Goal: Information Seeking & Learning: Learn about a topic

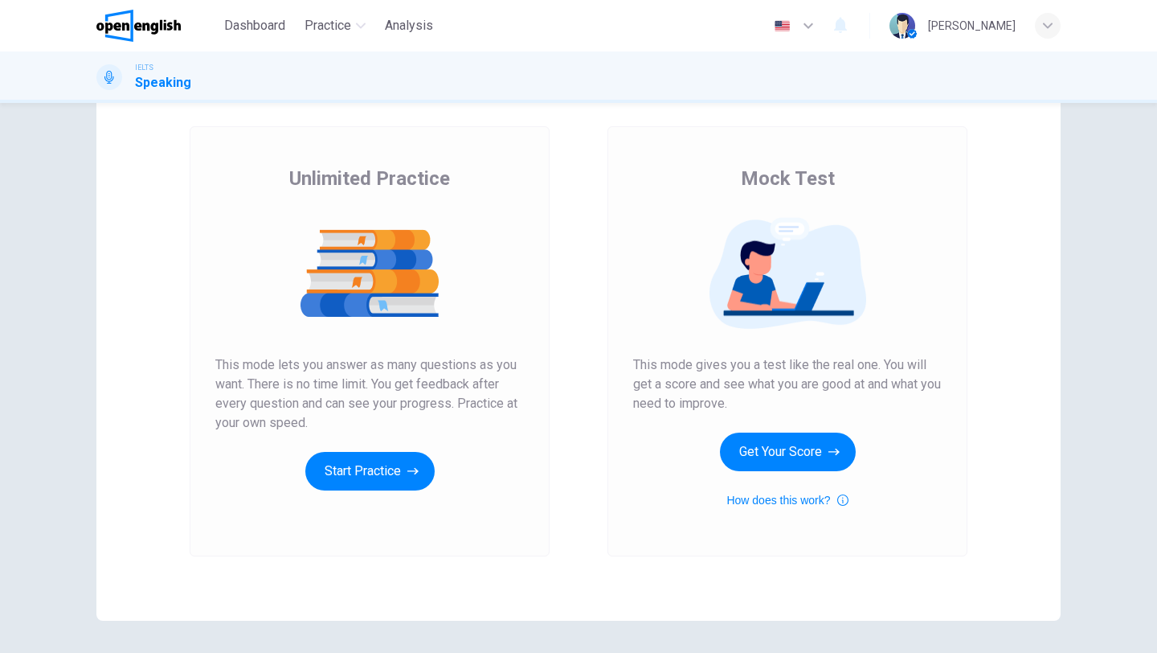
scroll to position [125, 0]
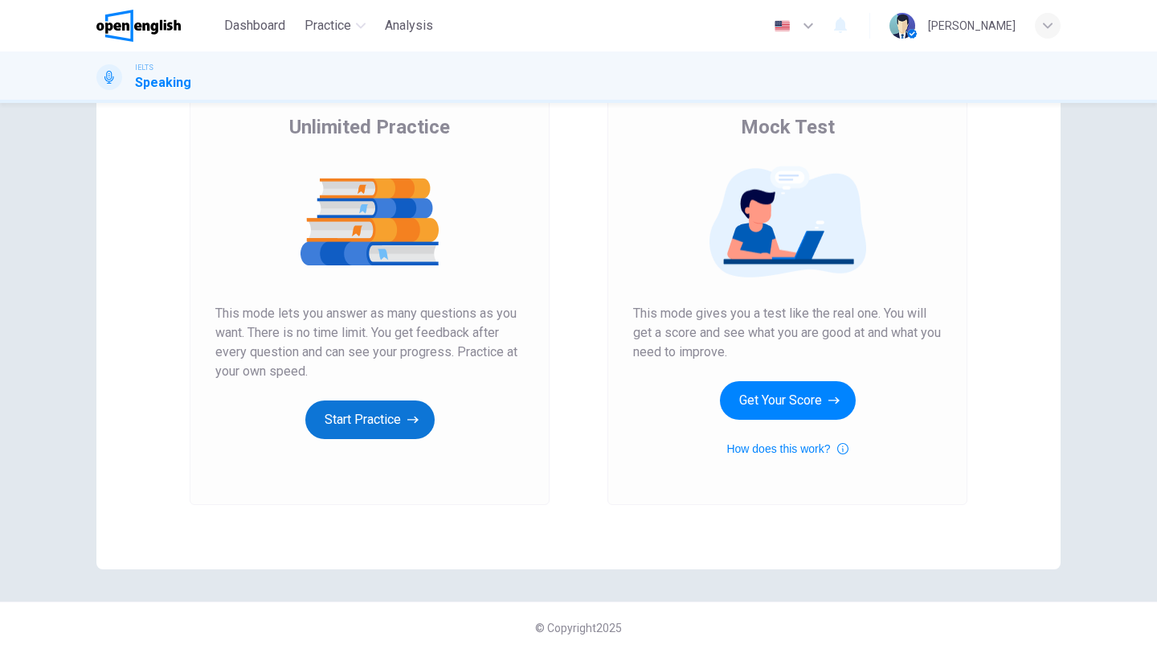
click at [362, 411] on button "Start Practice" at bounding box center [369, 419] width 129 height 39
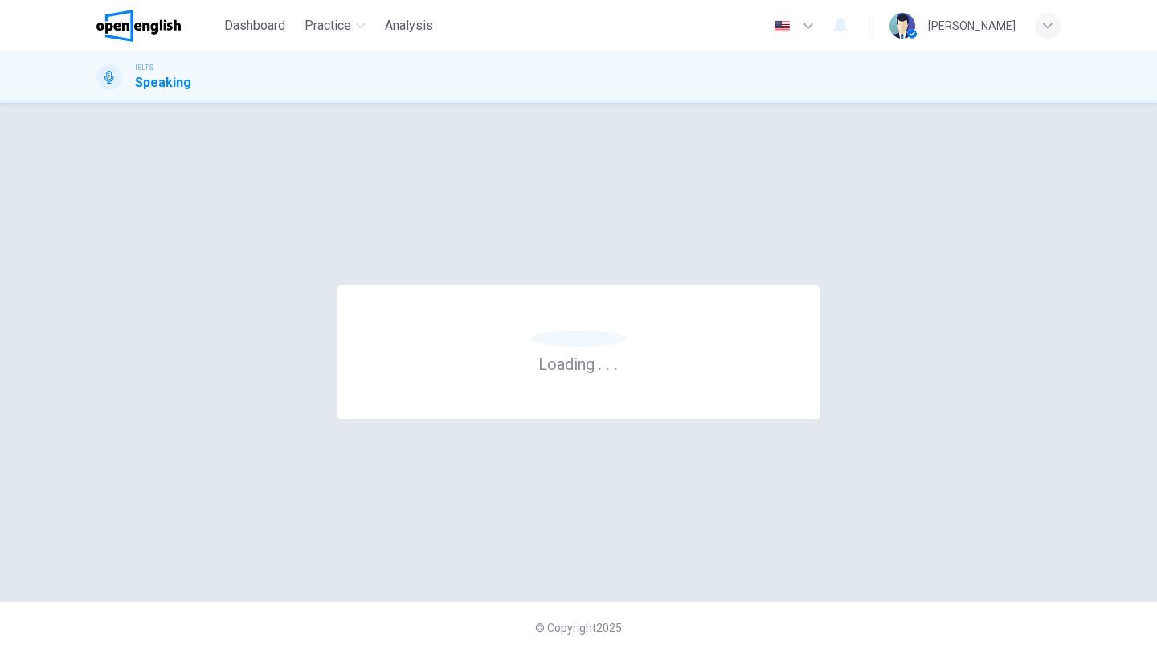
scroll to position [0, 0]
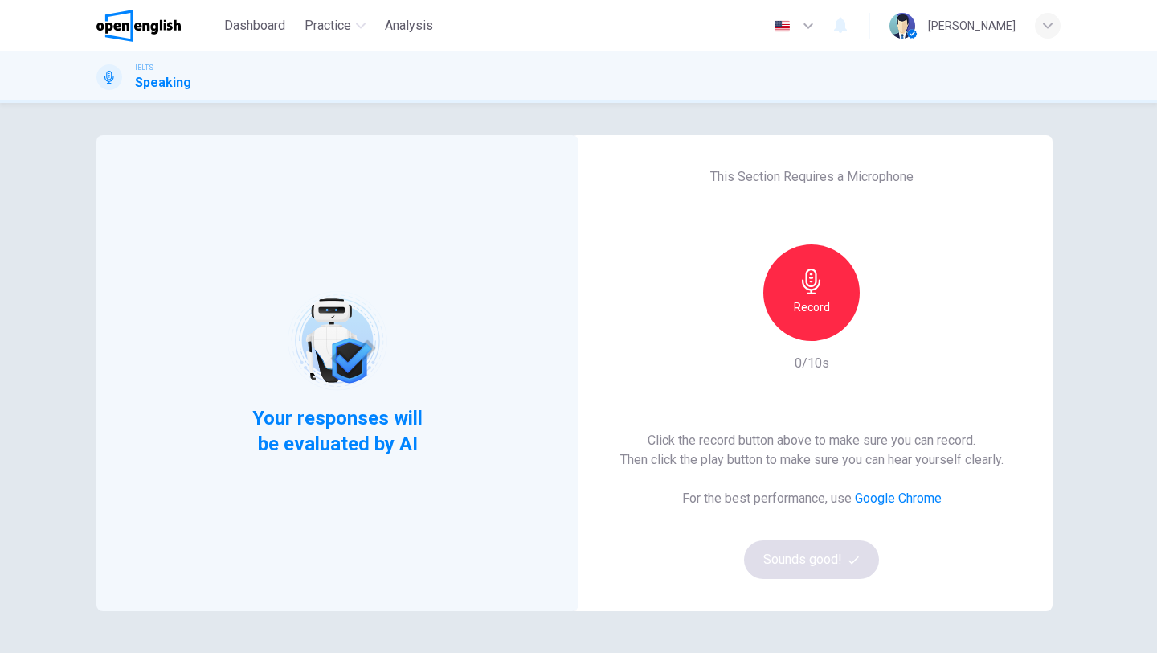
click at [813, 567] on div "Click the record button above to make sure you can record. Then click the play …" at bounding box center [811, 505] width 383 height 148
click at [823, 308] on h6 "Record" at bounding box center [812, 306] width 36 height 19
click at [816, 302] on h6 "Stop" at bounding box center [812, 306] width 24 height 19
click at [810, 557] on button "Sounds good!" at bounding box center [811, 559] width 135 height 39
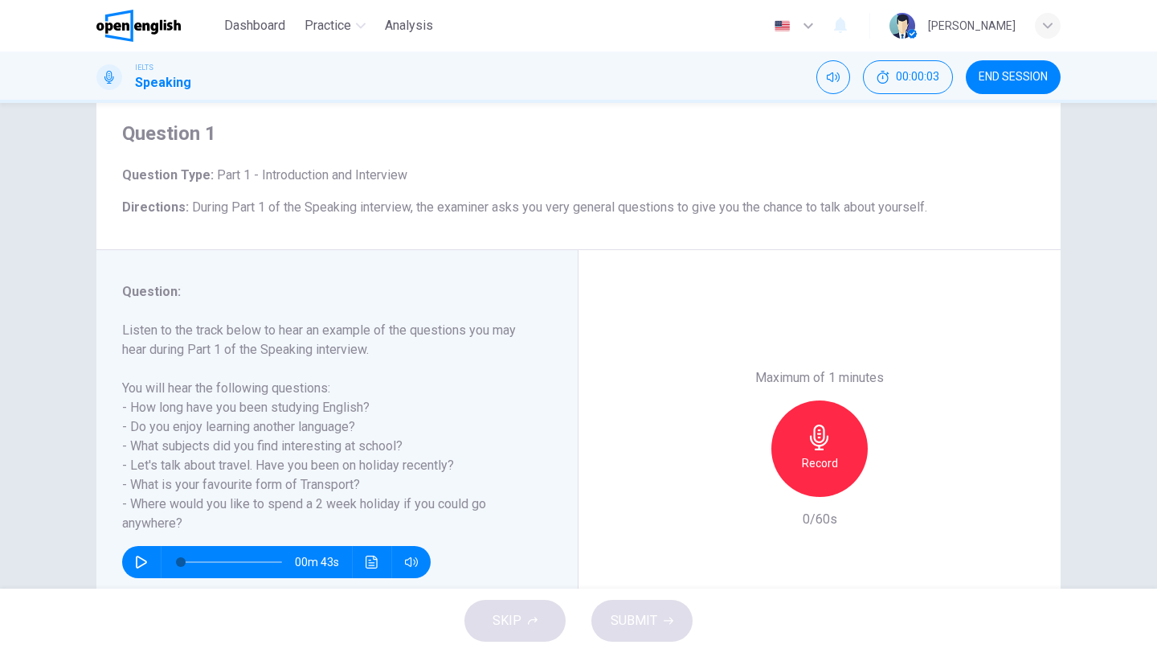
scroll to position [39, 0]
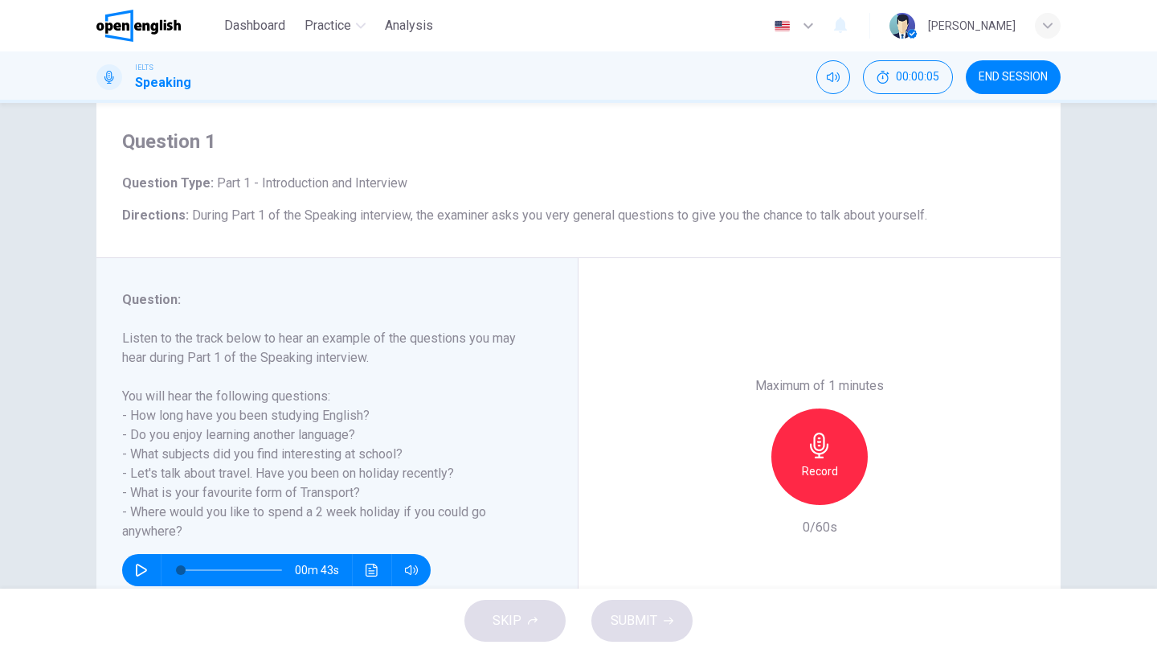
click at [133, 571] on button "button" at bounding box center [142, 570] width 26 height 32
click at [804, 460] on div "Record" at bounding box center [819, 456] width 96 height 96
click at [804, 460] on div "Stop" at bounding box center [819, 456] width 96 height 96
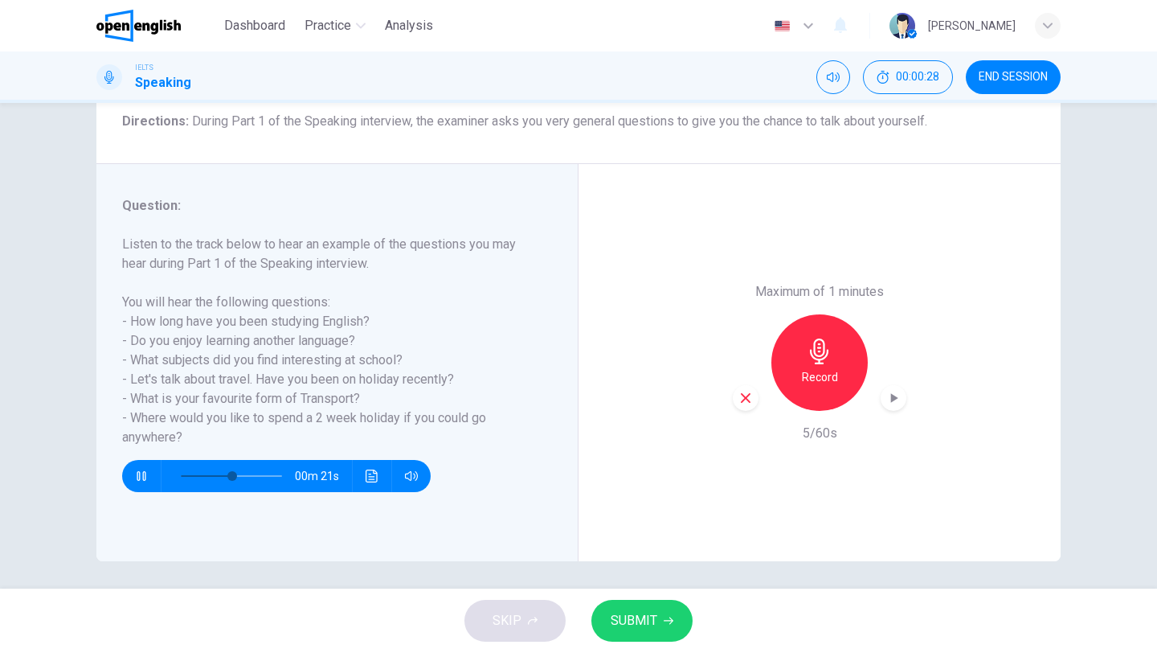
scroll to position [137, 0]
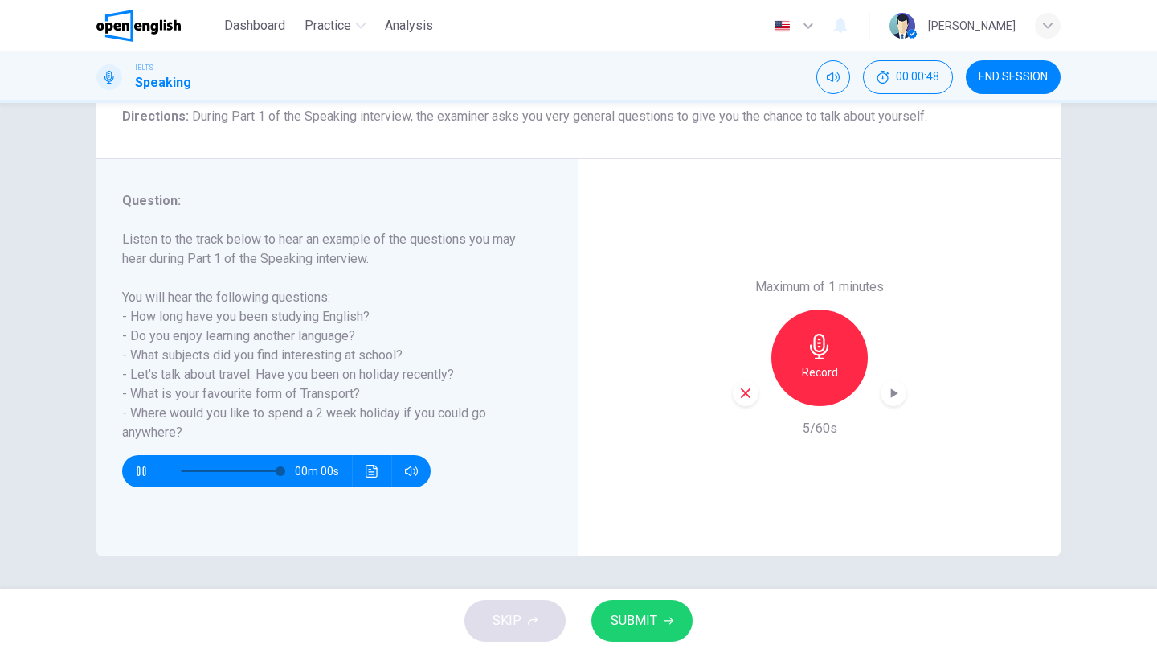
type input "*"
click at [816, 374] on h6 "Record" at bounding box center [820, 371] width 36 height 19
click at [620, 619] on span "SUBMIT" at bounding box center [634, 620] width 47 height 23
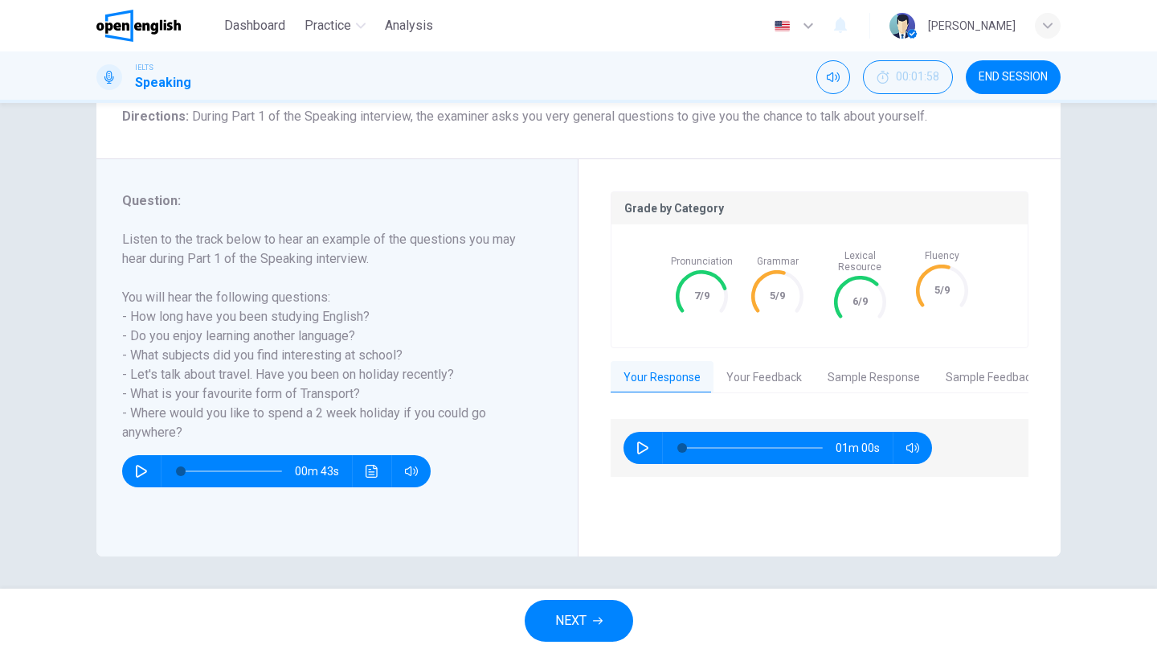
click at [642, 443] on button "button" at bounding box center [643, 448] width 26 height 32
type input "*"
click at [771, 374] on button "Your Feedback" at bounding box center [764, 378] width 101 height 34
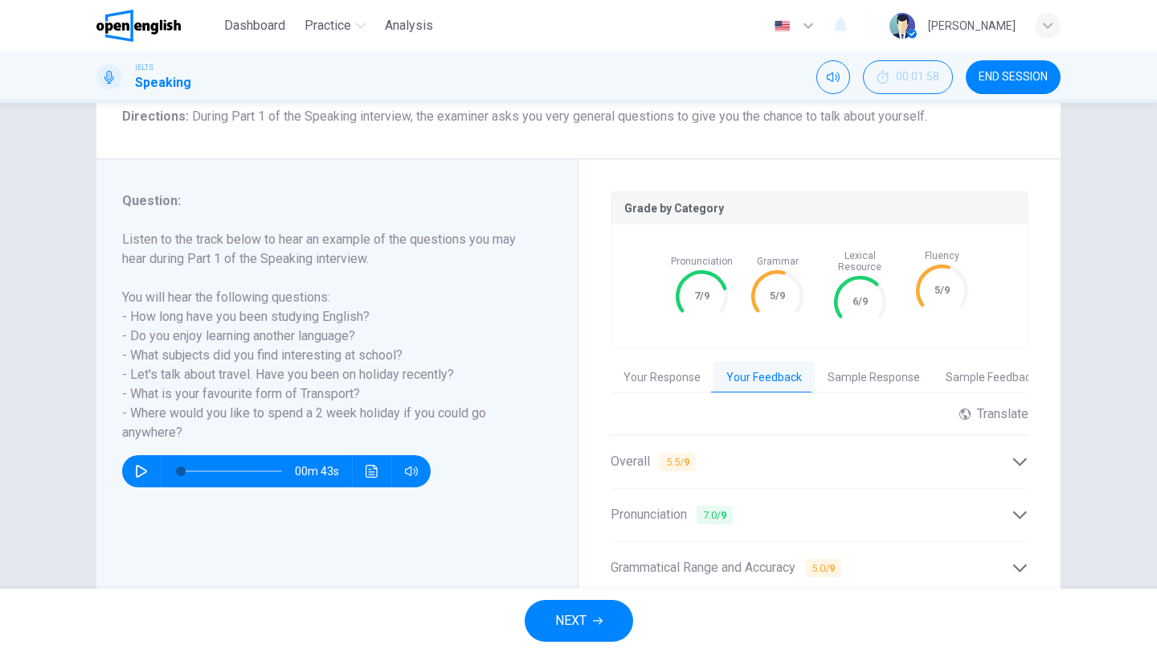
click at [808, 467] on div "Overall 5.5 / 9" at bounding box center [820, 461] width 418 height 39
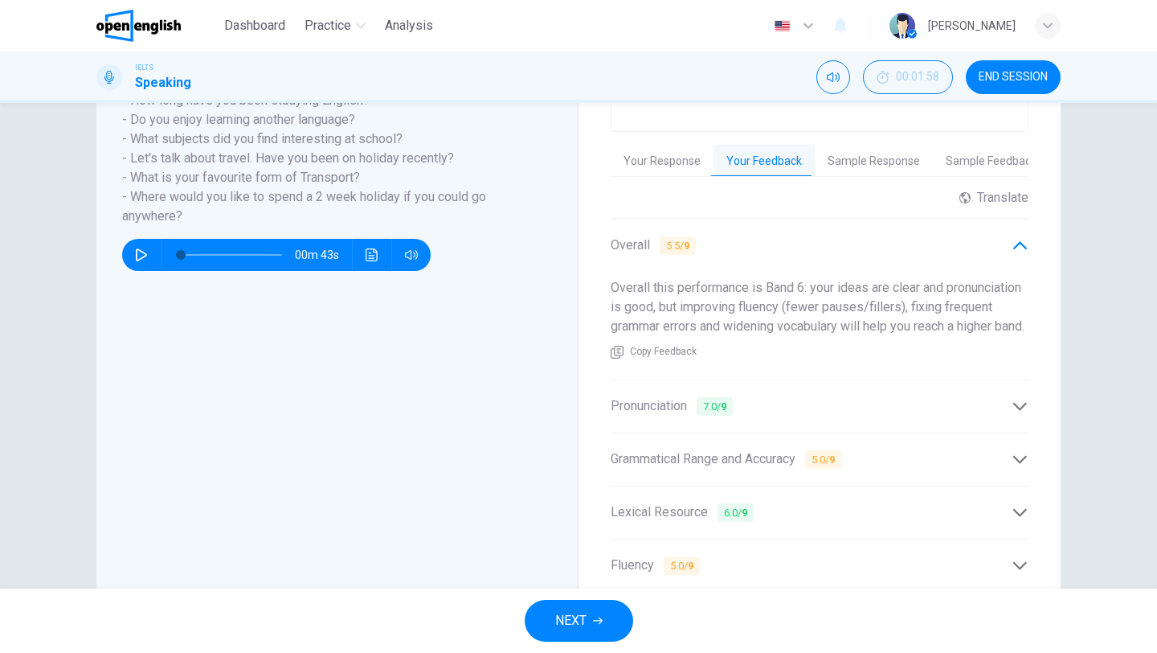
scroll to position [366, 0]
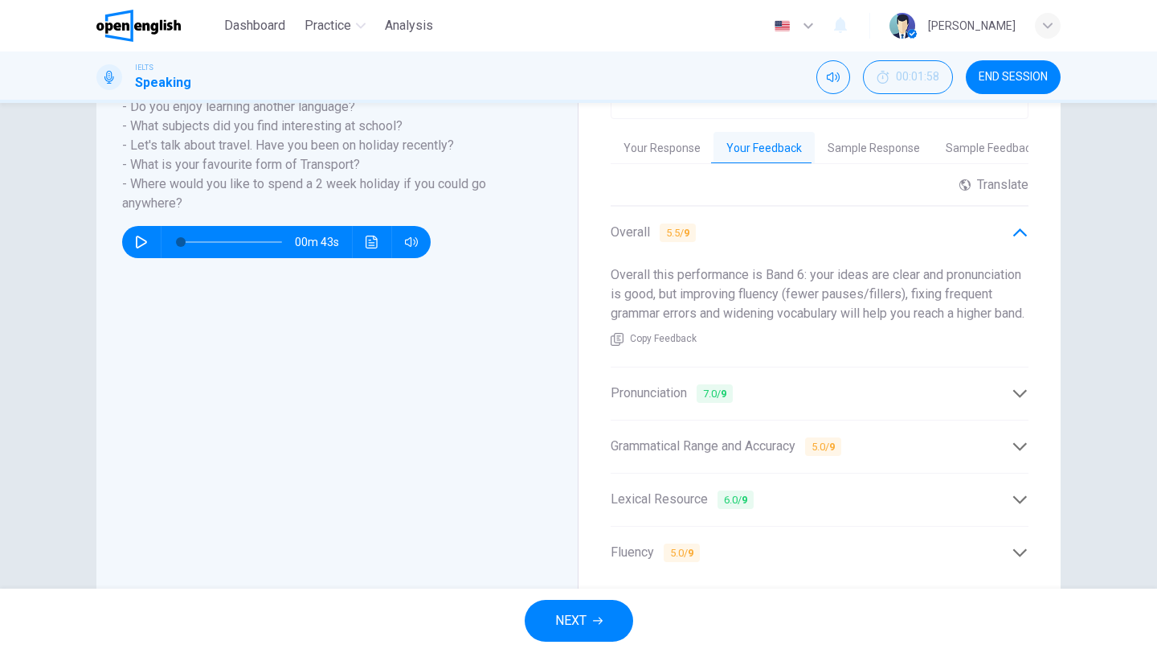
click at [733, 399] on span "7.0 / 9" at bounding box center [715, 393] width 36 height 18
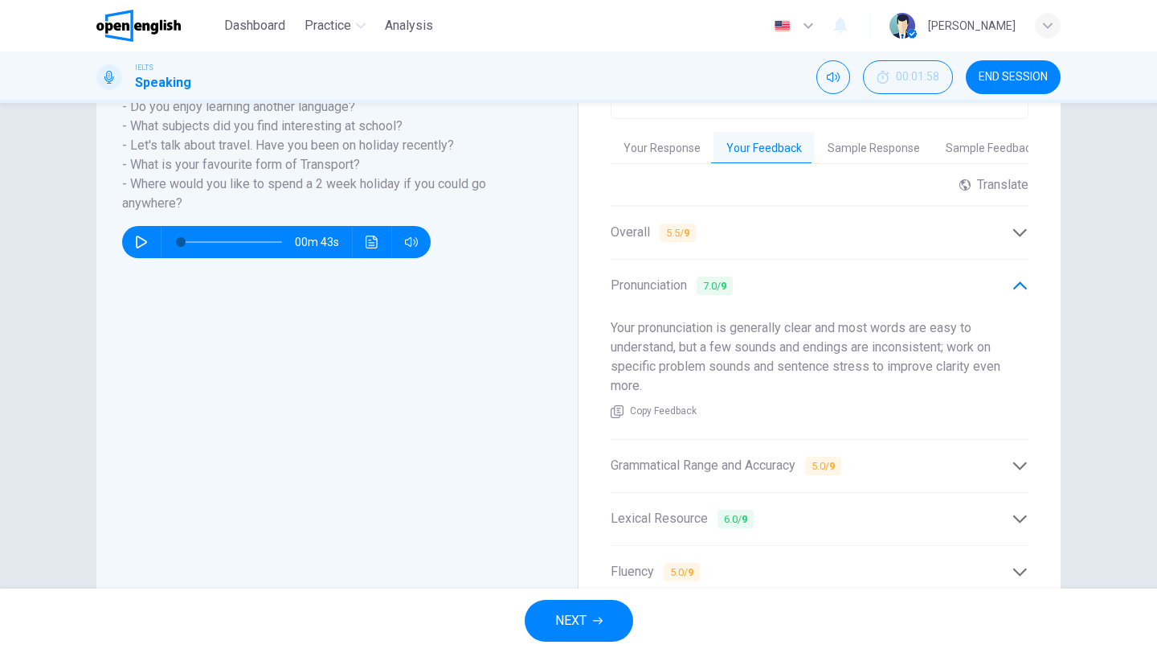
click at [747, 446] on div "Grammatical Range and Accuracy 5.0 / 9" at bounding box center [820, 465] width 418 height 39
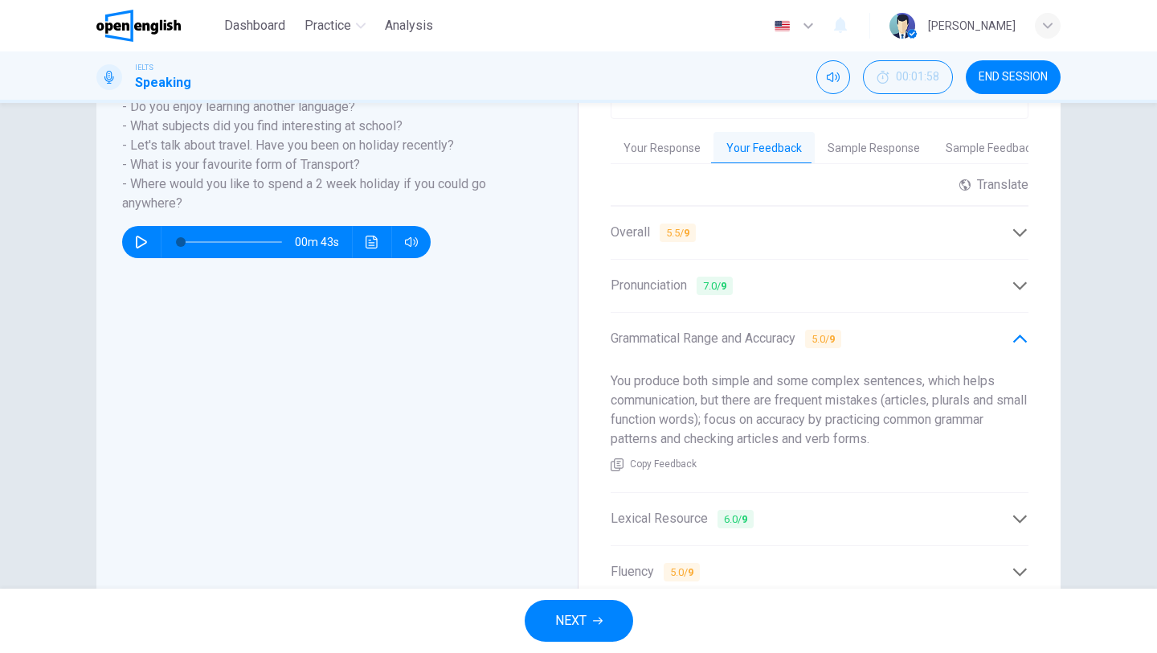
click at [746, 513] on b "9" at bounding box center [745, 519] width 6 height 12
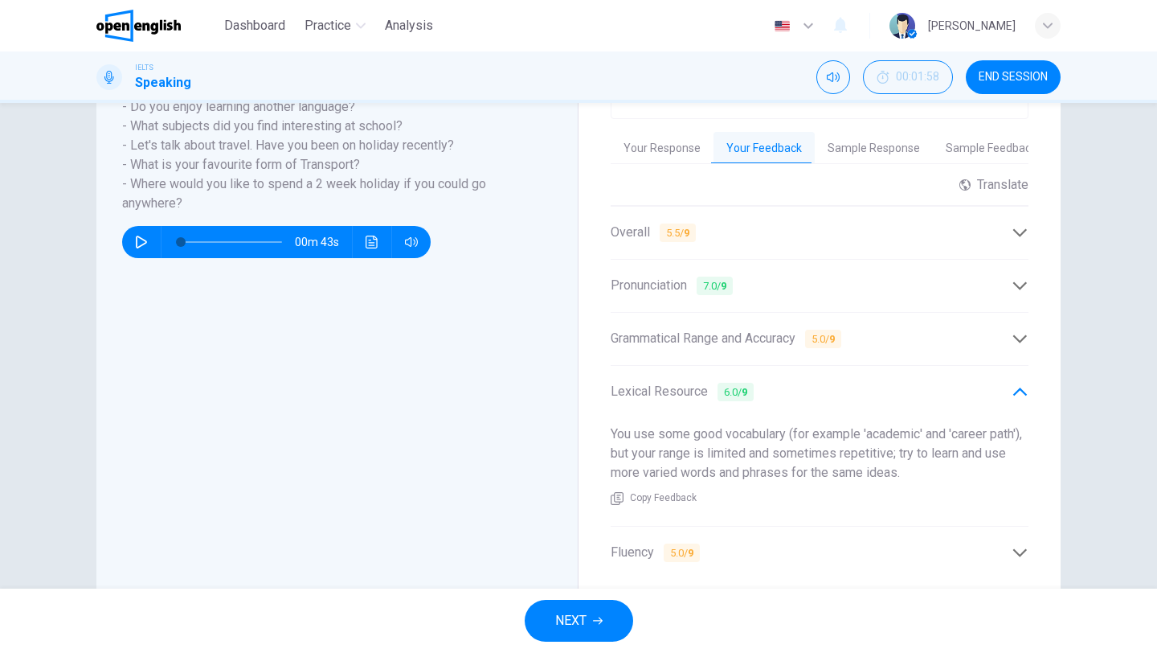
click at [746, 542] on div "Fluency 5.0 / 9" at bounding box center [811, 552] width 401 height 20
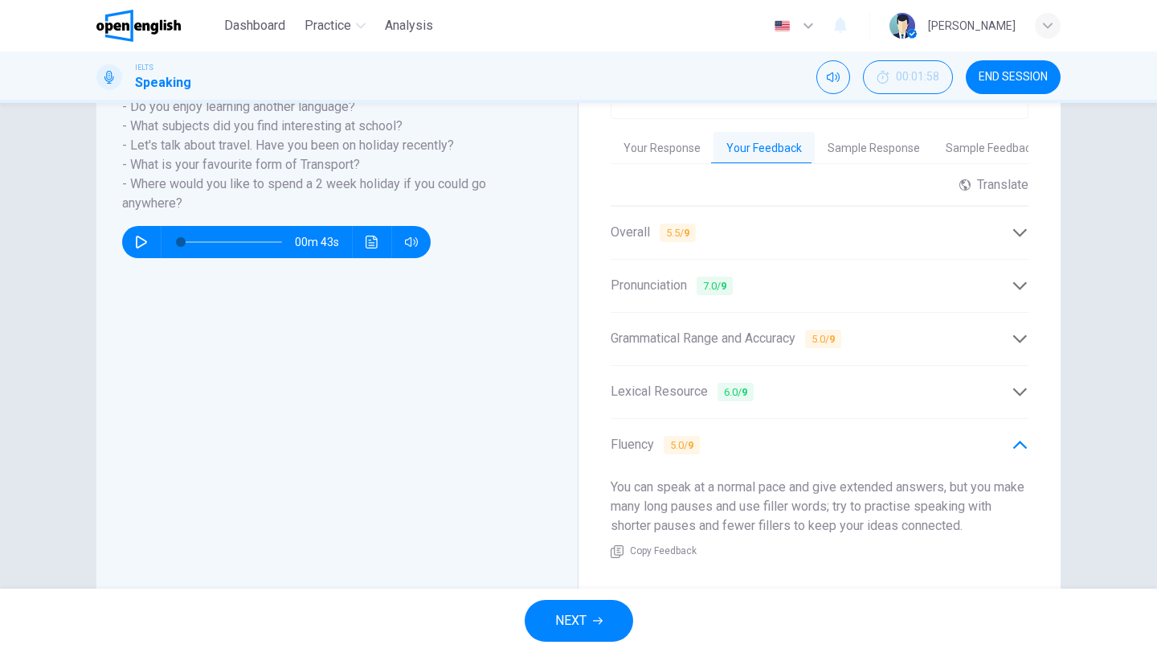
scroll to position [411, 0]
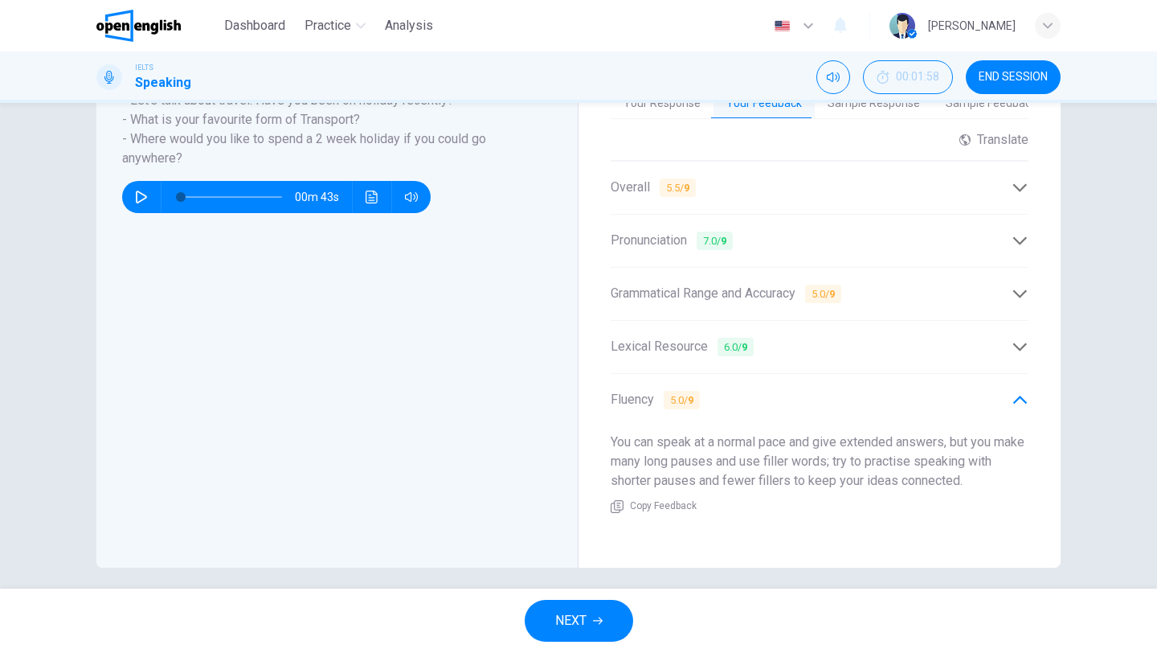
click at [1015, 391] on icon at bounding box center [1020, 399] width 17 height 17
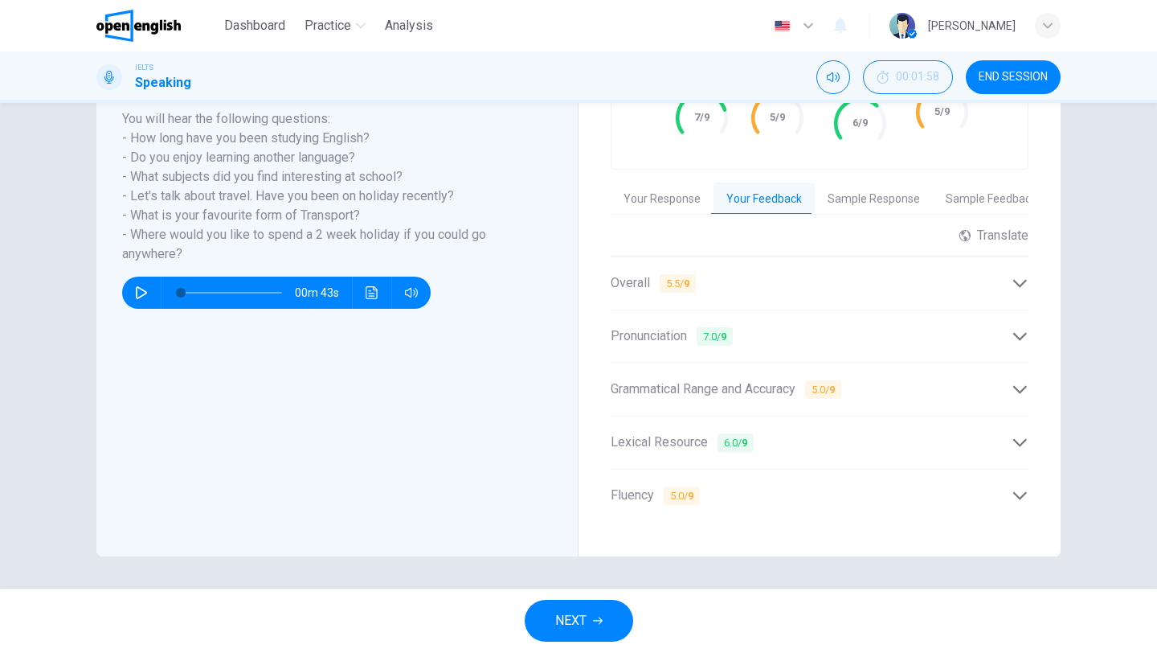
scroll to position [304, 0]
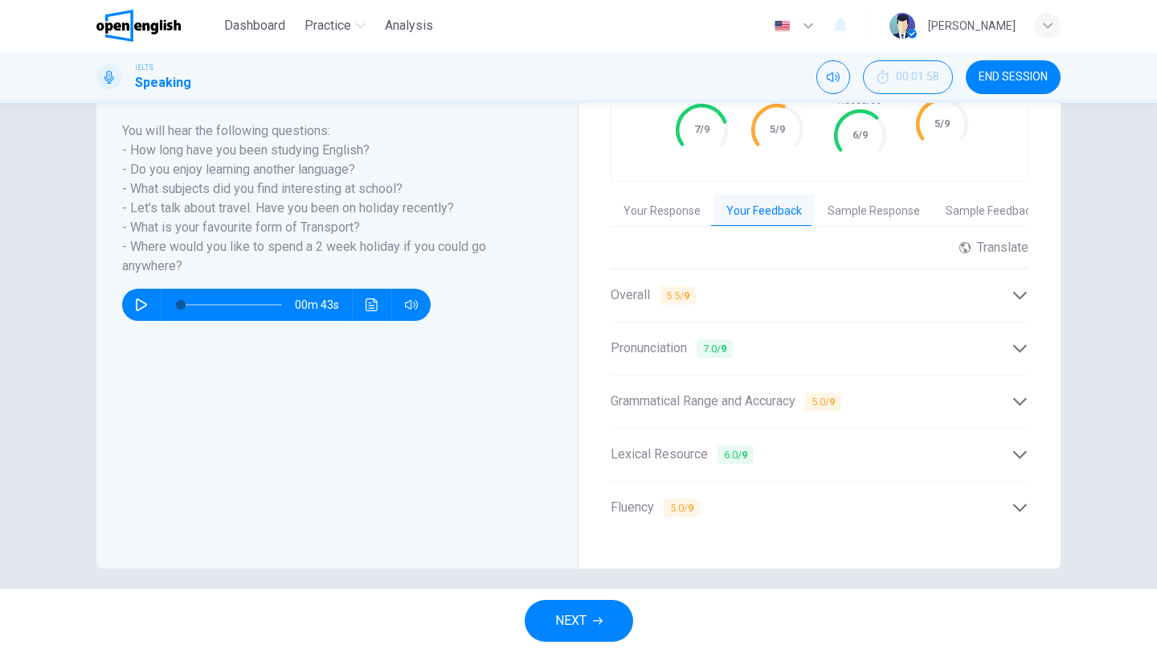
click at [887, 205] on button "Sample Response" at bounding box center [874, 211] width 118 height 34
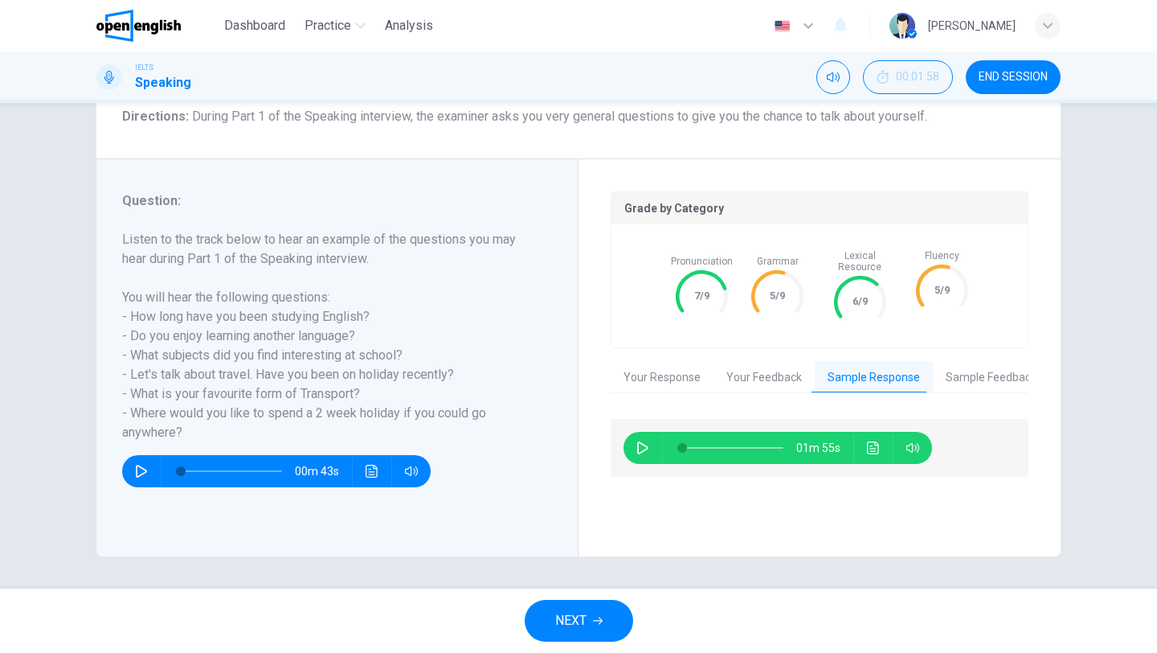
scroll to position [137, 0]
click at [640, 441] on icon "button" at bounding box center [642, 447] width 11 height 13
click at [731, 438] on span at bounding box center [732, 447] width 101 height 23
click at [747, 443] on span at bounding box center [746, 448] width 10 height 10
click at [777, 439] on span at bounding box center [732, 447] width 101 height 23
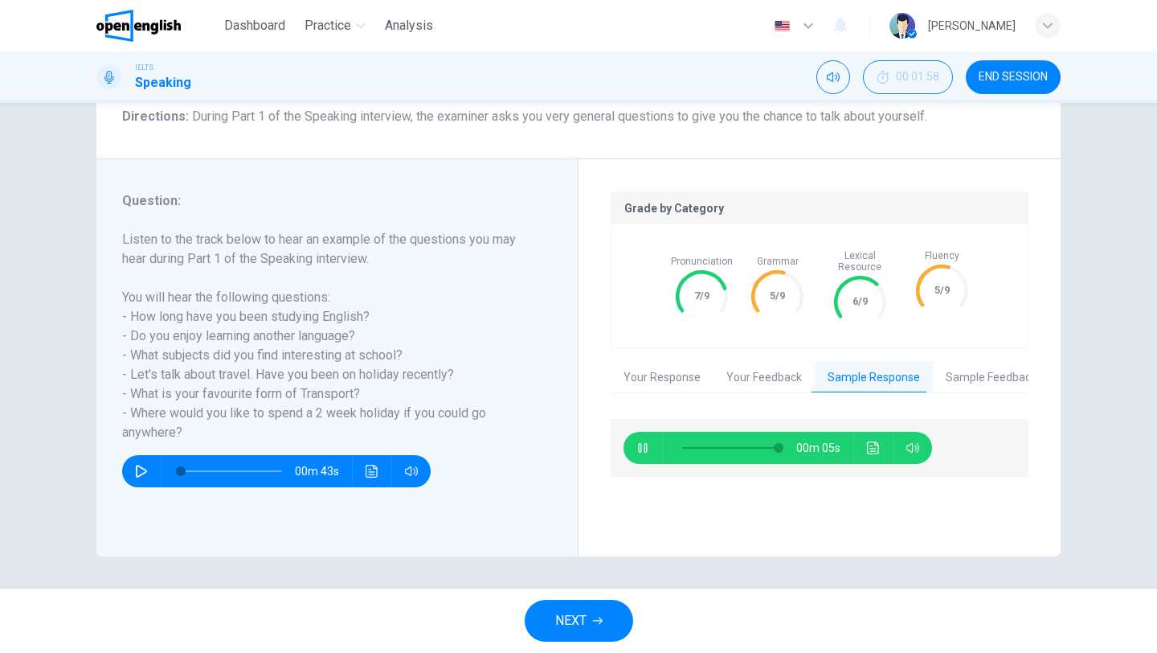
click at [755, 436] on span at bounding box center [732, 447] width 101 height 23
click at [731, 447] on span at bounding box center [706, 448] width 48 height 2
click at [692, 447] on span at bounding box center [707, 448] width 51 height 2
drag, startPoint x: 692, startPoint y: 436, endPoint x: 661, endPoint y: 436, distance: 30.5
click at [661, 436] on div "01m 53s" at bounding box center [778, 448] width 309 height 32
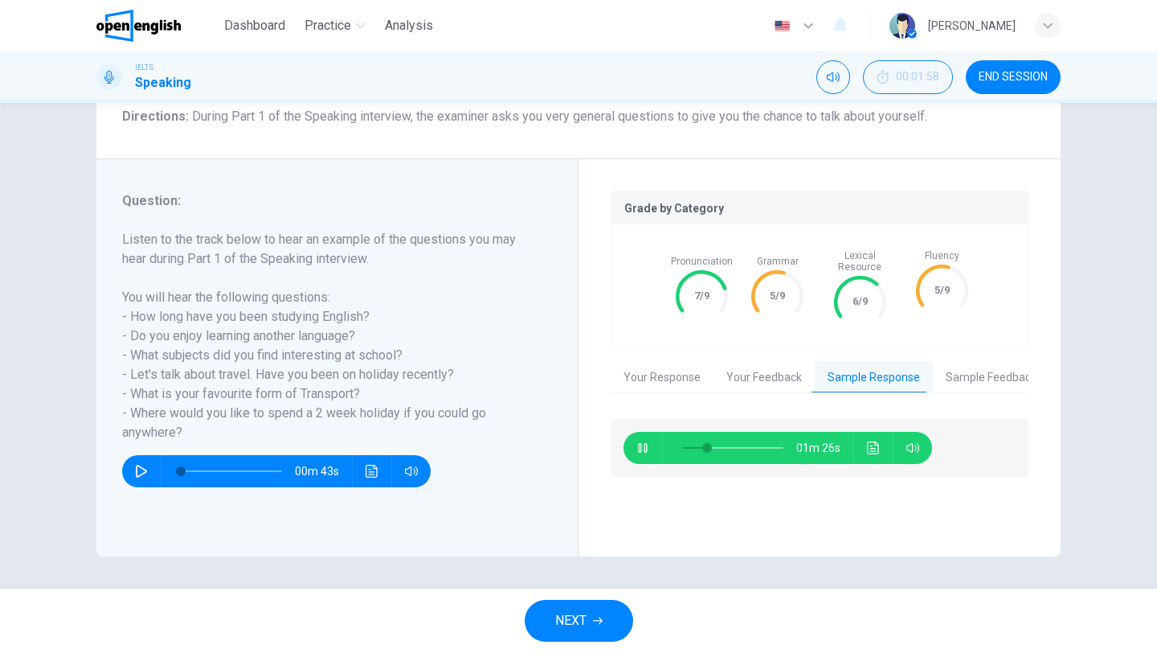
click at [622, 424] on div "01m 26s" at bounding box center [820, 448] width 418 height 58
click at [636, 438] on button "button" at bounding box center [643, 448] width 26 height 32
type input "**"
click at [968, 371] on button "Sample Feedback" at bounding box center [991, 378] width 117 height 34
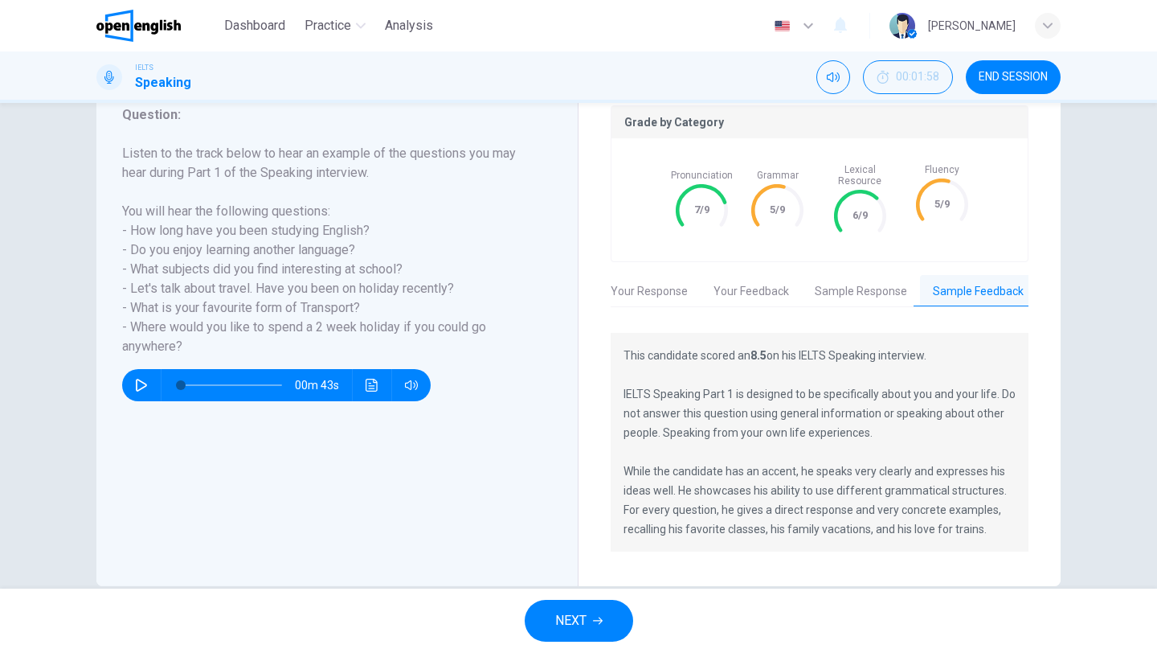
scroll to position [241, 0]
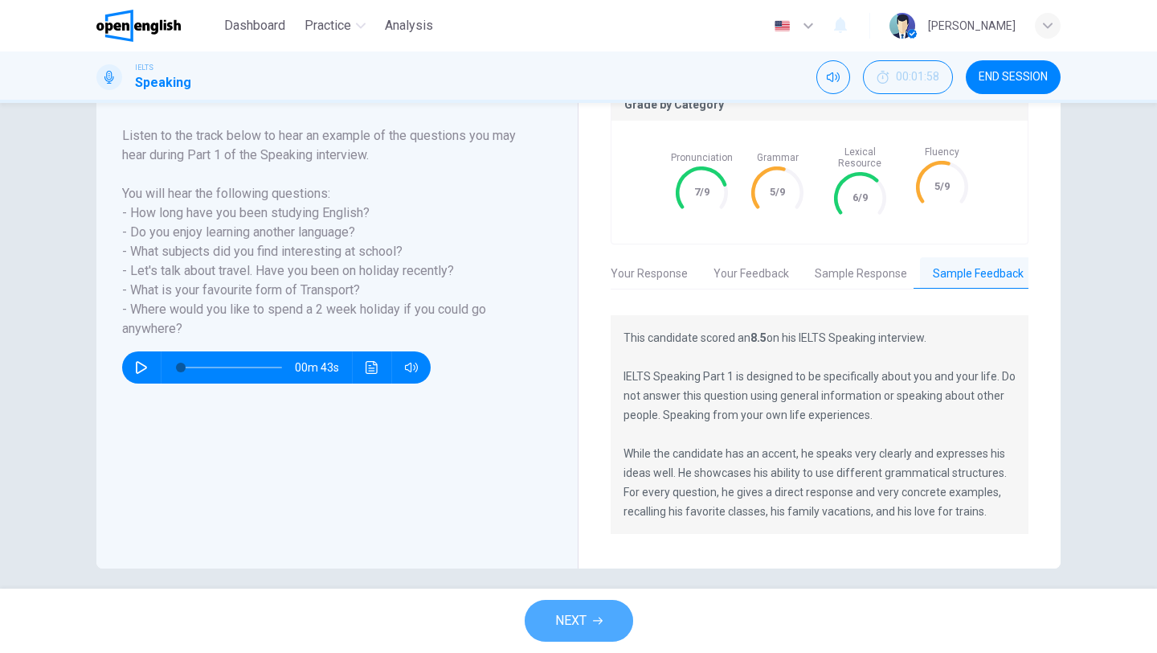
click at [566, 624] on span "NEXT" at bounding box center [570, 620] width 31 height 23
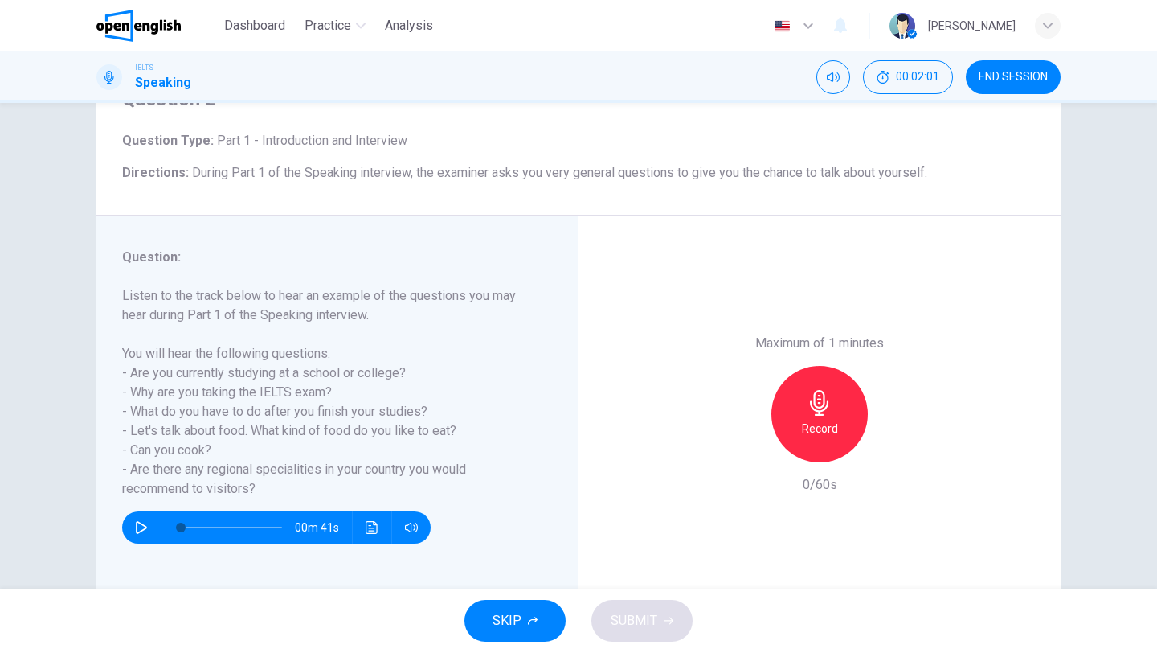
scroll to position [92, 0]
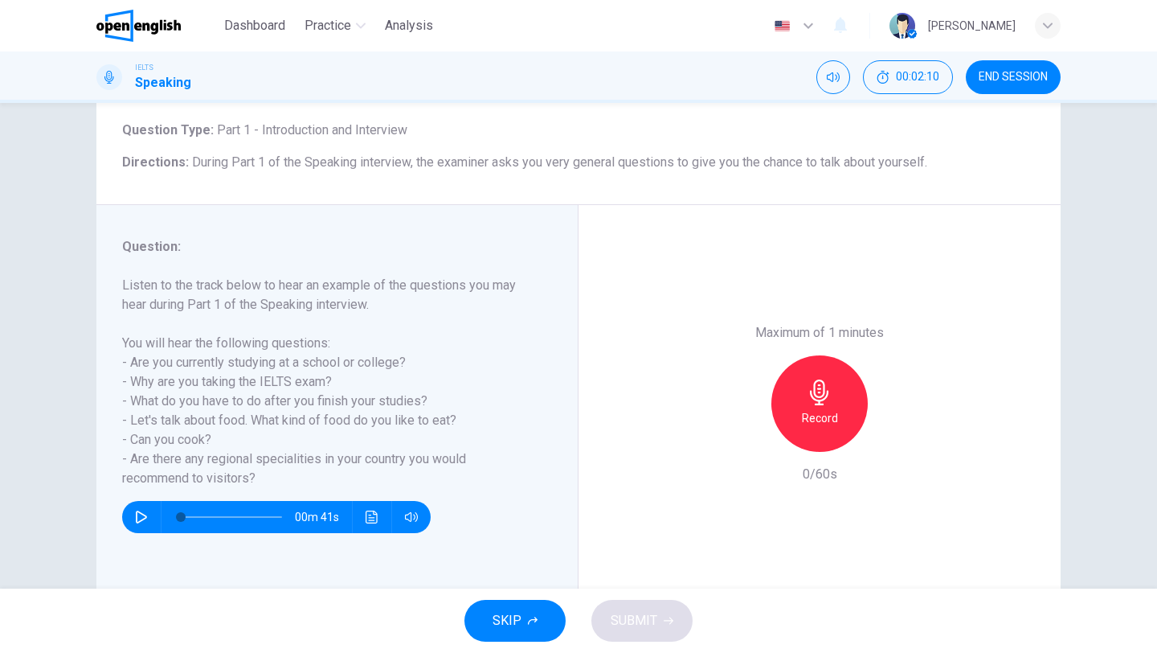
click at [141, 510] on icon "button" at bounding box center [141, 516] width 13 height 13
click at [135, 515] on icon "button" at bounding box center [141, 516] width 13 height 13
click at [822, 411] on h6 "Record" at bounding box center [820, 417] width 36 height 19
click at [822, 411] on h6 "Stop" at bounding box center [820, 417] width 24 height 19
click at [137, 516] on icon "button" at bounding box center [141, 516] width 13 height 13
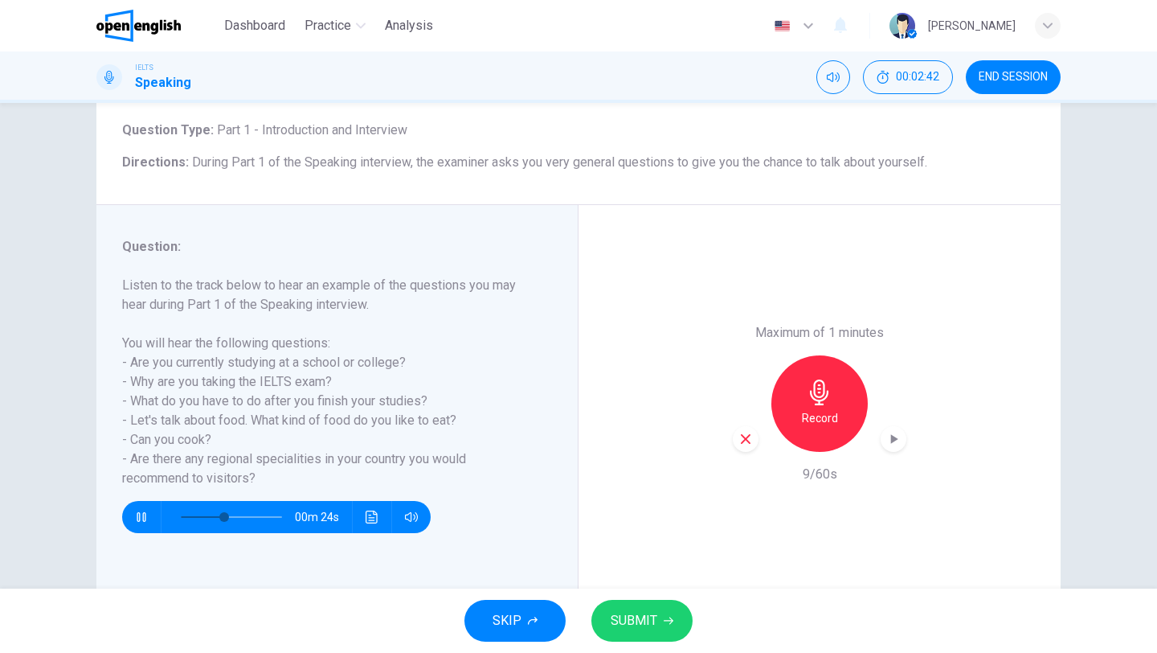
click at [137, 516] on icon "button" at bounding box center [141, 517] width 9 height 10
click at [812, 405] on div "Record" at bounding box center [819, 403] width 96 height 96
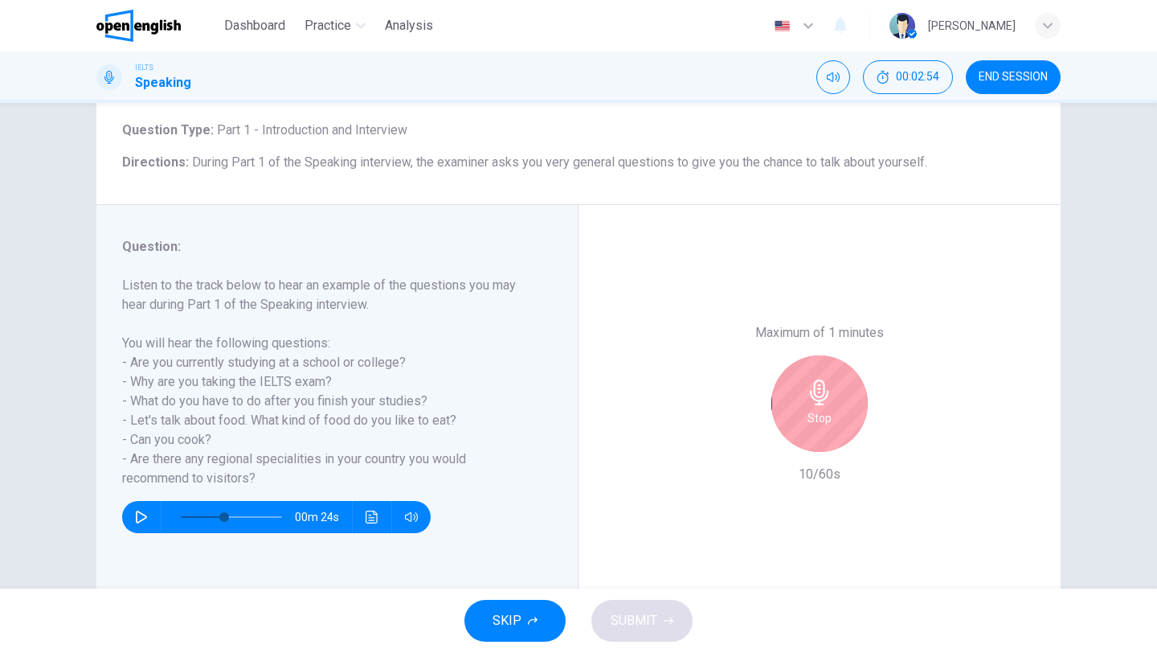
click at [812, 405] on div "Stop" at bounding box center [819, 403] width 96 height 96
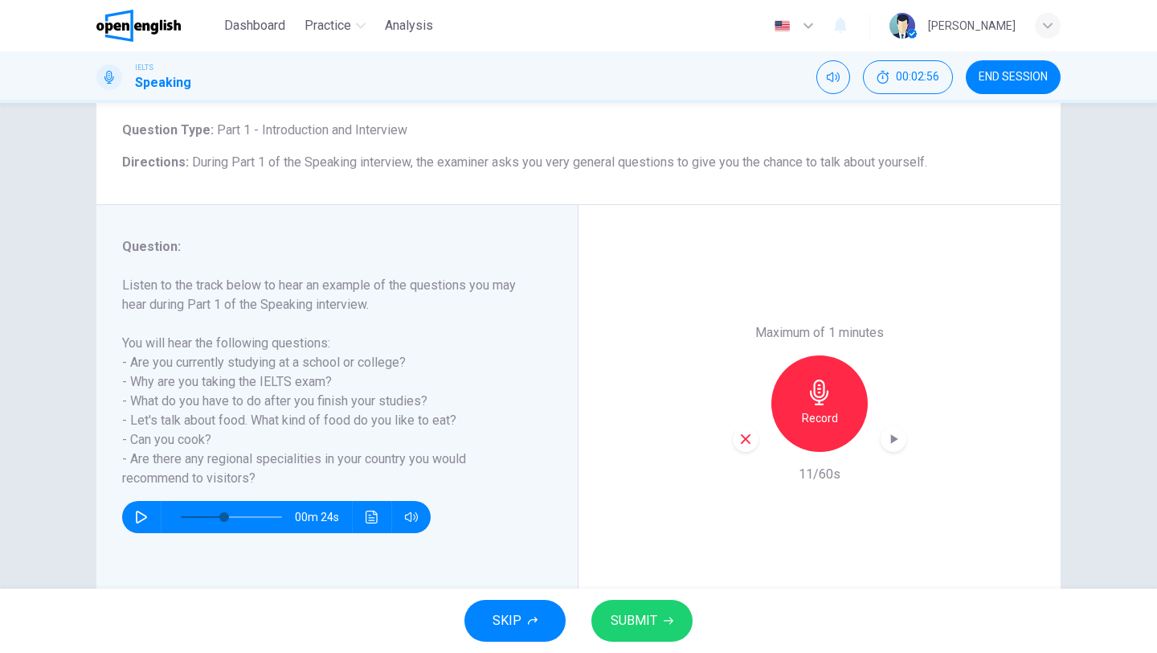
click at [136, 520] on icon "button" at bounding box center [141, 516] width 11 height 13
click at [136, 520] on icon "button" at bounding box center [141, 516] width 13 height 13
click at [821, 419] on h6 "Record" at bounding box center [820, 417] width 36 height 19
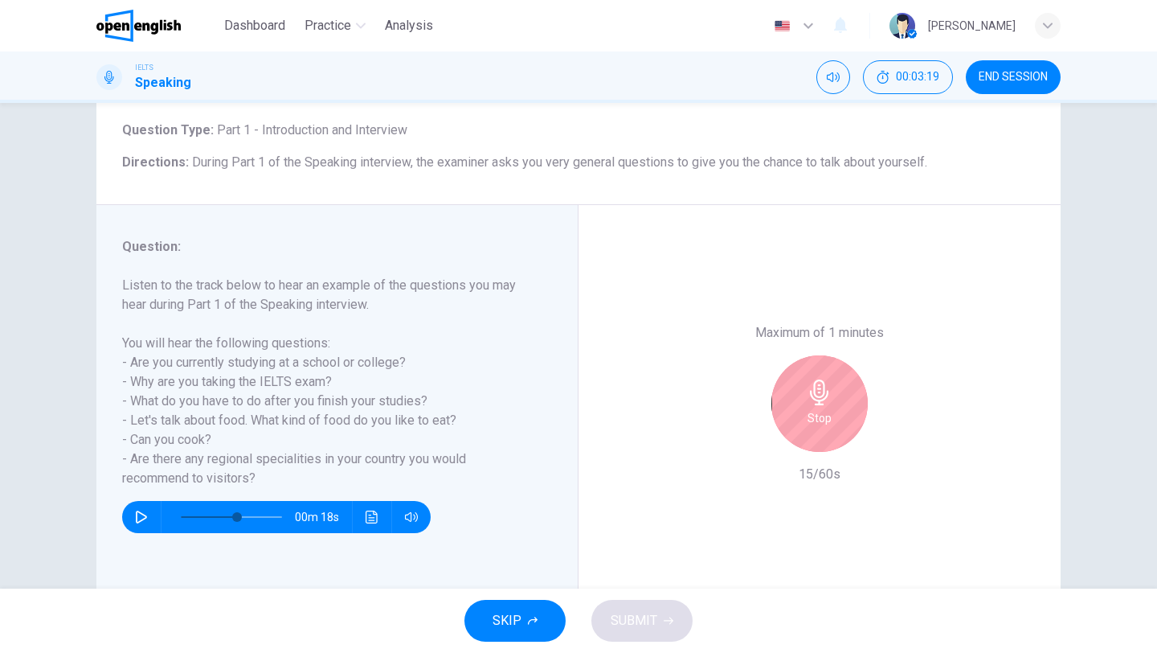
click at [821, 419] on h6 "Stop" at bounding box center [820, 417] width 24 height 19
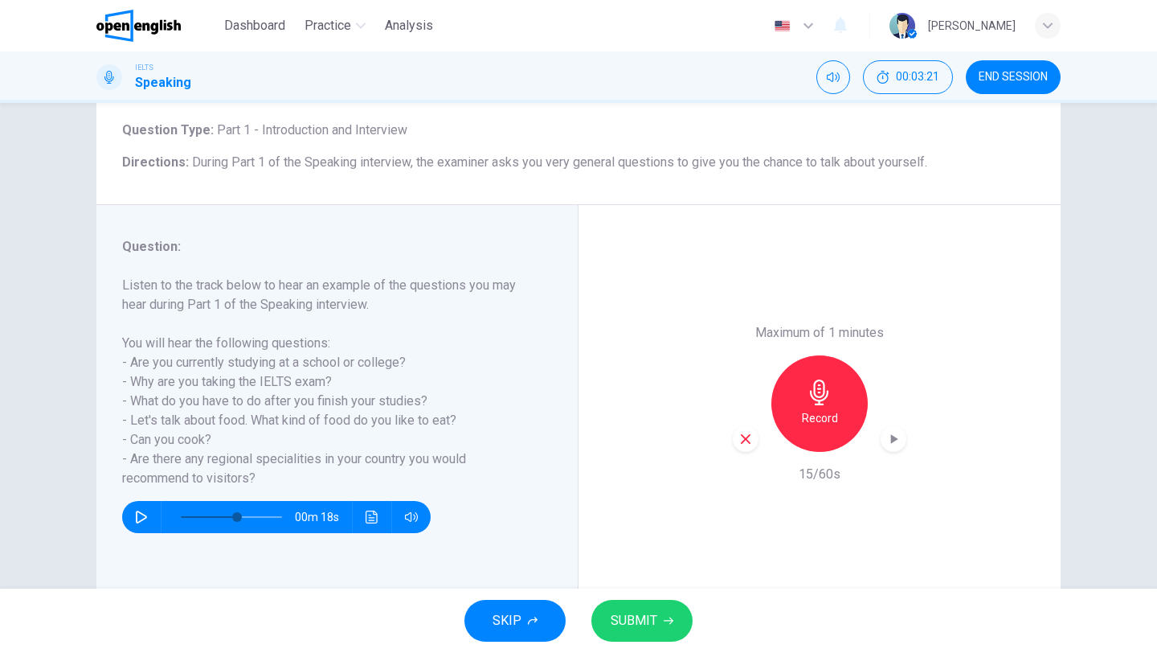
click at [143, 510] on icon "button" at bounding box center [141, 516] width 13 height 13
click at [803, 405] on div "Record" at bounding box center [819, 403] width 96 height 96
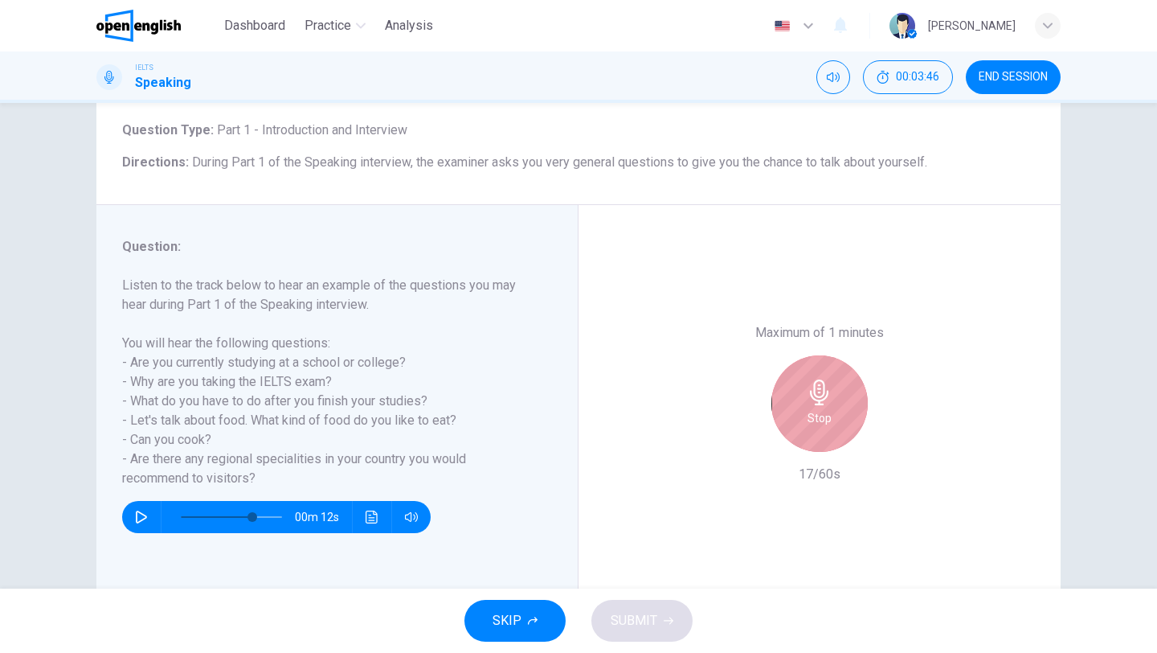
click at [843, 395] on div "Stop" at bounding box center [819, 403] width 96 height 96
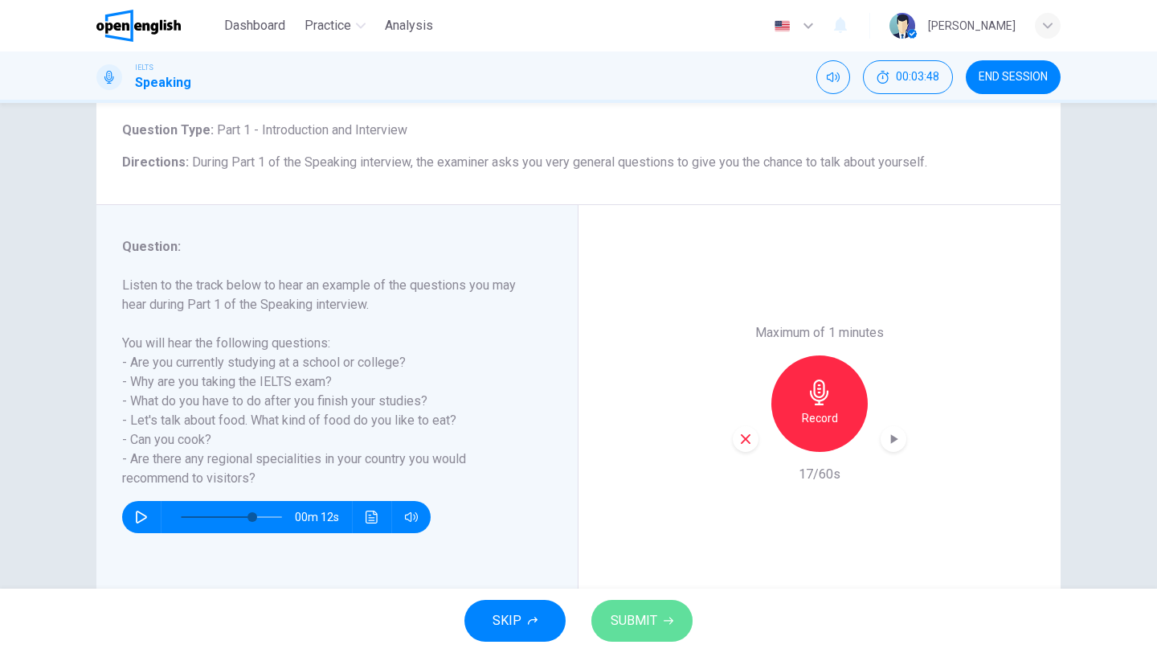
click at [632, 620] on span "SUBMIT" at bounding box center [634, 620] width 47 height 23
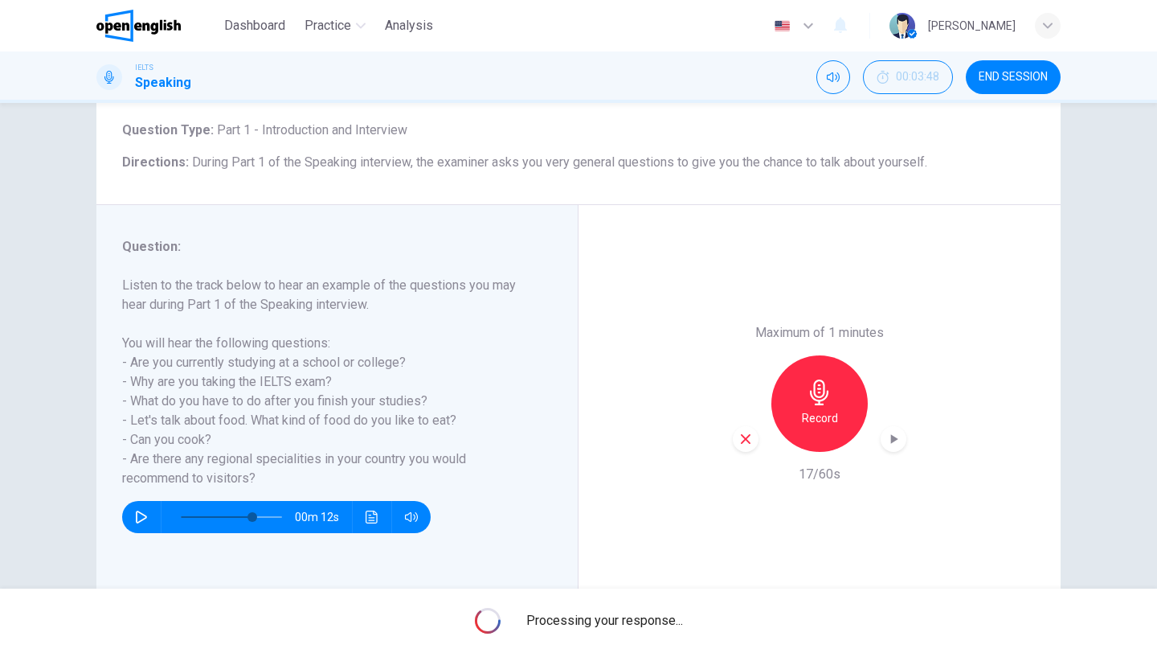
type input "*"
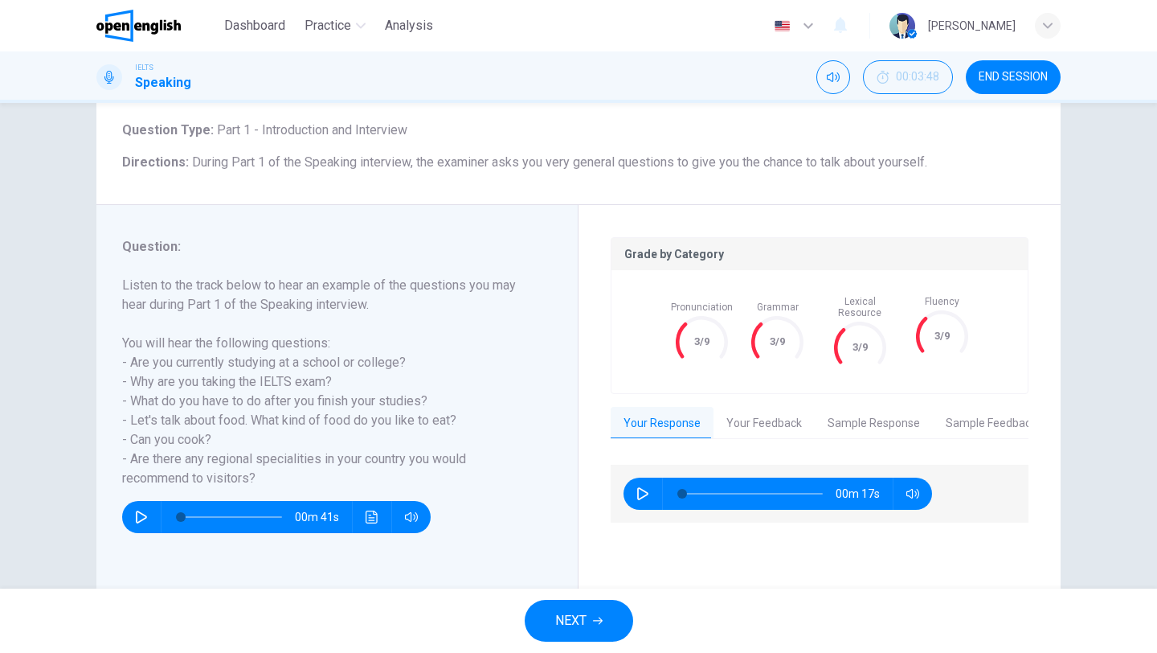
click at [628, 493] on div "00m 17s" at bounding box center [778, 493] width 309 height 32
click at [648, 487] on icon "button" at bounding box center [642, 493] width 13 height 13
type input "*"
click at [797, 418] on button "Your Feedback" at bounding box center [764, 424] width 101 height 34
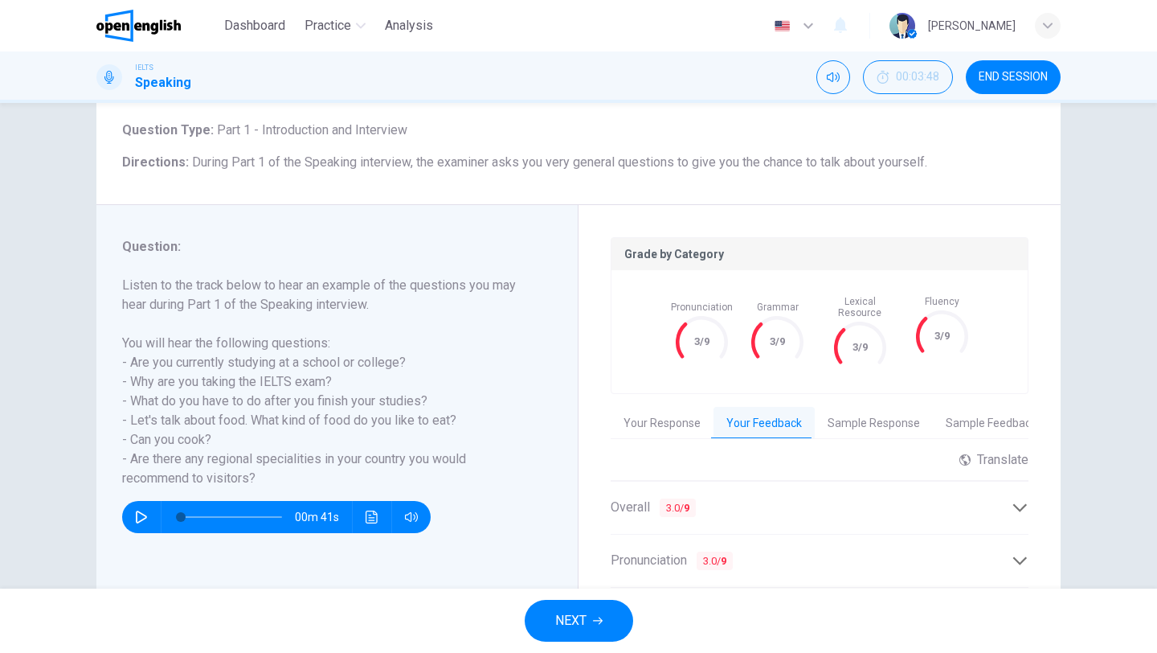
click at [827, 510] on div "Overall 3.0 / 9" at bounding box center [820, 507] width 418 height 39
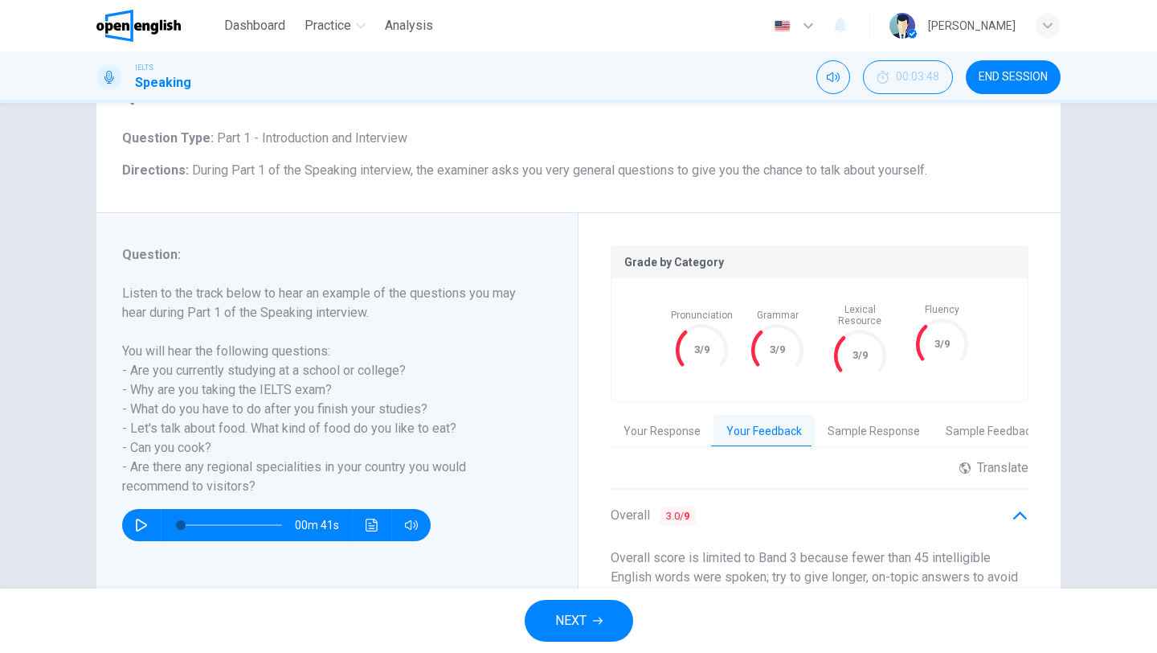
scroll to position [0, 0]
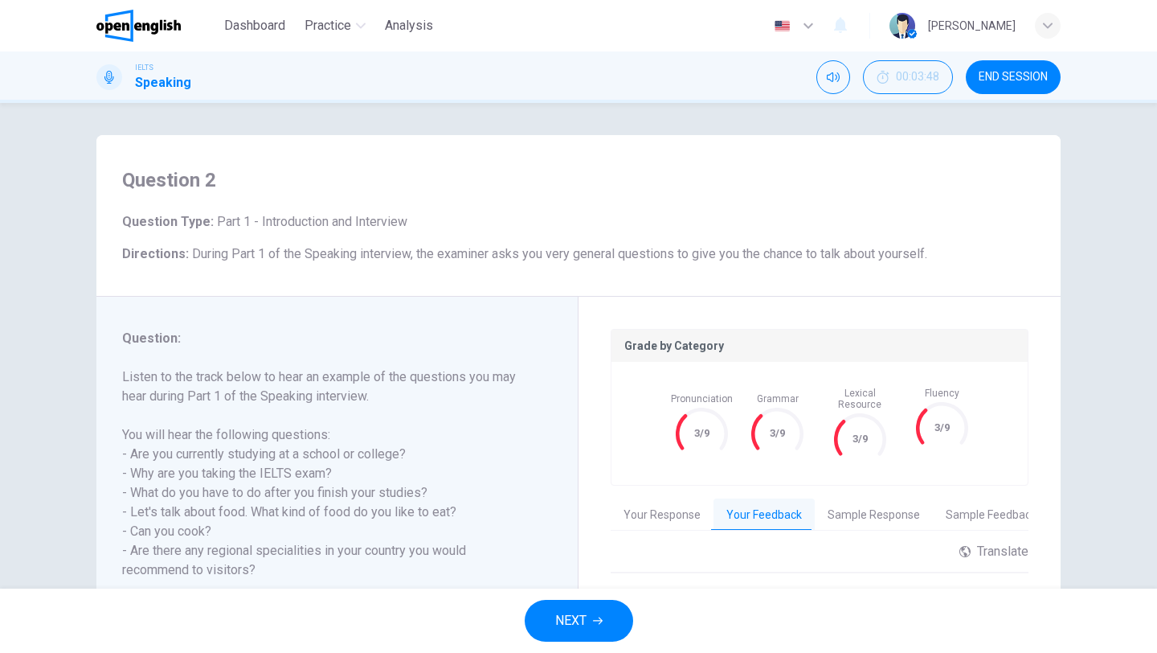
click at [563, 616] on span "NEXT" at bounding box center [570, 620] width 31 height 23
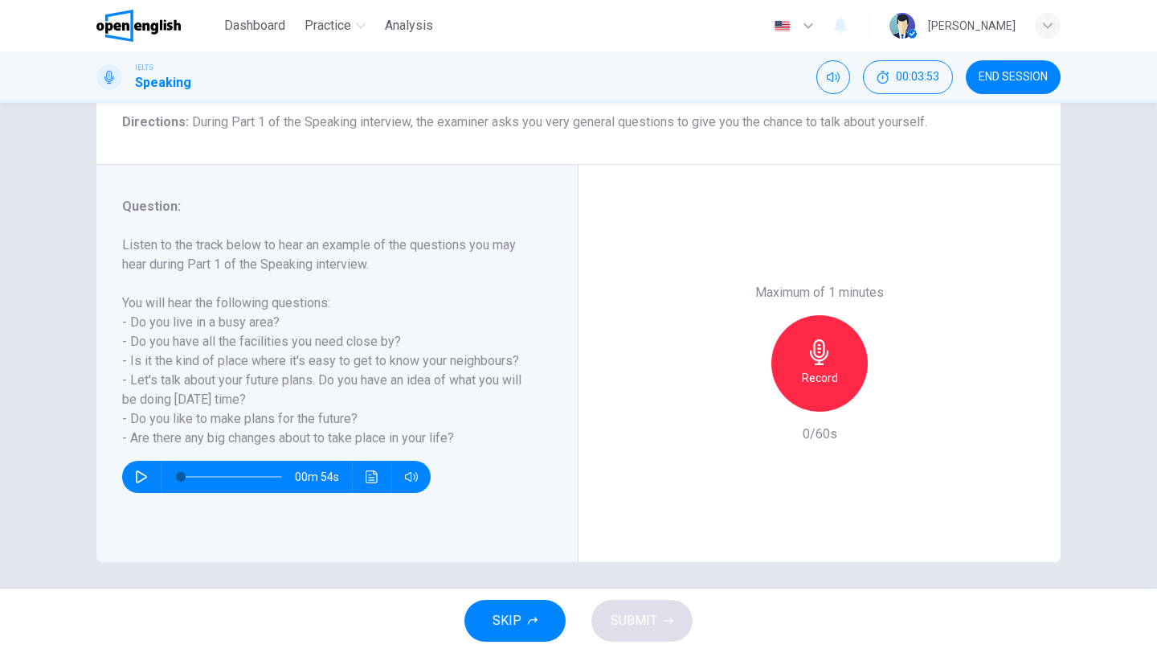
scroll to position [133, 0]
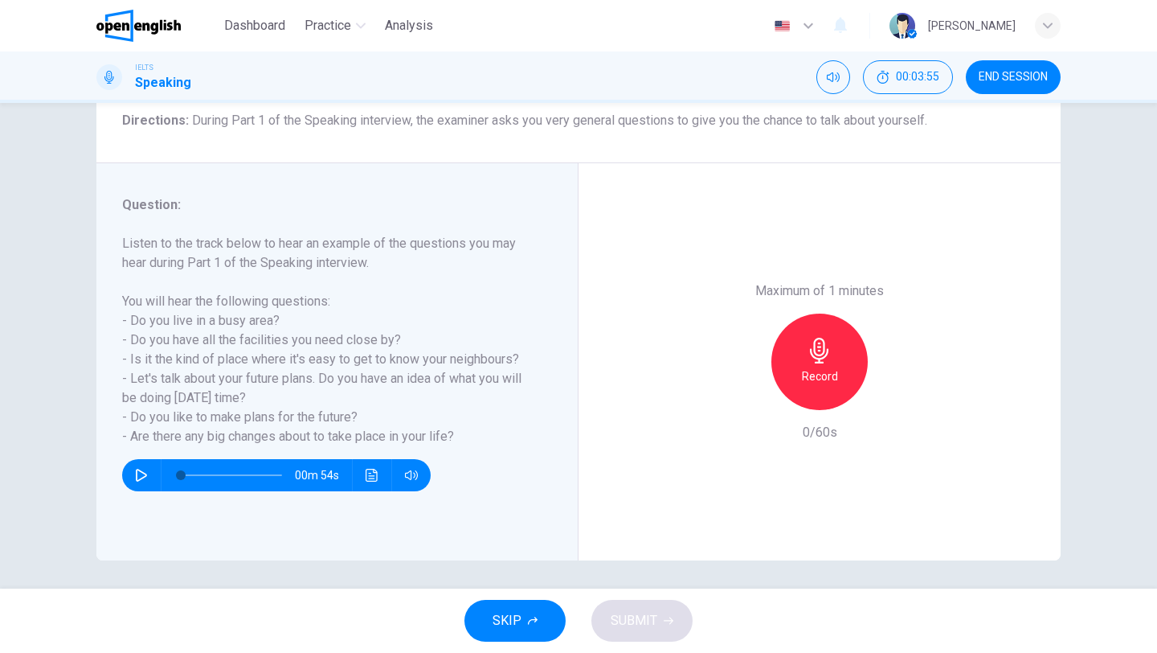
click at [841, 367] on div "Record" at bounding box center [819, 361] width 96 height 96
click at [628, 616] on span "SUBMIT" at bounding box center [634, 620] width 47 height 23
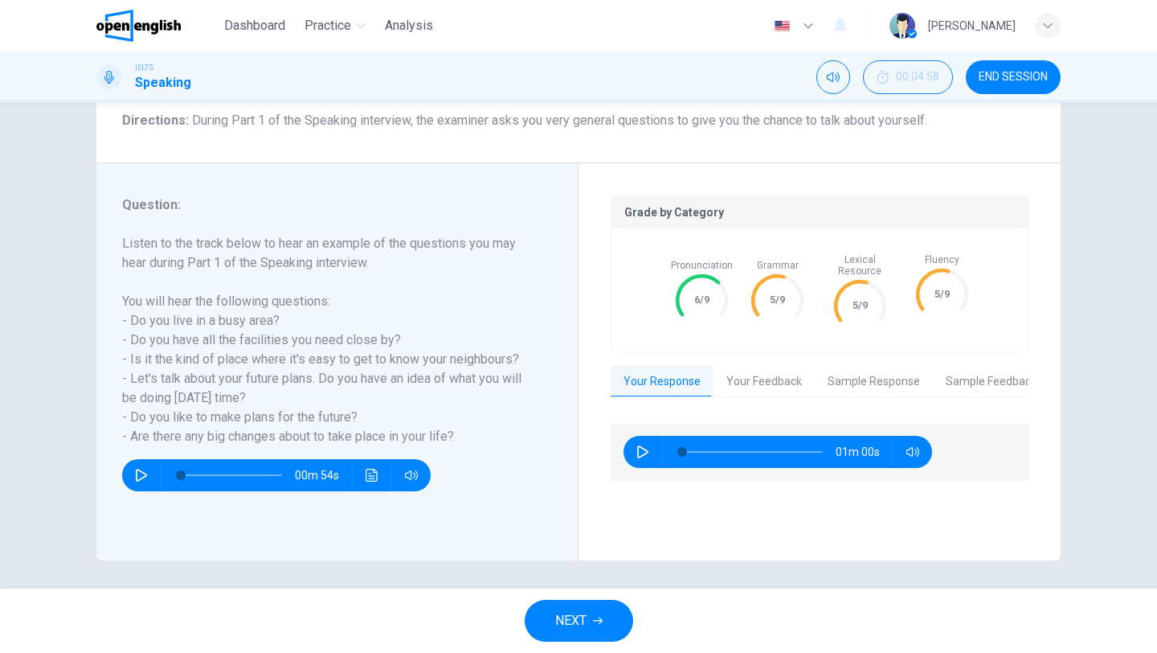
click at [643, 445] on icon "button" at bounding box center [642, 451] width 11 height 13
type input "**"
click at [762, 374] on button "Your Feedback" at bounding box center [764, 382] width 101 height 34
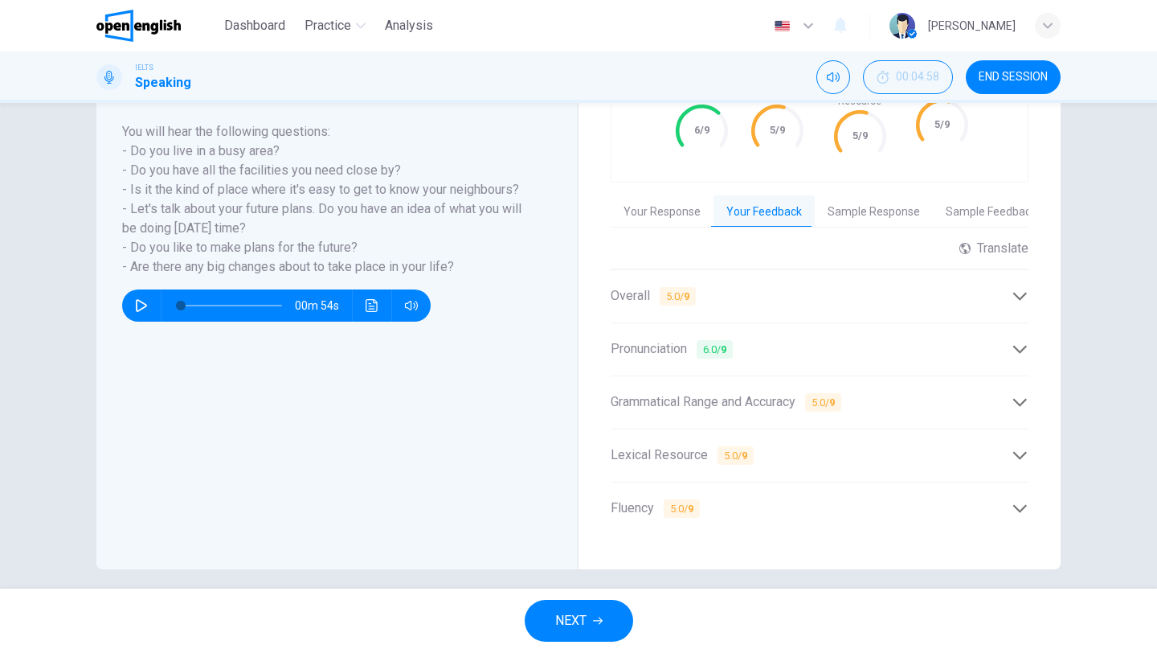
scroll to position [304, 0]
click at [768, 406] on div "Grammatical Range and Accuracy 5.0 / 9" at bounding box center [820, 401] width 418 height 39
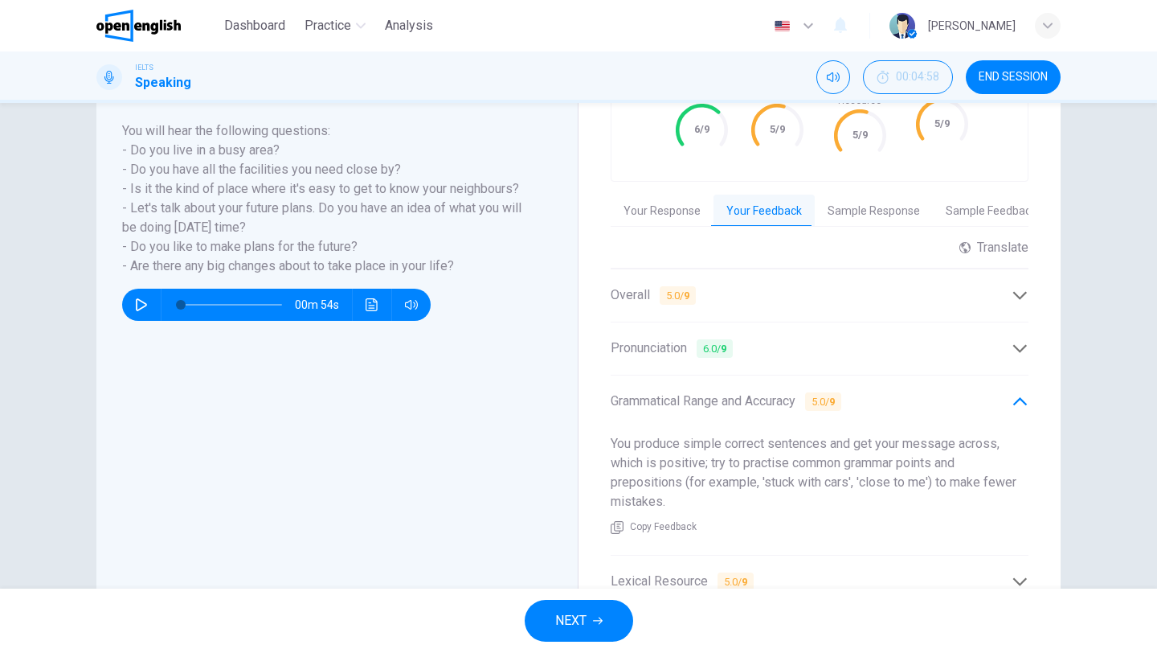
click at [768, 406] on div "Grammatical Range and Accuracy 5.0 / 9" at bounding box center [820, 401] width 418 height 39
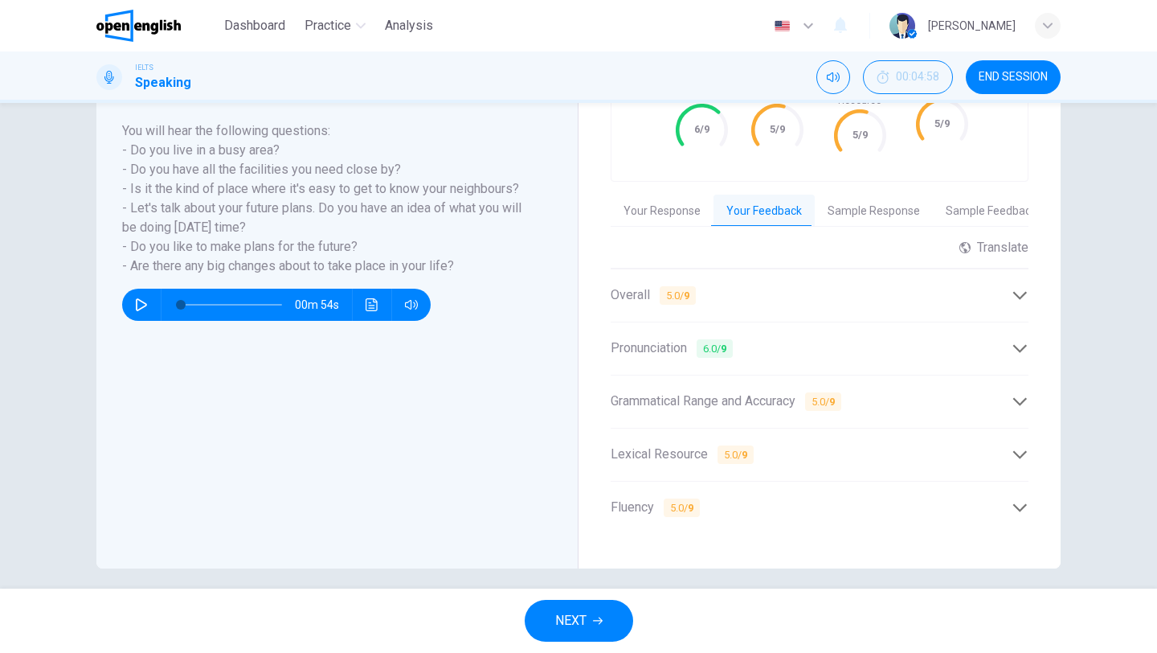
click at [738, 457] on div "Lexical Resource 5.0 / 9" at bounding box center [820, 454] width 418 height 39
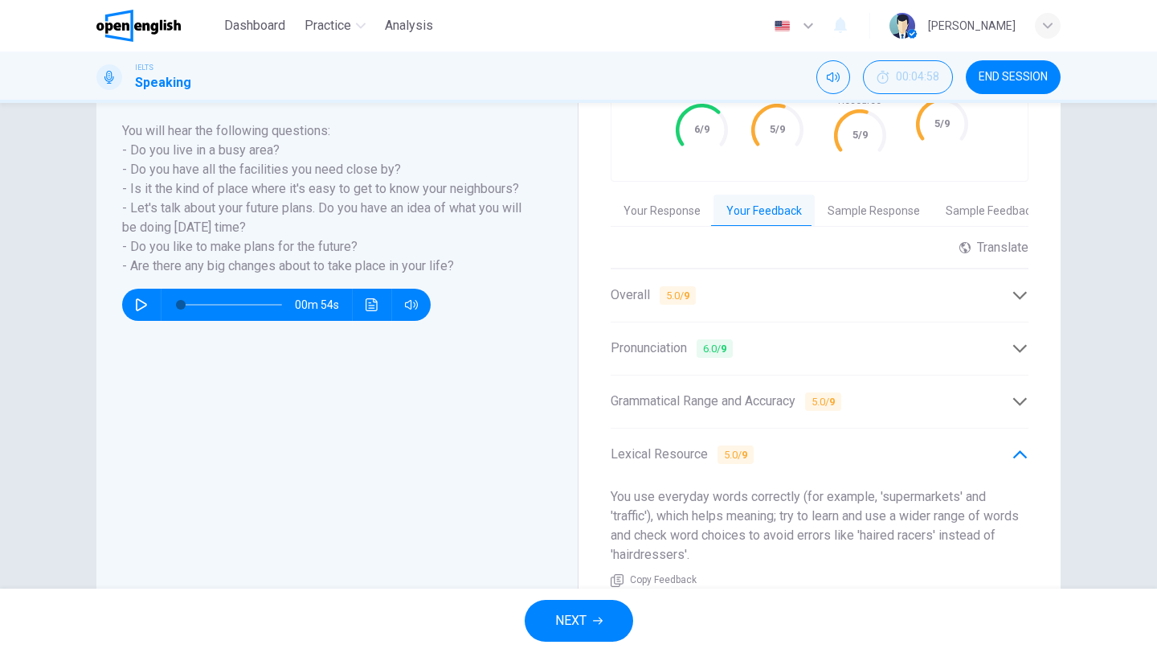
click at [738, 457] on div "Lexical Resource 5.0 / 9" at bounding box center [820, 454] width 418 height 39
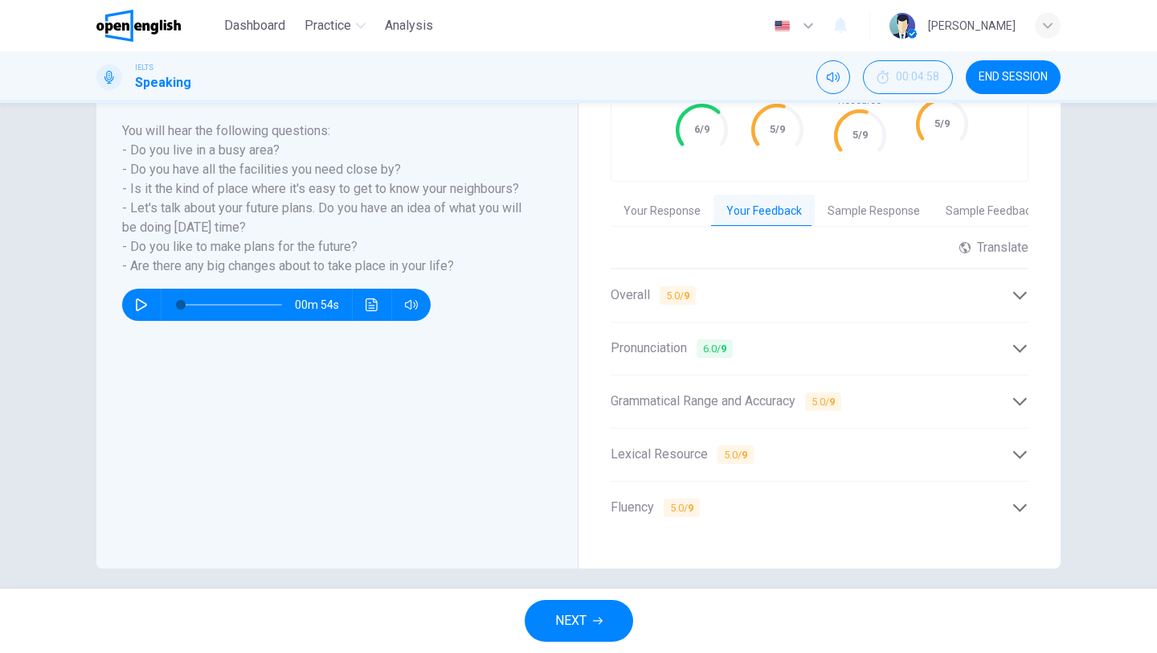
click at [718, 497] on div "Fluency 5.0 / 9" at bounding box center [811, 507] width 401 height 20
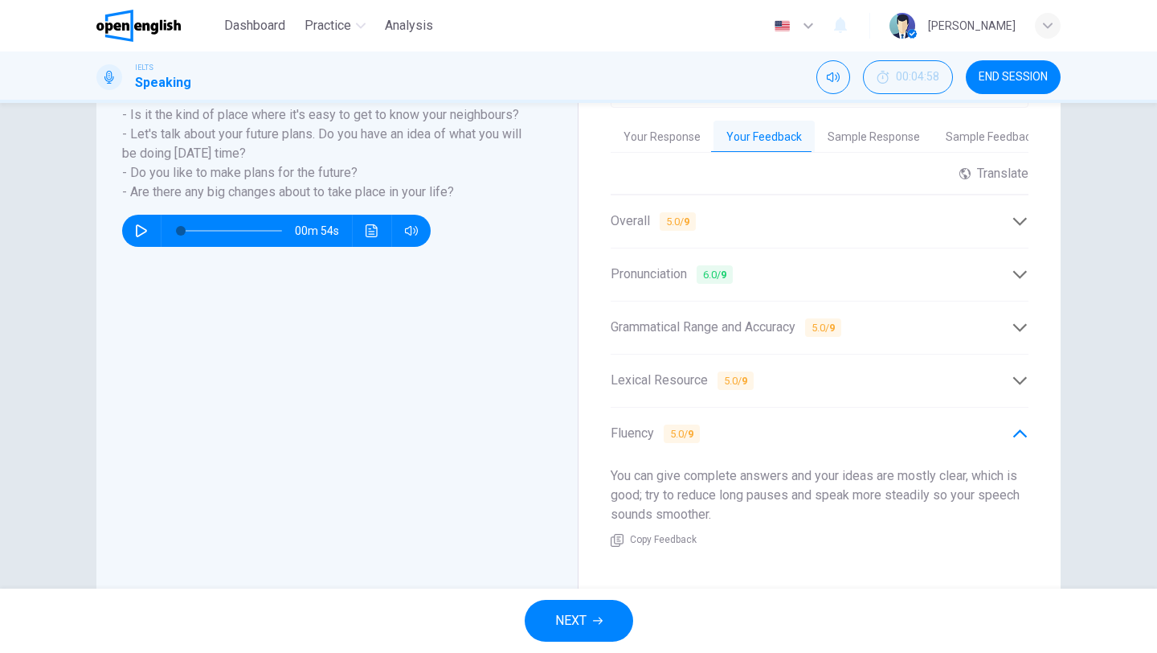
scroll to position [411, 0]
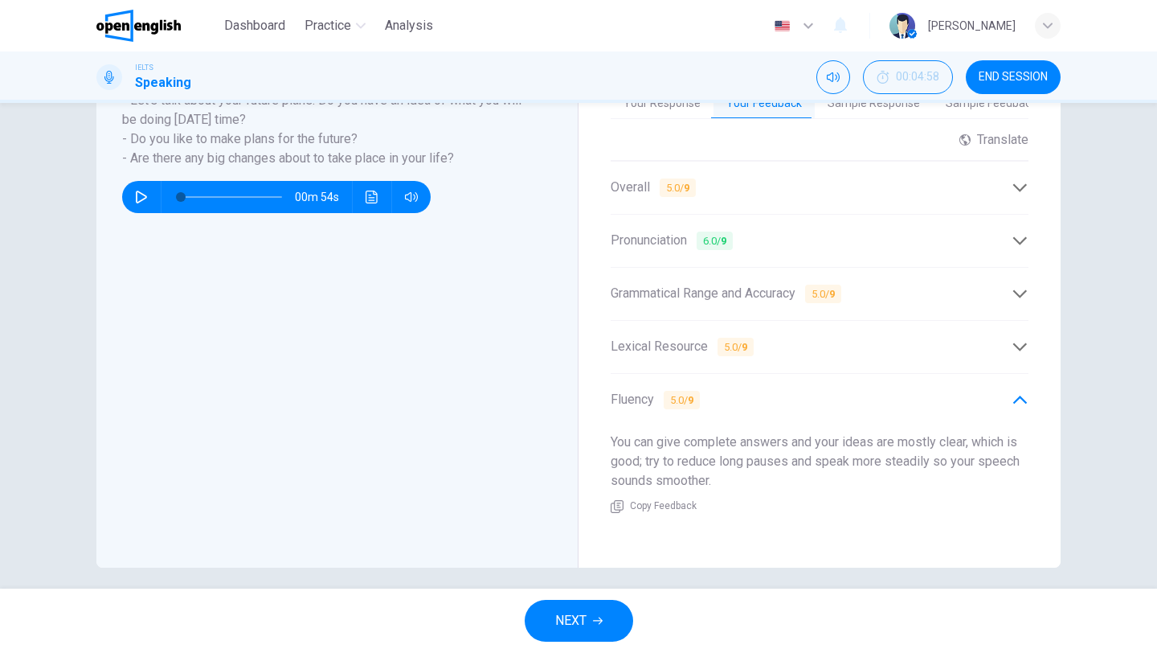
click at [735, 395] on div "Fluency 5.0 / 9" at bounding box center [811, 400] width 401 height 20
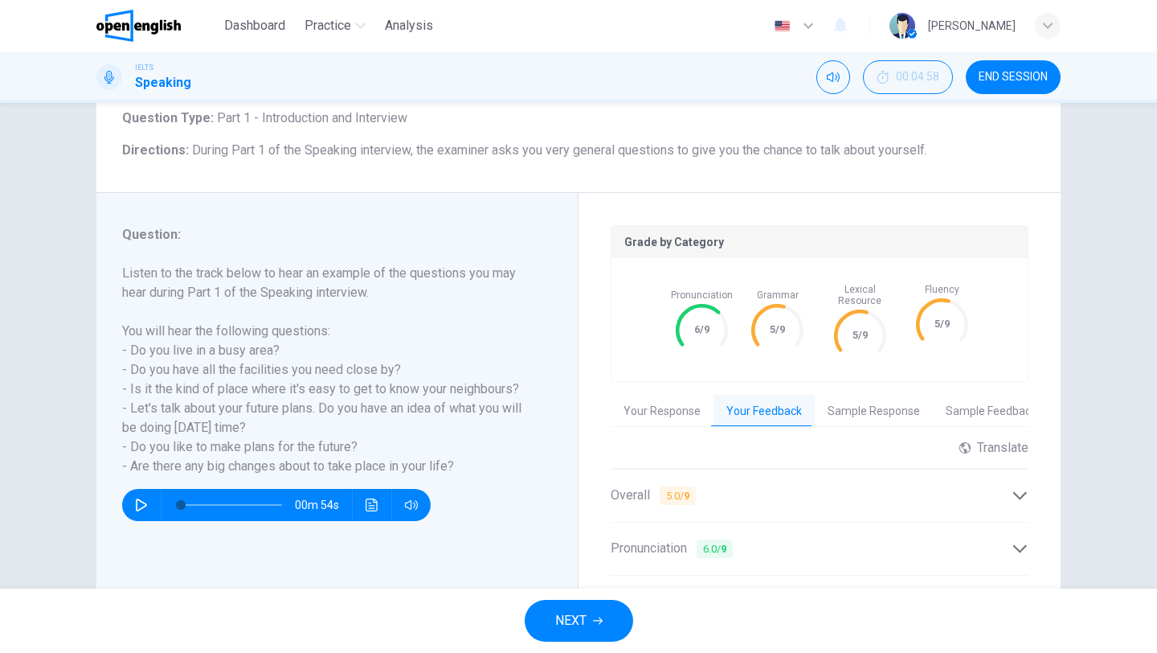
scroll to position [98, 0]
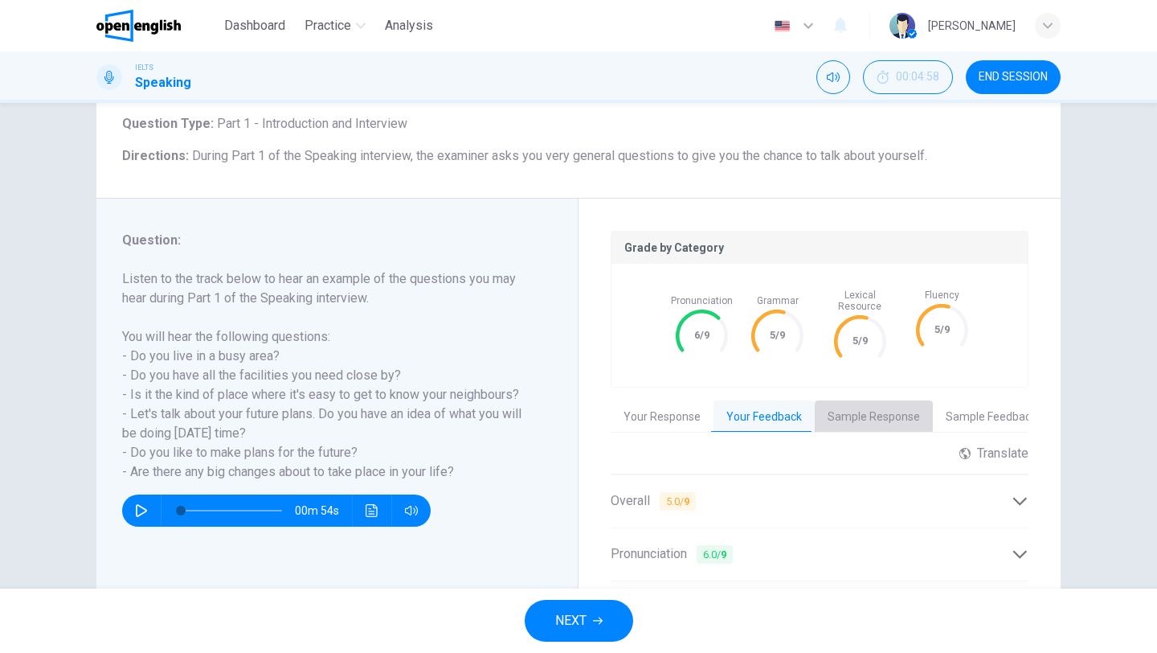
click at [842, 400] on button "Sample Response" at bounding box center [874, 417] width 118 height 34
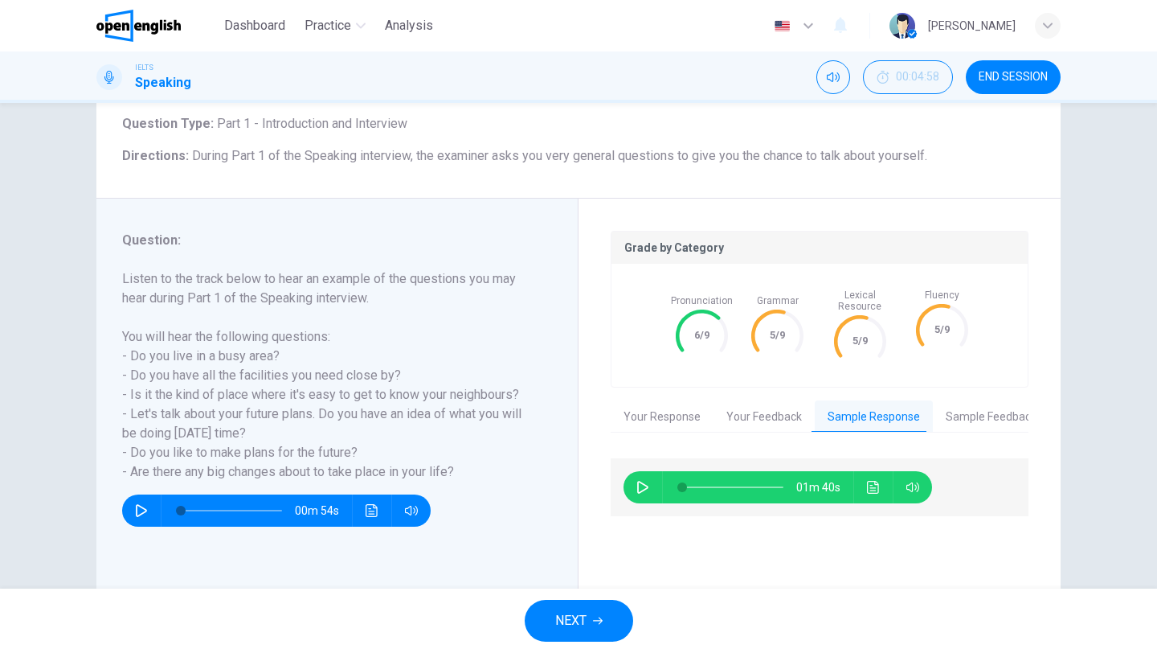
click at [979, 400] on button "Sample Feedback" at bounding box center [991, 417] width 117 height 34
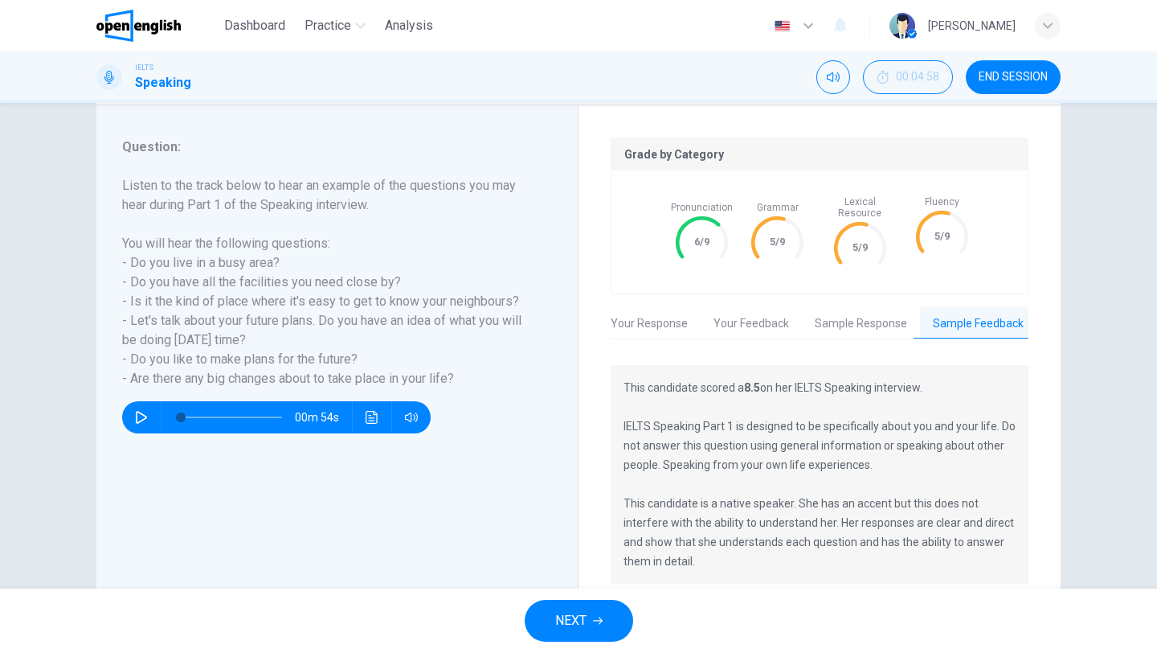
scroll to position [196, 0]
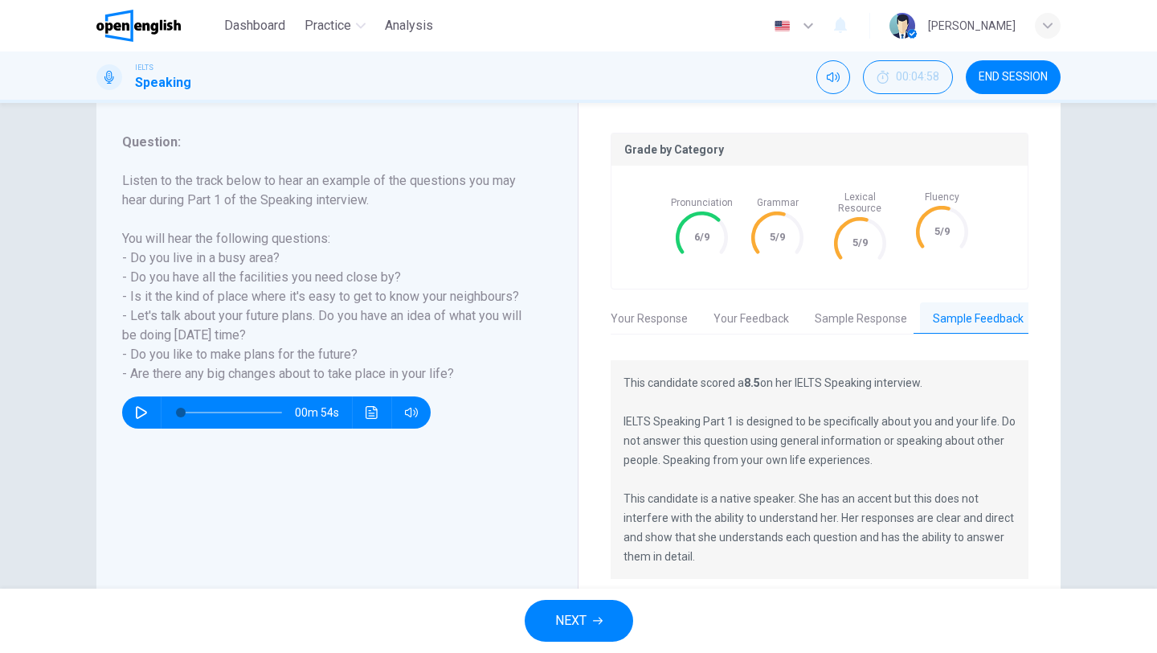
click at [857, 315] on button "Sample Response" at bounding box center [861, 319] width 118 height 34
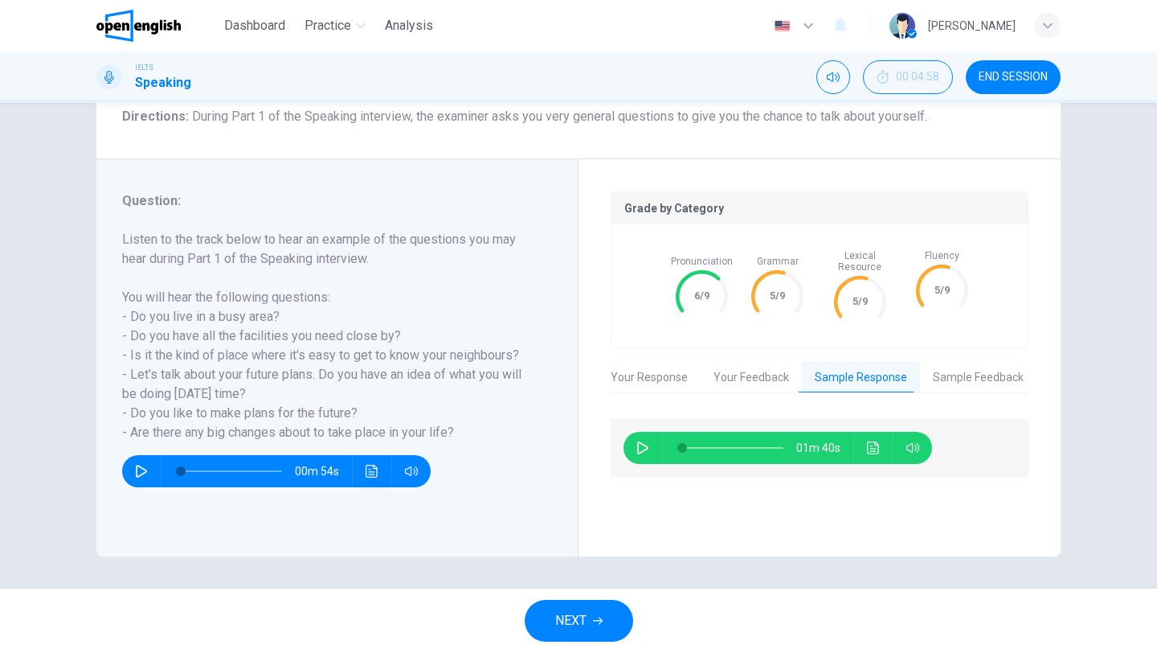
scroll to position [137, 0]
click at [635, 432] on button "button" at bounding box center [643, 448] width 26 height 32
type input "*"
click at [653, 366] on button "Your Response" at bounding box center [649, 378] width 103 height 34
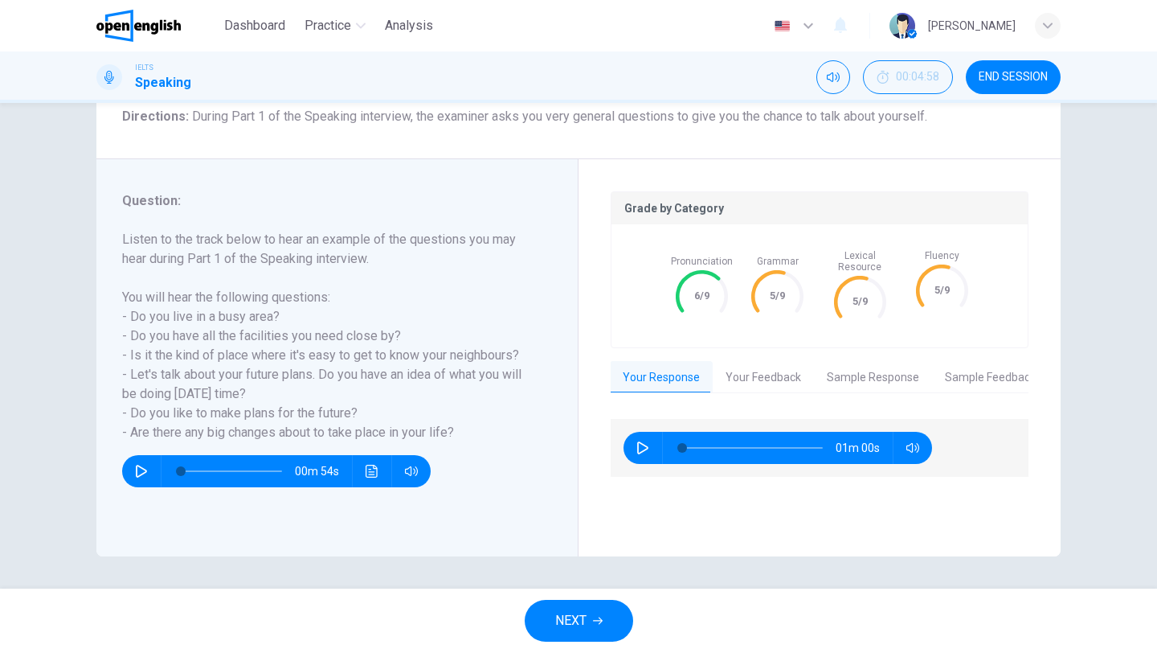
scroll to position [0, 0]
click at [760, 361] on button "Your Feedback" at bounding box center [764, 378] width 101 height 34
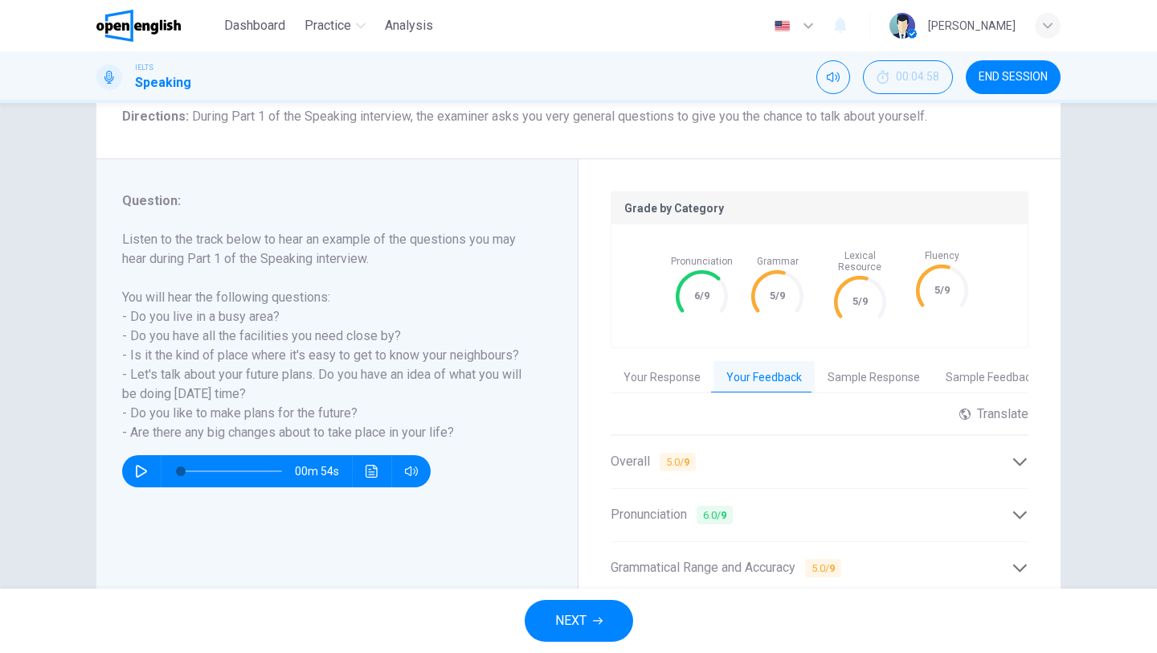
click at [972, 361] on button "Sample Feedback" at bounding box center [991, 378] width 117 height 34
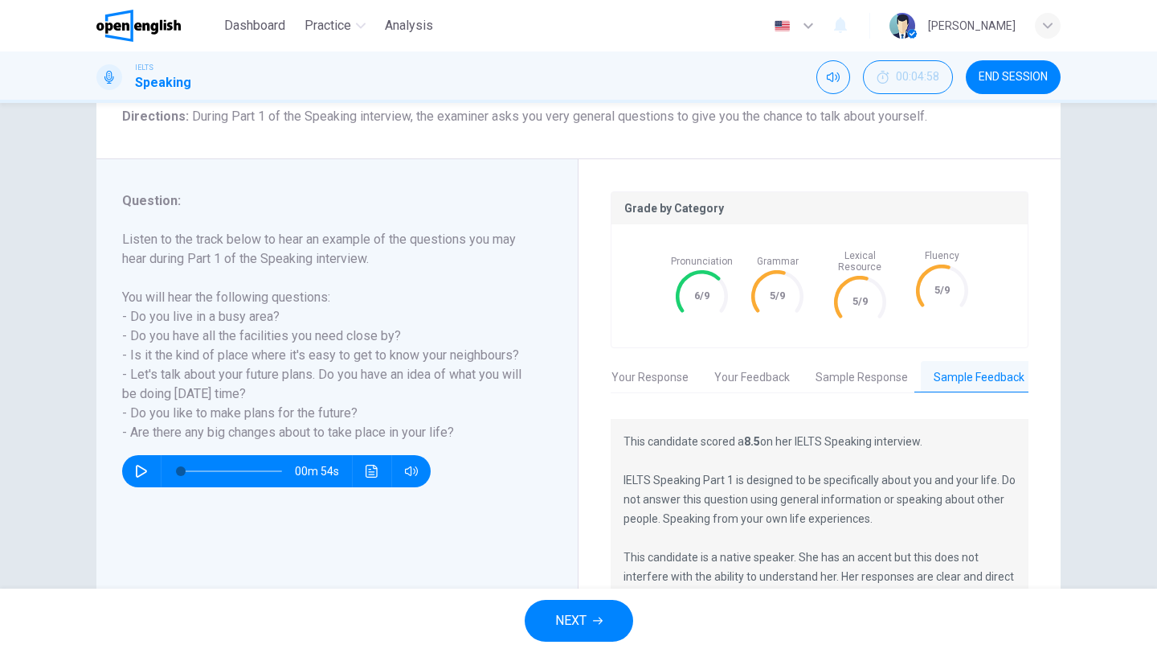
scroll to position [0, 13]
click at [1009, 72] on span "END SESSION" at bounding box center [1013, 77] width 69 height 13
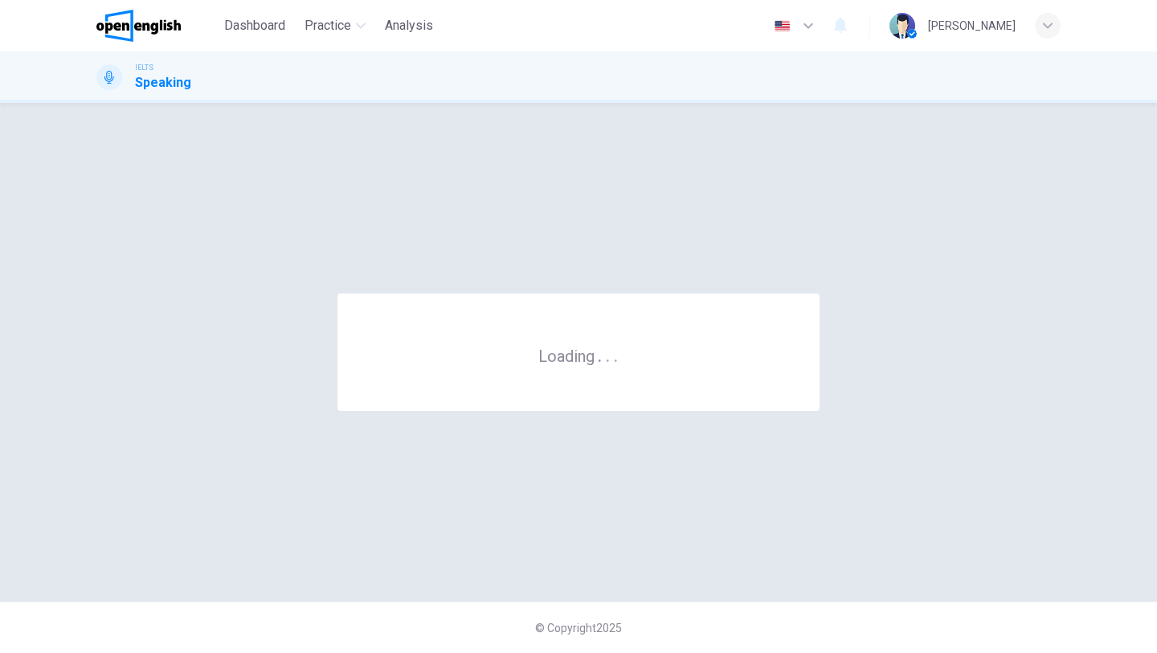
scroll to position [0, 0]
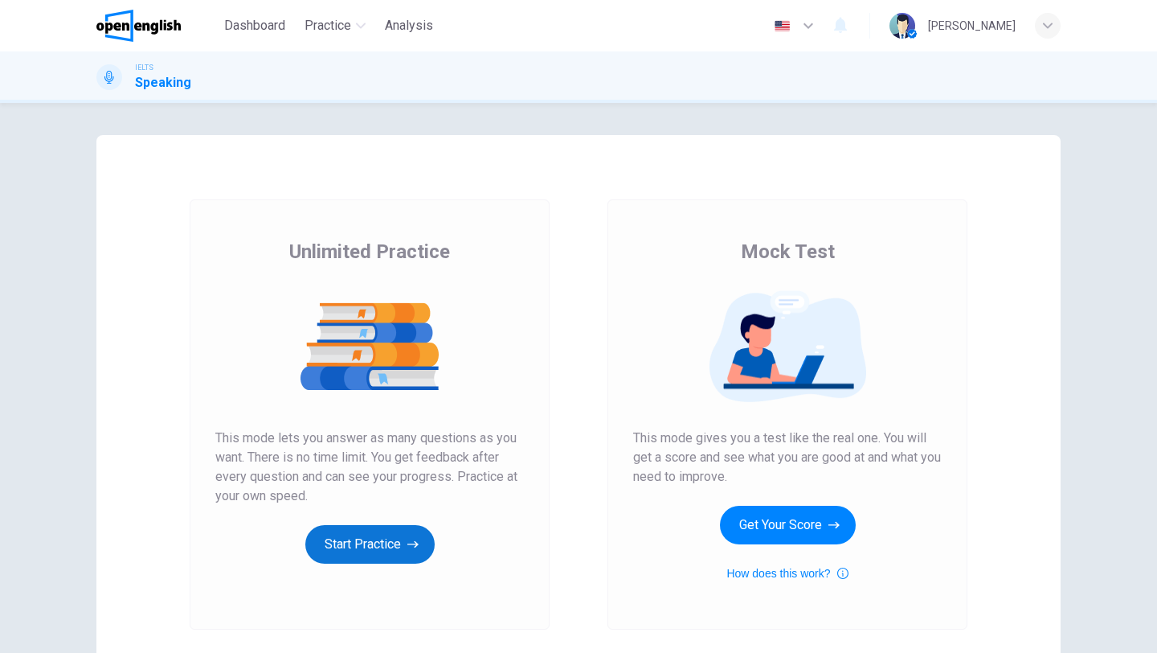
click at [351, 532] on button "Start Practice" at bounding box center [369, 544] width 129 height 39
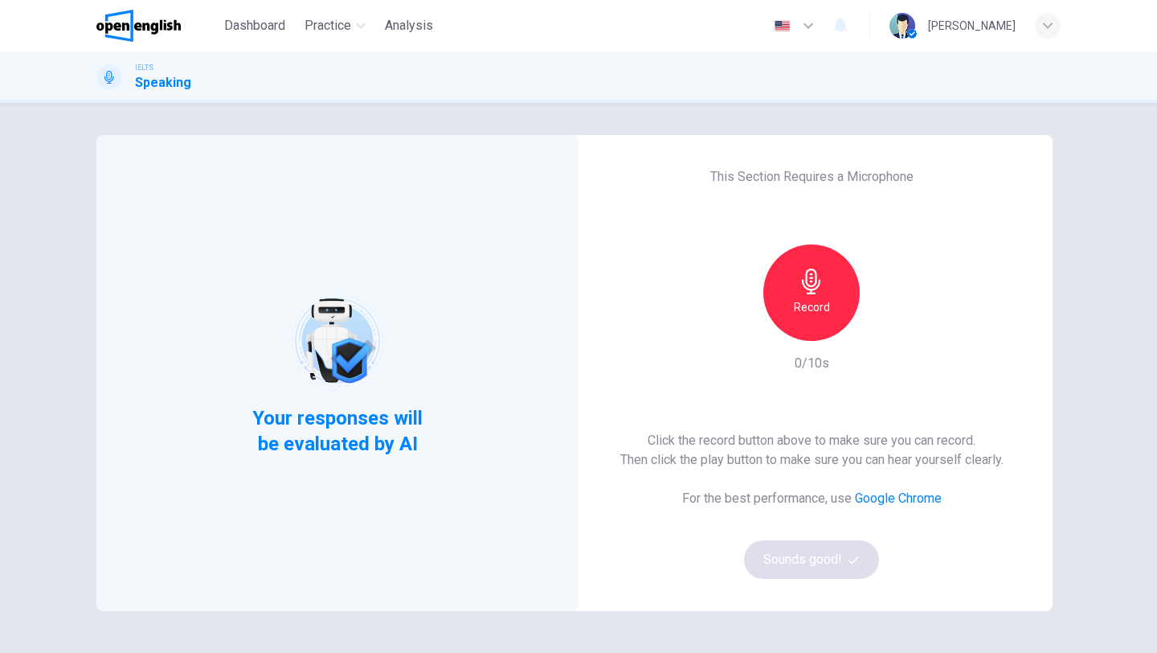
click at [812, 334] on div "Record" at bounding box center [811, 292] width 96 height 96
click at [812, 334] on div "Stop" at bounding box center [811, 292] width 96 height 96
click at [884, 328] on icon "button" at bounding box center [886, 328] width 7 height 10
click at [786, 567] on button "Sounds good!" at bounding box center [811, 559] width 135 height 39
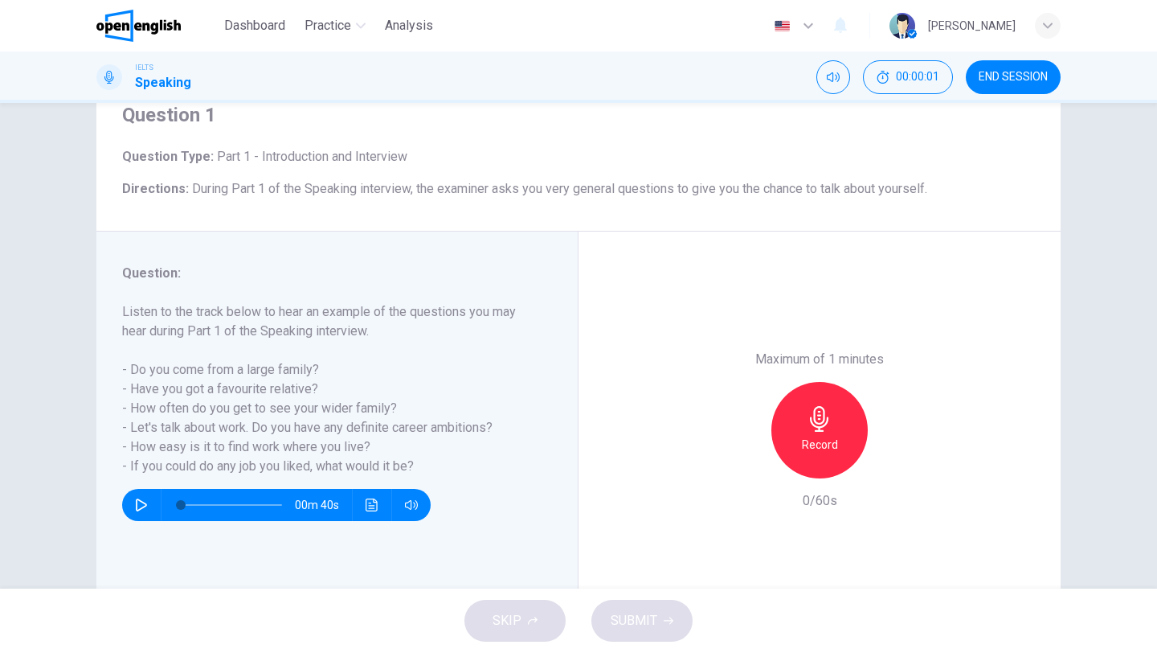
scroll to position [137, 0]
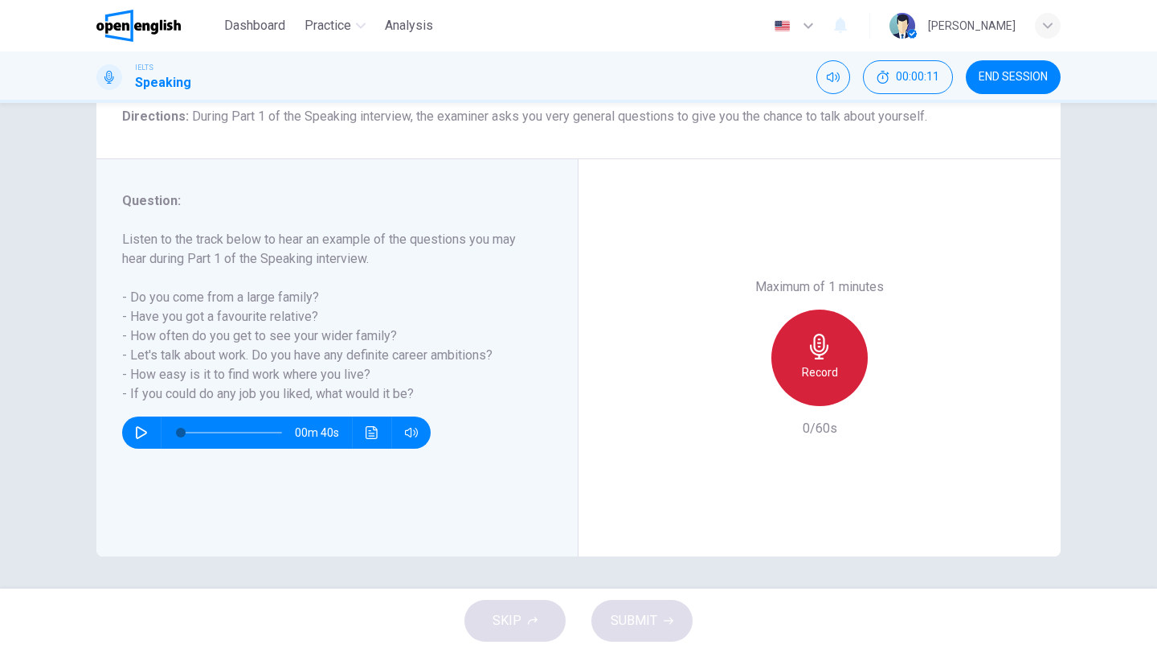
click at [824, 391] on div "Record" at bounding box center [819, 357] width 96 height 96
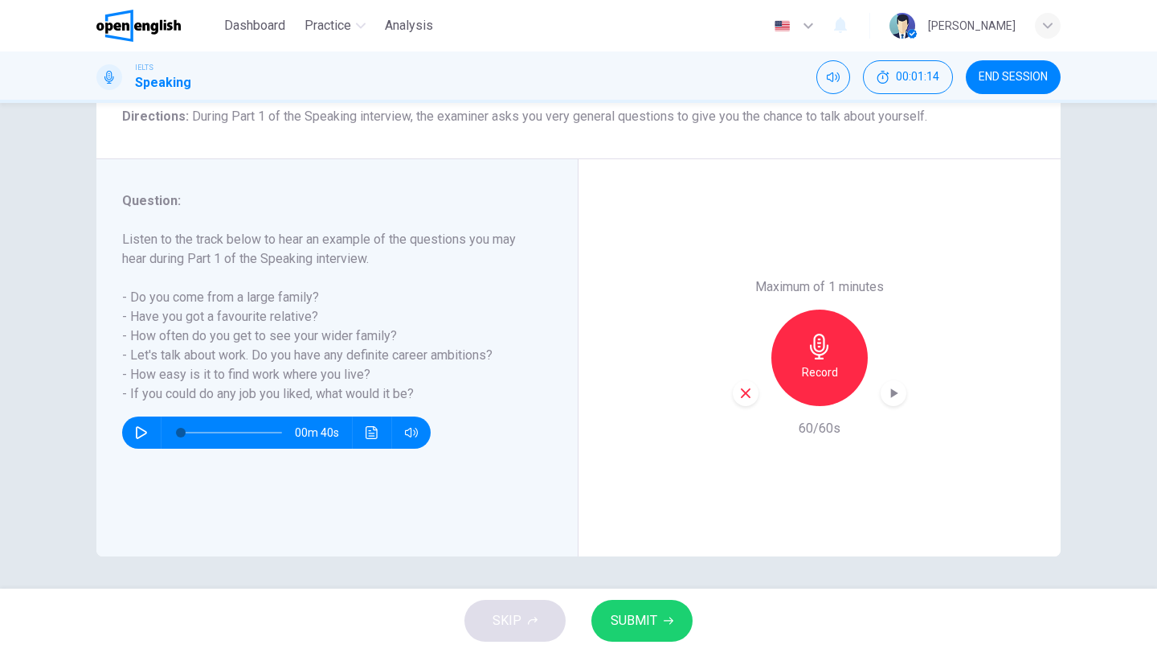
click at [649, 617] on span "SUBMIT" at bounding box center [634, 620] width 47 height 23
click at [620, 601] on button "SUBMIT" at bounding box center [641, 621] width 101 height 42
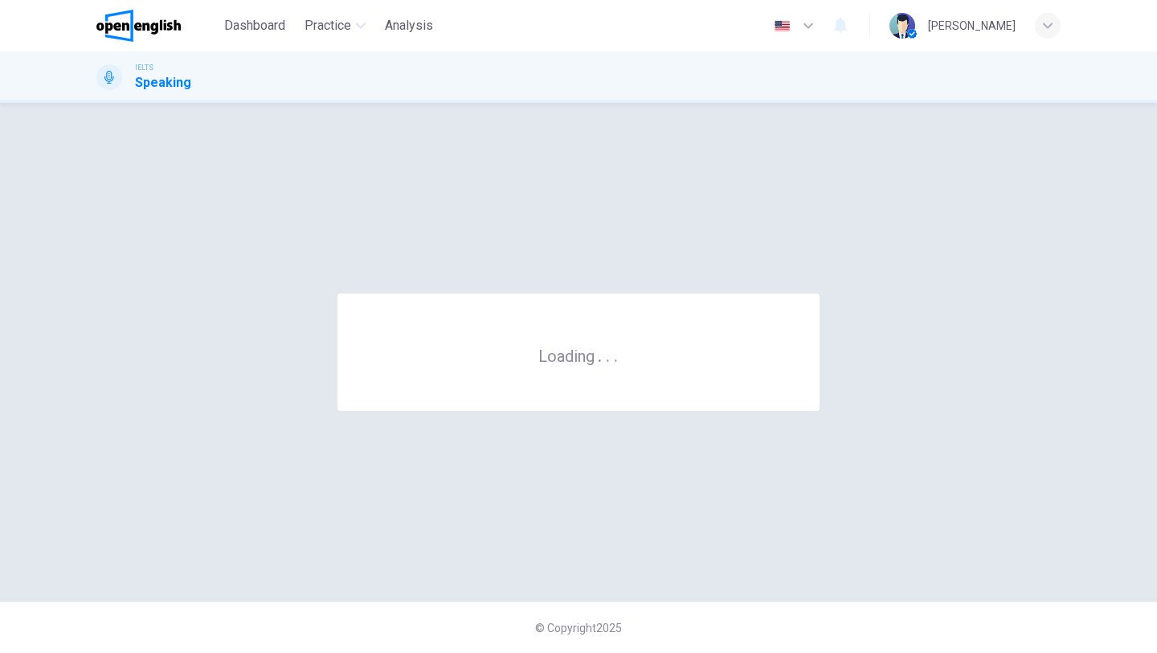
scroll to position [0, 0]
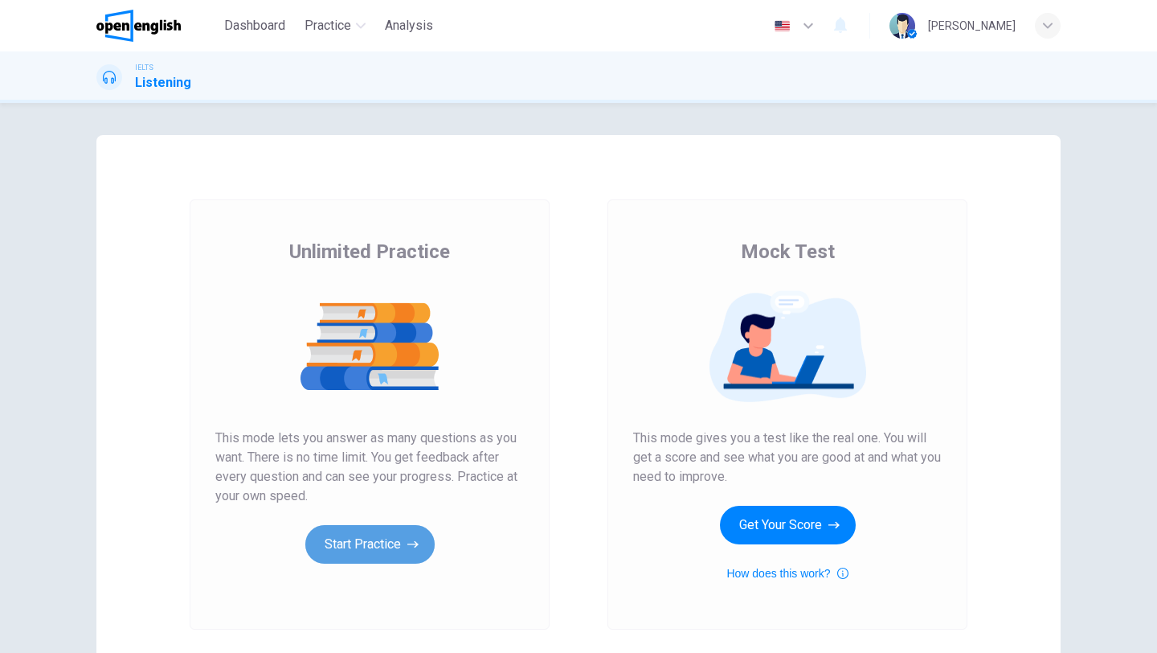
click at [358, 563] on button "Start Practice" at bounding box center [369, 544] width 129 height 39
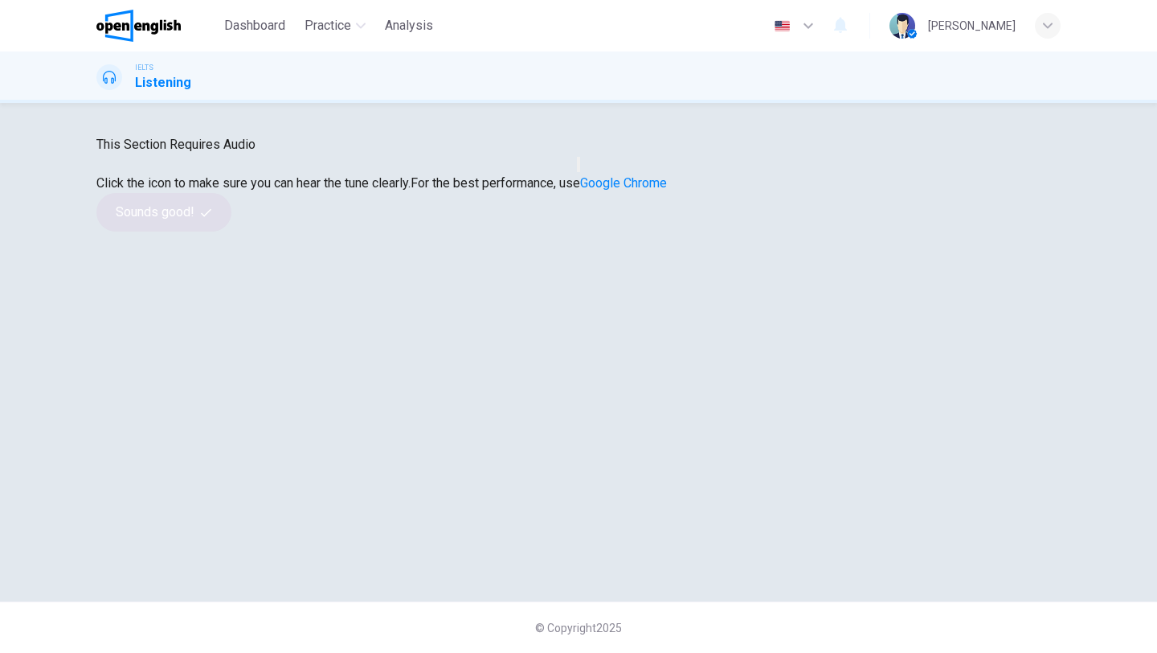
click at [577, 172] on button "button" at bounding box center [578, 164] width 3 height 15
click at [580, 172] on button "button" at bounding box center [578, 164] width 3 height 15
click at [231, 231] on button "Sounds good!" at bounding box center [163, 212] width 135 height 39
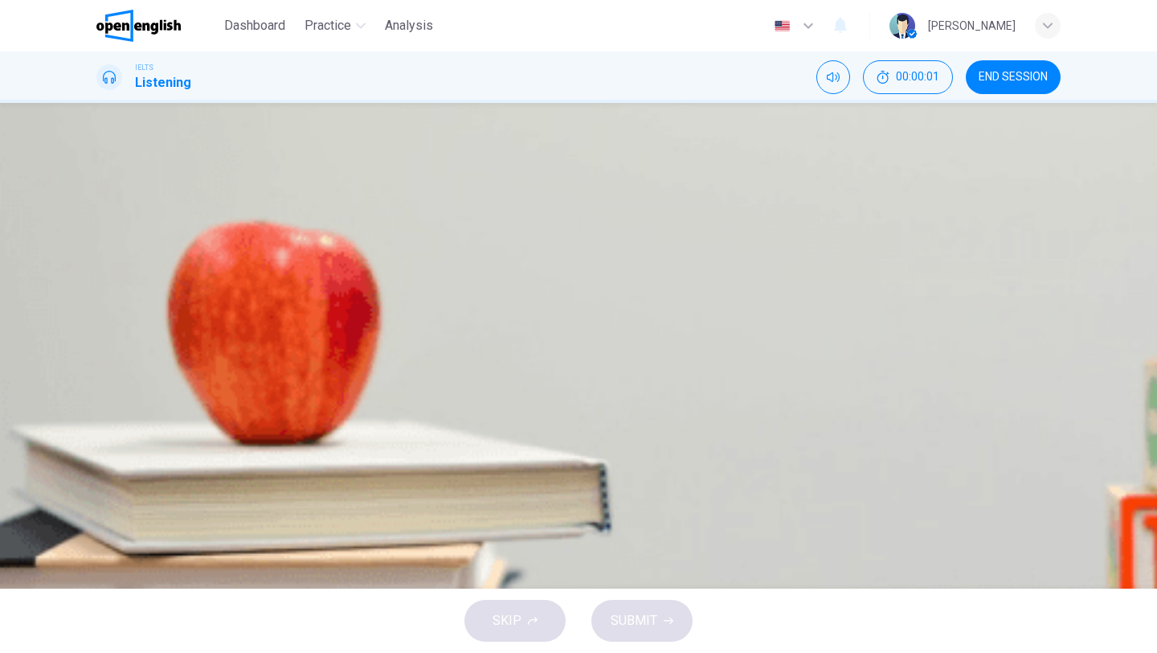
scroll to position [31, 0]
click at [122, 305] on button "button" at bounding box center [109, 318] width 26 height 26
click at [148, 283] on span "very large." at bounding box center [123, 277] width 50 height 12
click at [638, 615] on span "SUBMIT" at bounding box center [634, 620] width 47 height 23
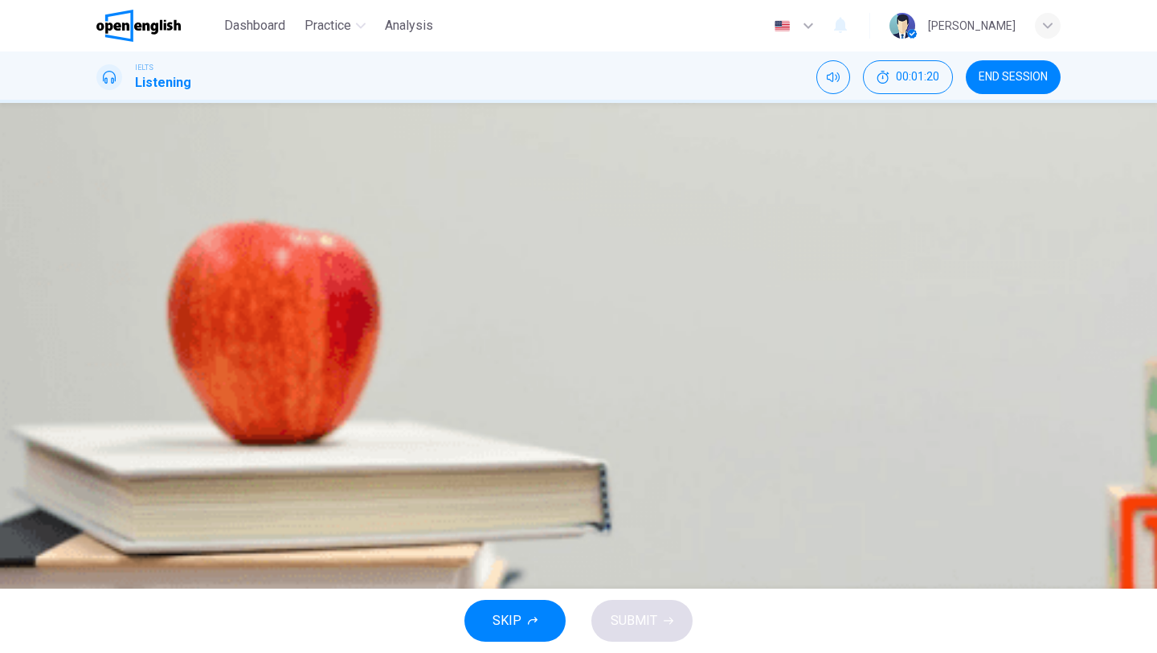
click at [365, 284] on button "B the deepest in the system." at bounding box center [300, 270] width 129 height 27
click at [666, 621] on icon "button" at bounding box center [669, 621] width 10 height 10
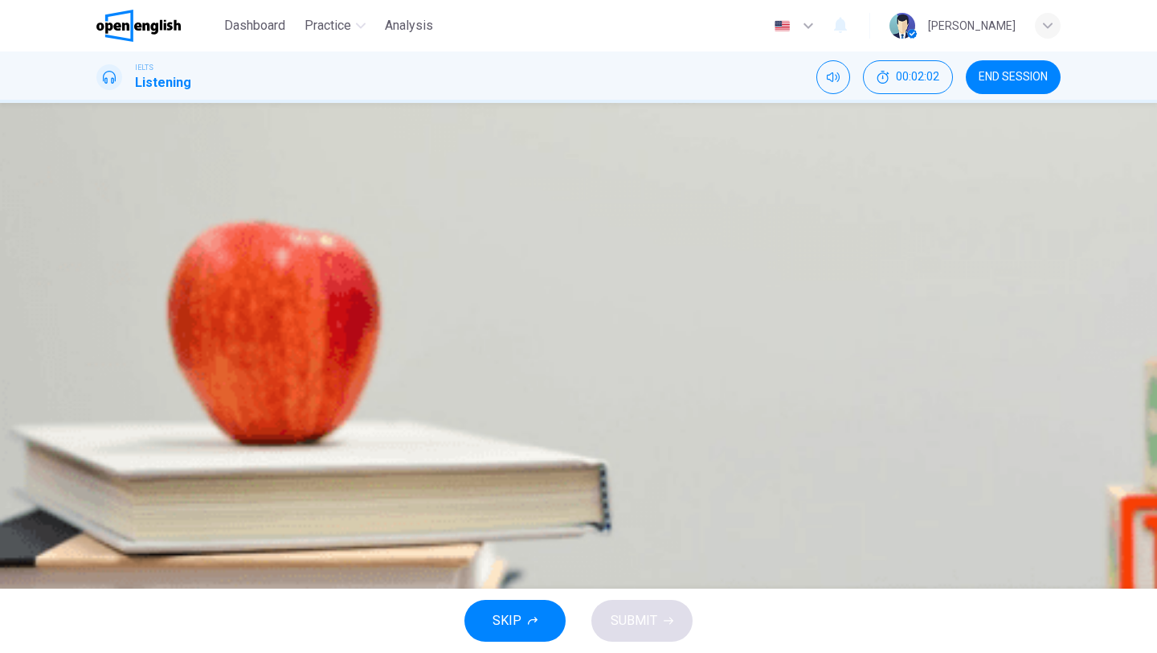
click at [746, 283] on span "visit Hampstead village to look at the shops." at bounding box center [629, 277] width 231 height 12
click at [661, 615] on button "SUBMIT" at bounding box center [641, 621] width 101 height 42
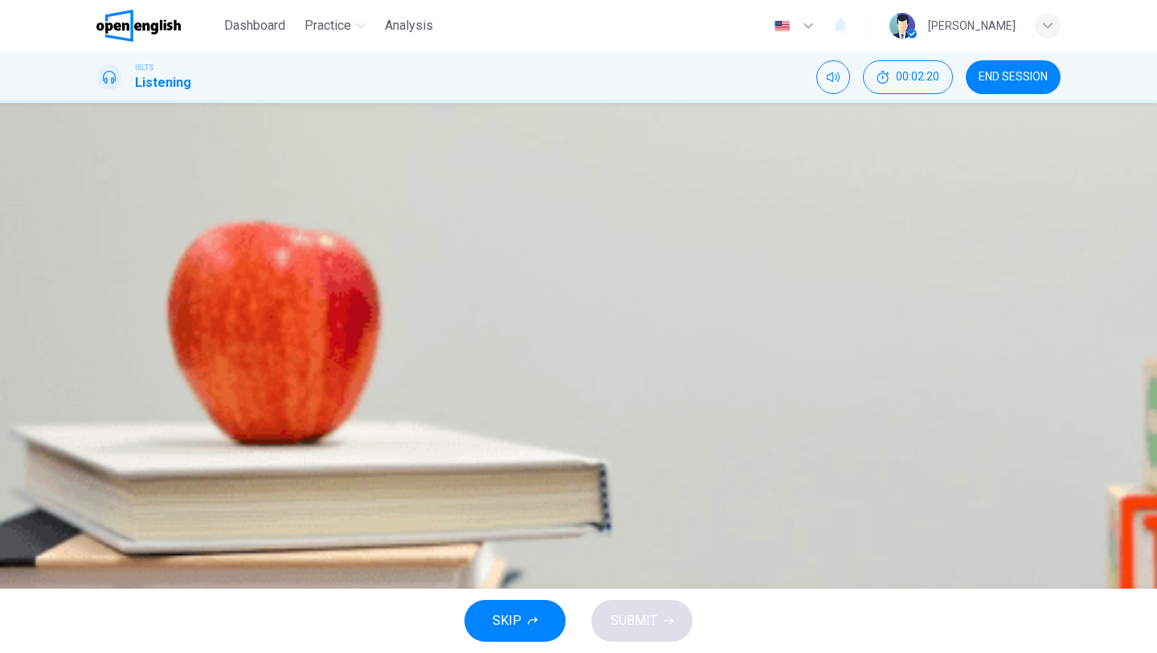
click at [309, 284] on button "B on the heath itself." at bounding box center [264, 270] width 91 height 27
click at [645, 618] on span "SUBMIT" at bounding box center [634, 620] width 47 height 23
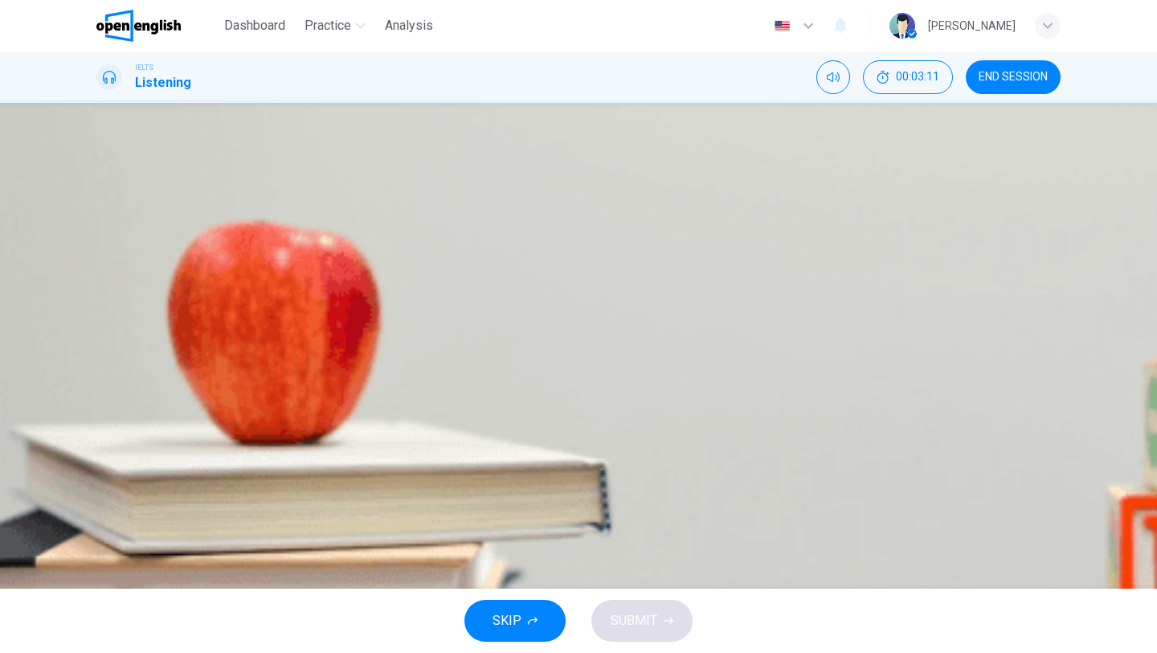
click at [594, 283] on span "listen to the noises in the park." at bounding box center [521, 277] width 145 height 12
click at [648, 626] on span "SUBMIT" at bounding box center [634, 620] width 47 height 23
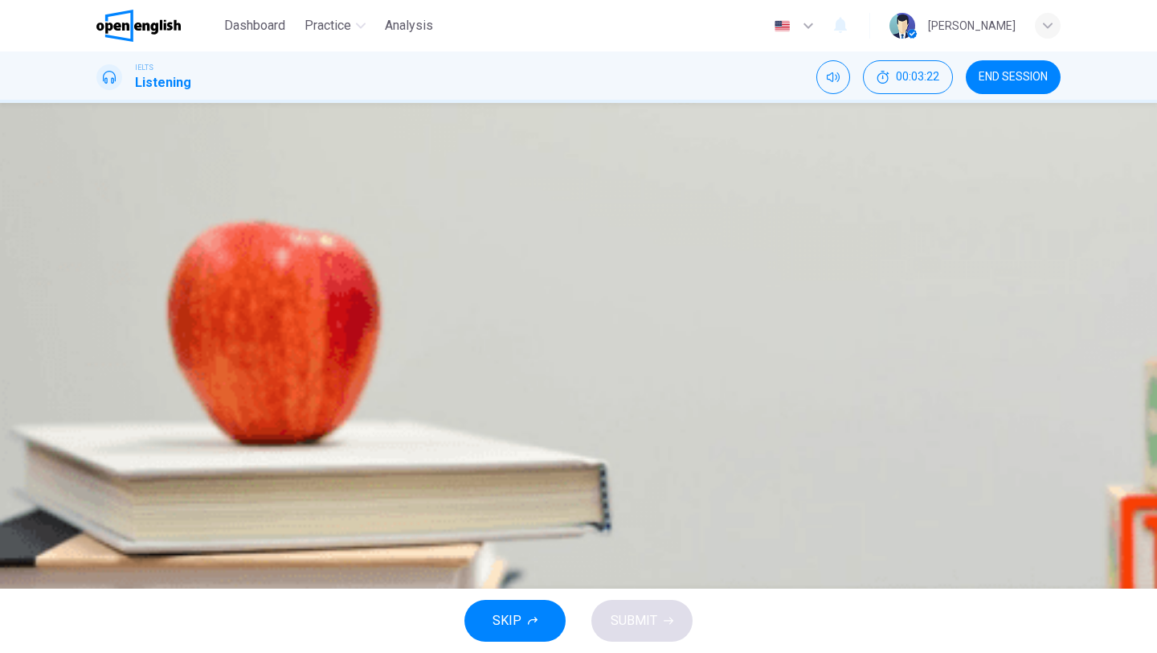
scroll to position [149, 0]
click at [627, 465] on body "This site uses cookies, as explained in our Privacy Policy . If you agree to th…" at bounding box center [578, 326] width 1157 height 653
click at [627, 652] on li "A" at bounding box center [578, 662] width 1157 height 19
type input "**"
type input "*"
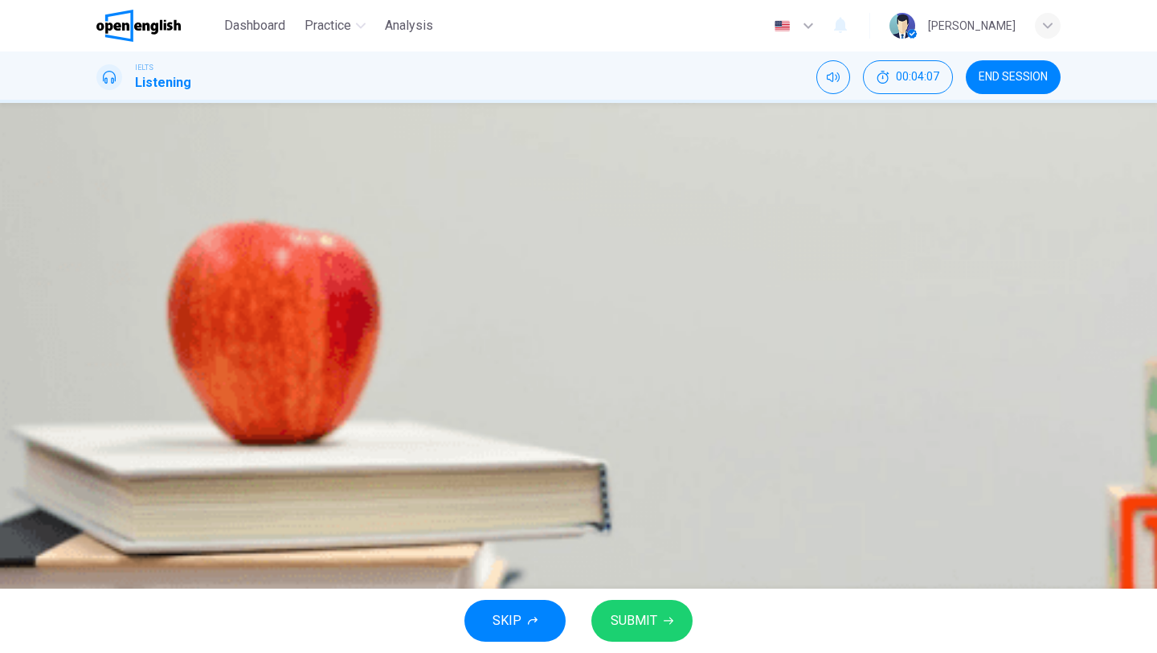
click at [627, 465] on body "This site uses cookies, as explained in our Privacy Policy . If you agree to th…" at bounding box center [578, 326] width 1157 height 653
type input "**"
type input "*"
click at [598, 521] on body "This site uses cookies, as explained in our Privacy Policy . If you agree to th…" at bounding box center [578, 326] width 1157 height 653
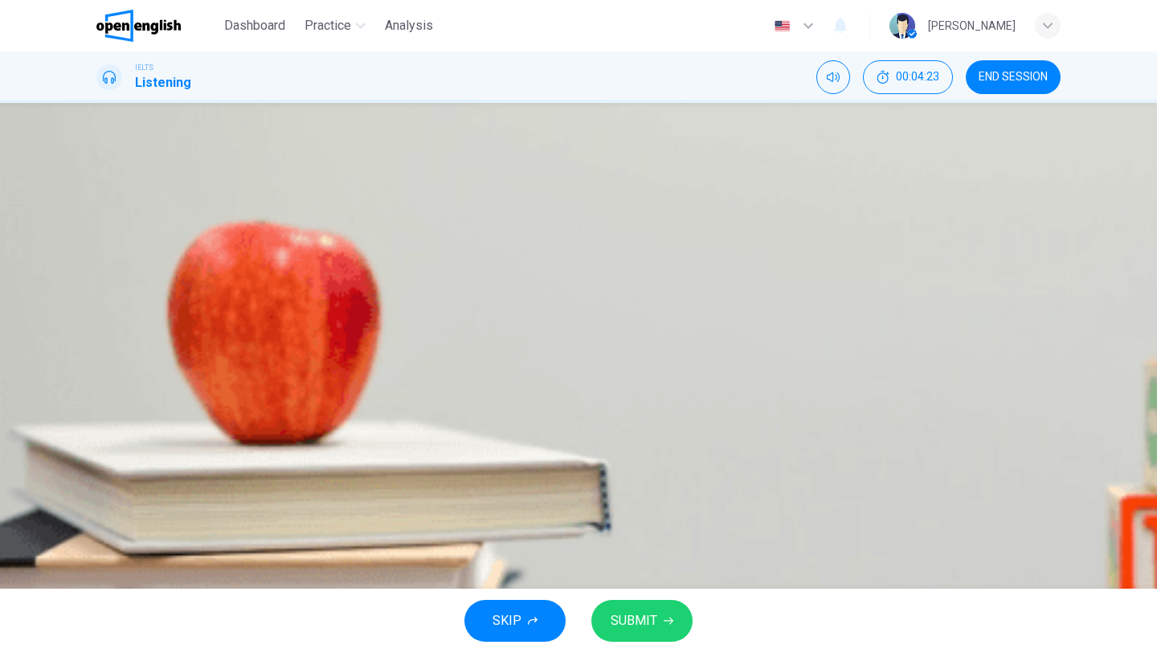
click at [591, 652] on li "A" at bounding box center [578, 662] width 1157 height 19
type input "**"
type input "*"
click at [632, 490] on body "This site uses cookies, as explained in our Privacy Policy . If you agree to th…" at bounding box center [578, 326] width 1157 height 653
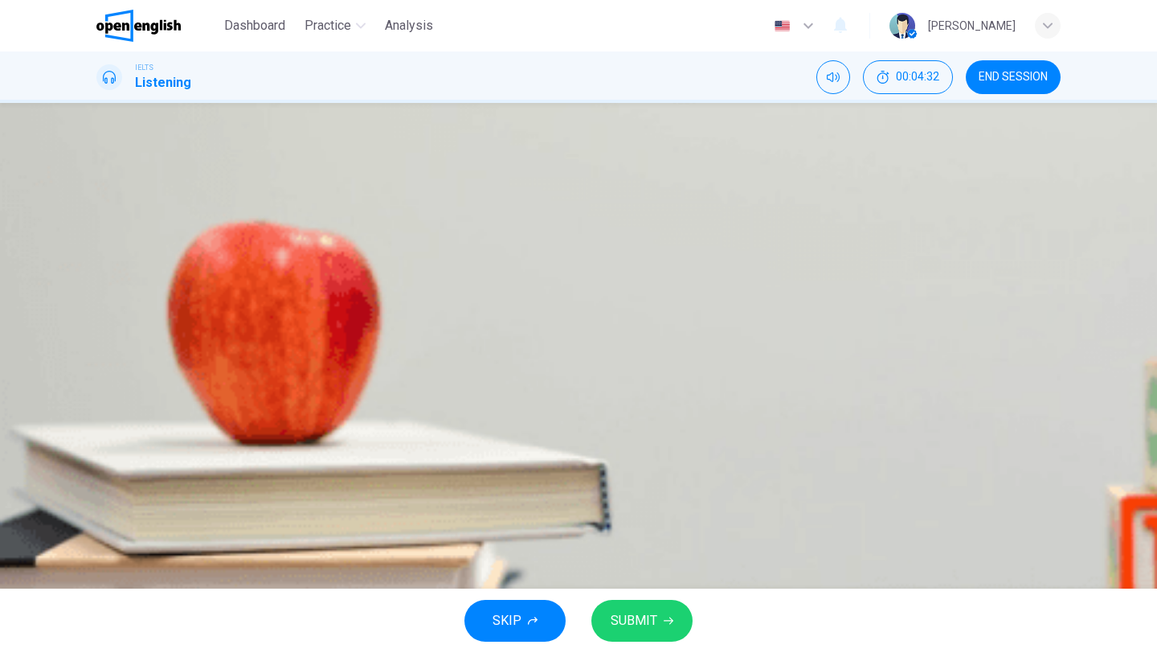
type input "**"
type input "*"
click at [640, 531] on body "This site uses cookies, as explained in our Privacy Policy . If you agree to th…" at bounding box center [578, 326] width 1157 height 653
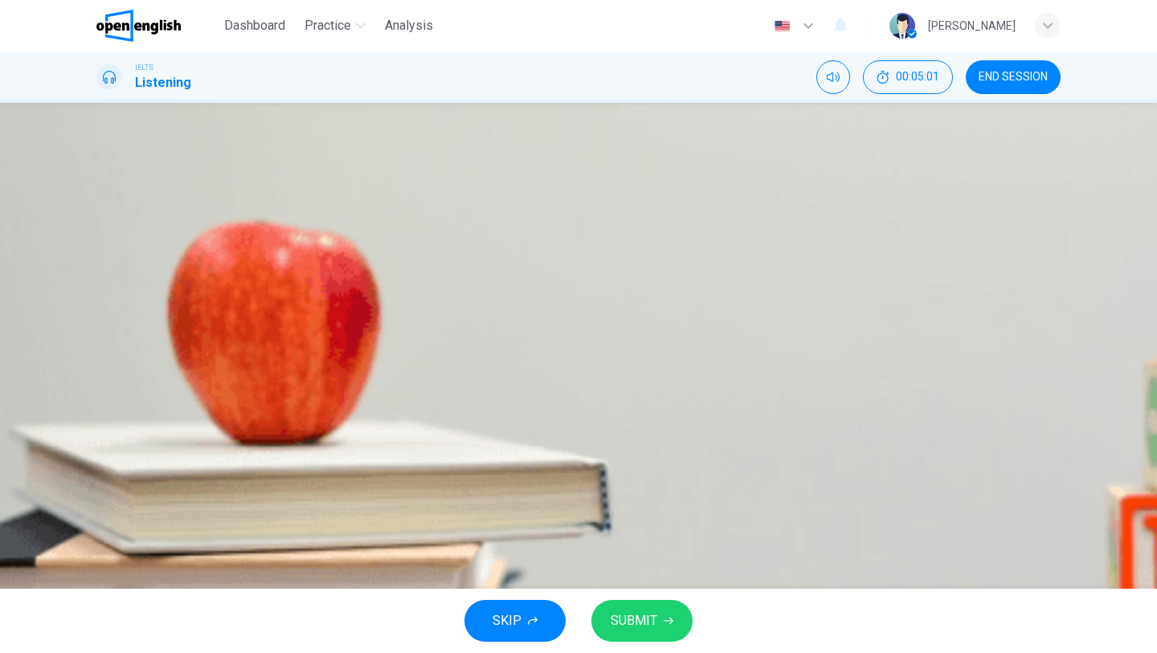
type input "**"
type input "*"
click at [604, 534] on body "This site uses cookies, as explained in our Privacy Policy . If you agree to th…" at bounding box center [578, 326] width 1157 height 653
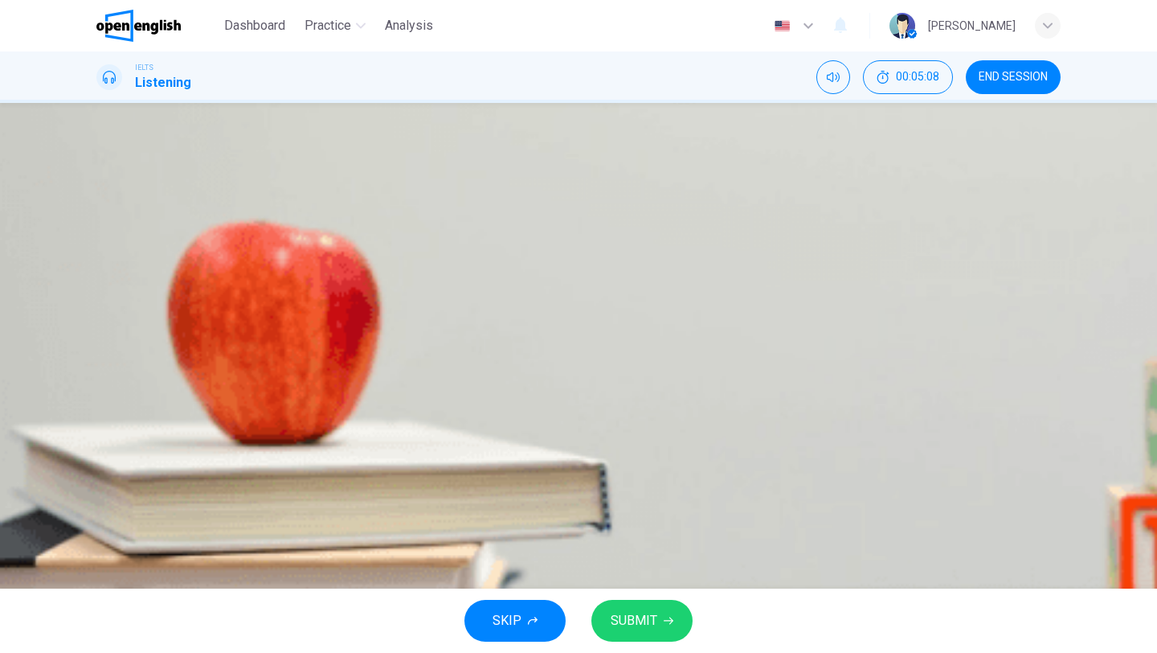
type input "***"
type input "*"
click at [632, 355] on body "This site uses cookies, as explained in our Privacy Policy . If you agree to th…" at bounding box center [578, 326] width 1157 height 653
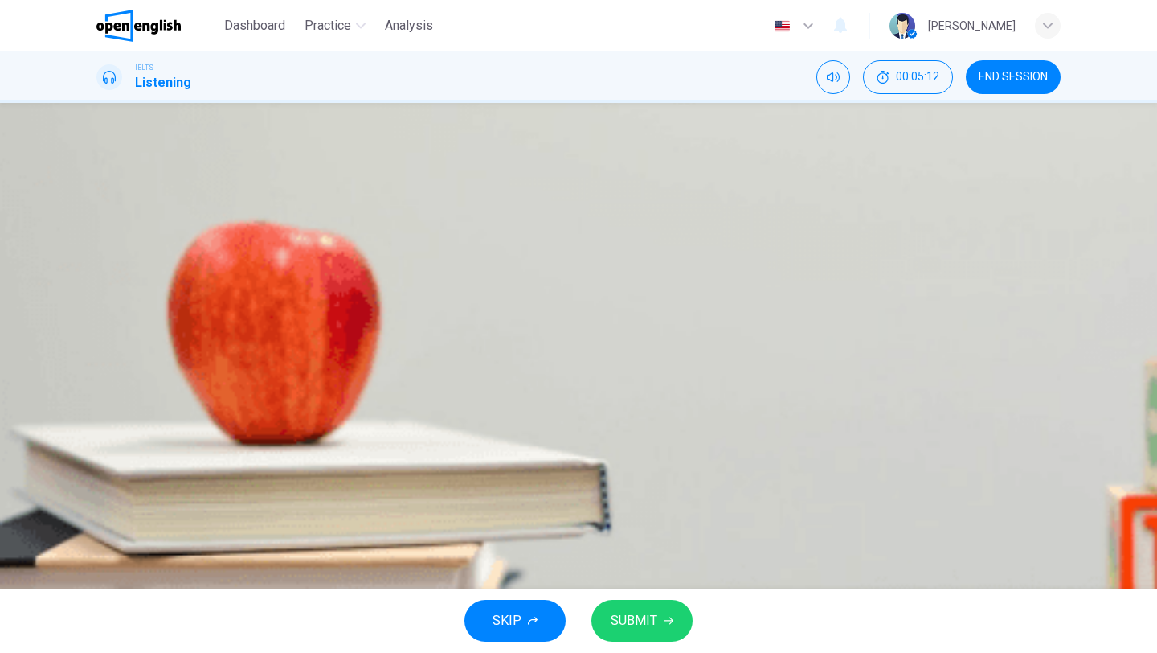
click at [682, 346] on div at bounding box center [578, 326] width 1157 height 653
click at [620, 395] on body "This site uses cookies, as explained in our Privacy Policy . If you agree to th…" at bounding box center [578, 326] width 1157 height 653
click at [600, 652] on li "A" at bounding box center [578, 662] width 1157 height 19
click at [609, 407] on body "This site uses cookies, as explained in our Privacy Policy . If you agree to th…" at bounding box center [578, 326] width 1157 height 653
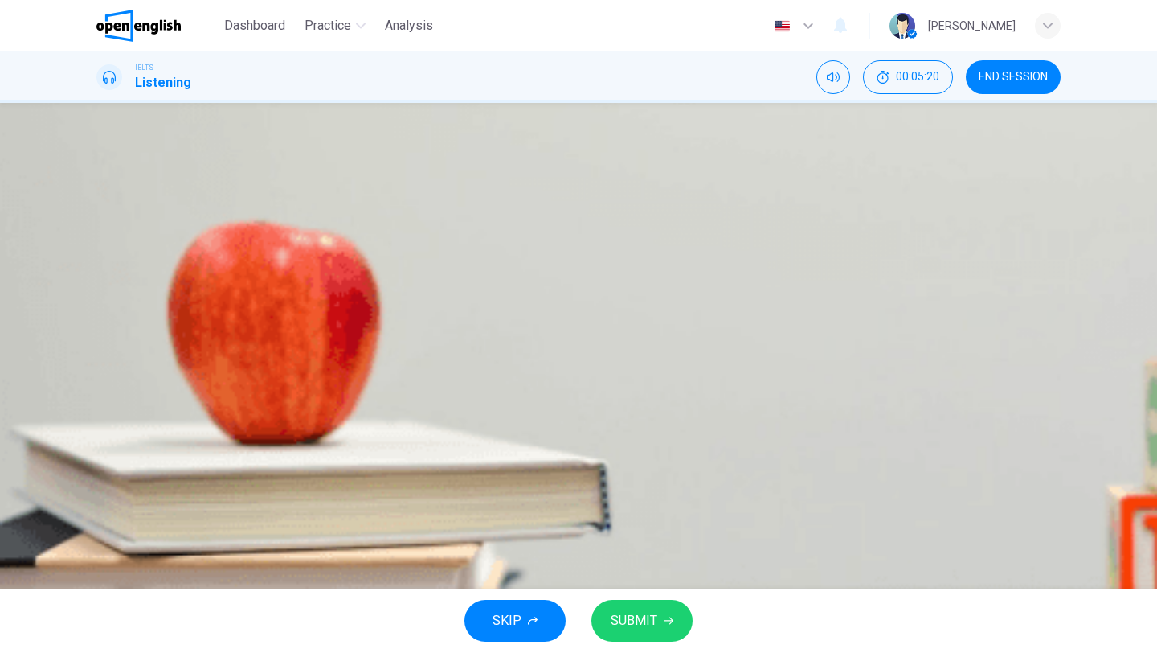
type input "*"
click at [637, 617] on span "SUBMIT" at bounding box center [634, 620] width 47 height 23
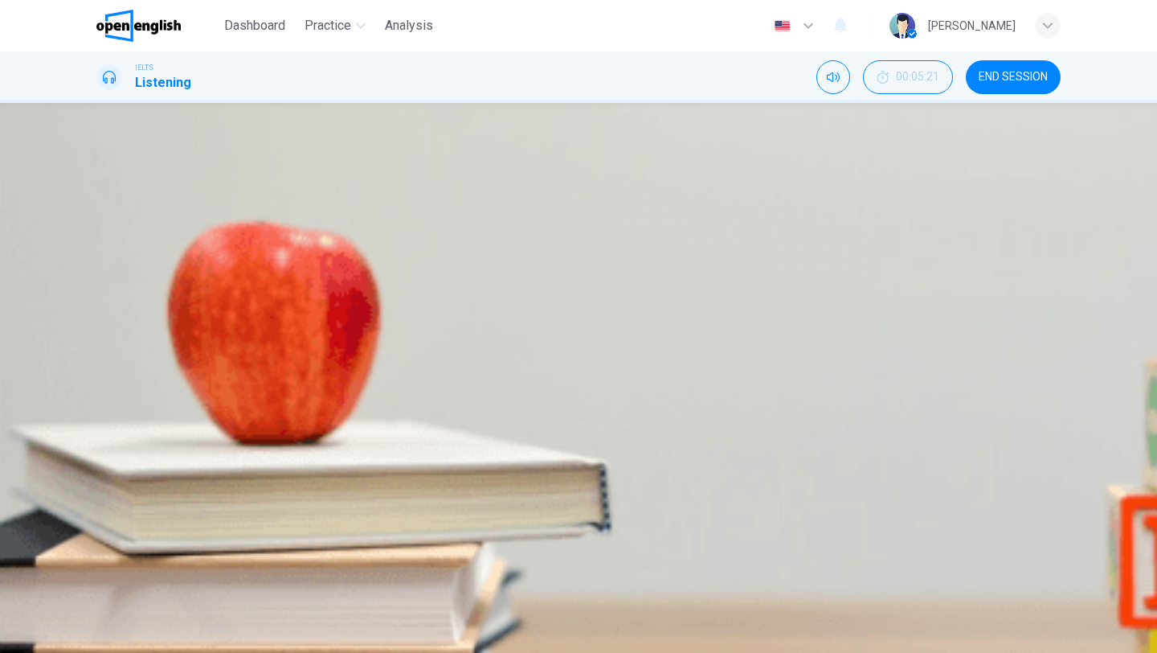
scroll to position [149, 0]
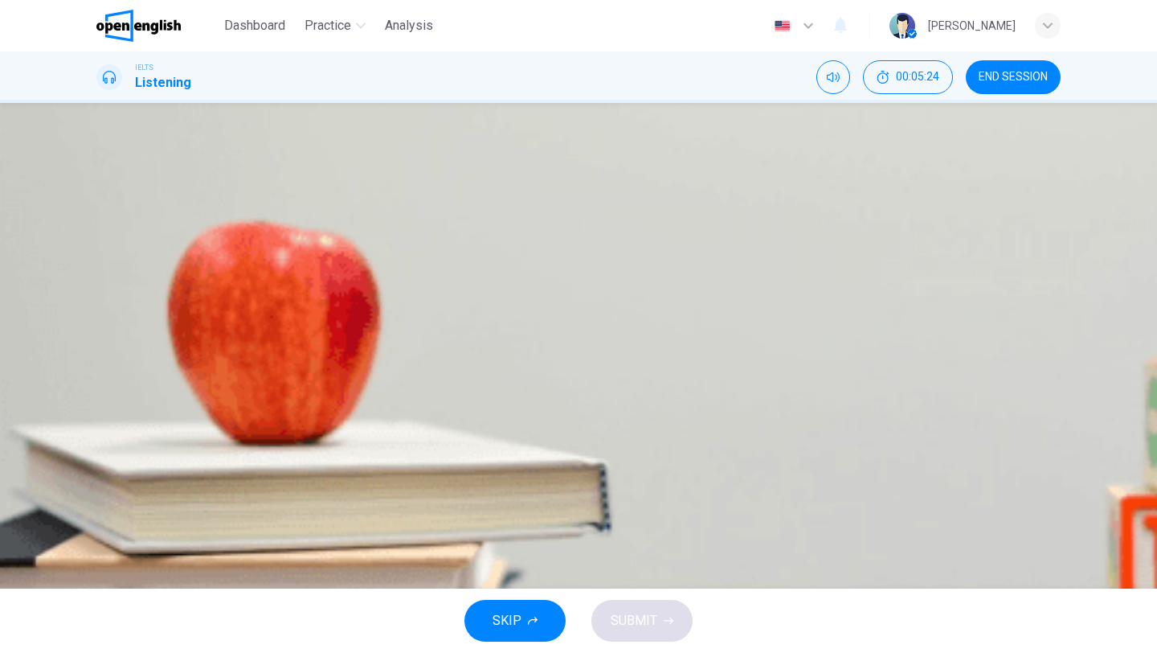
scroll to position [0, 0]
click at [115, 312] on icon "button" at bounding box center [109, 318] width 11 height 13
click at [457, 271] on div "B" at bounding box center [377, 265] width 162 height 12
click at [656, 612] on span "SUBMIT" at bounding box center [634, 620] width 47 height 23
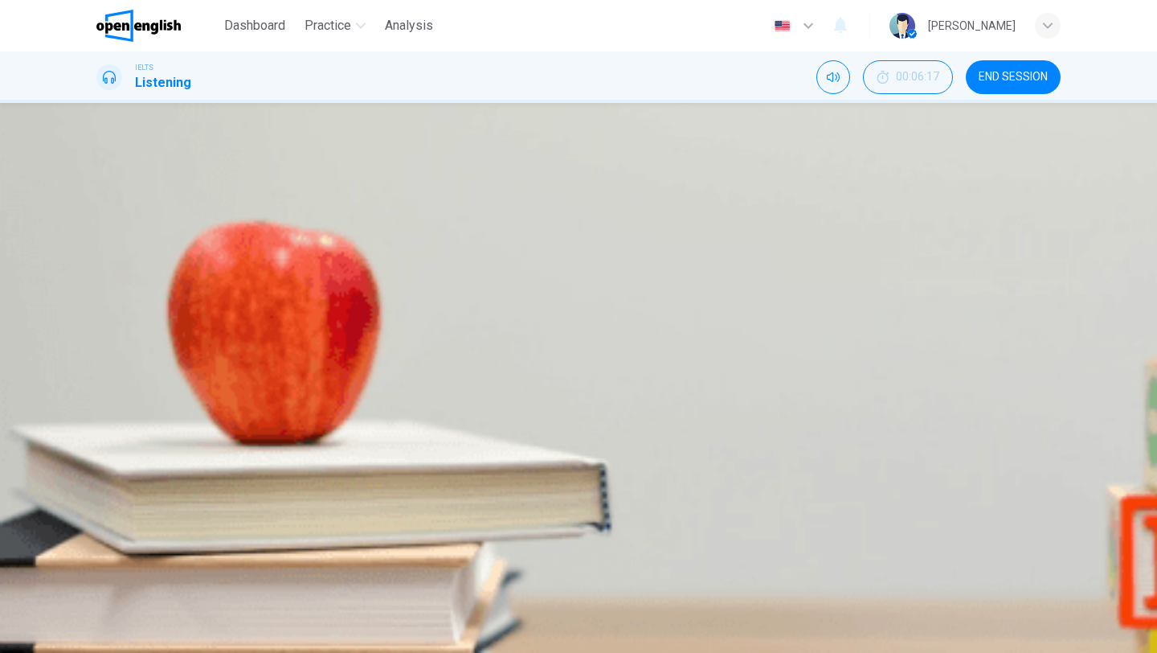
click at [695, 286] on div "A To encourage local people to make films. B To bring more tourists to the town…" at bounding box center [578, 271] width 964 height 29
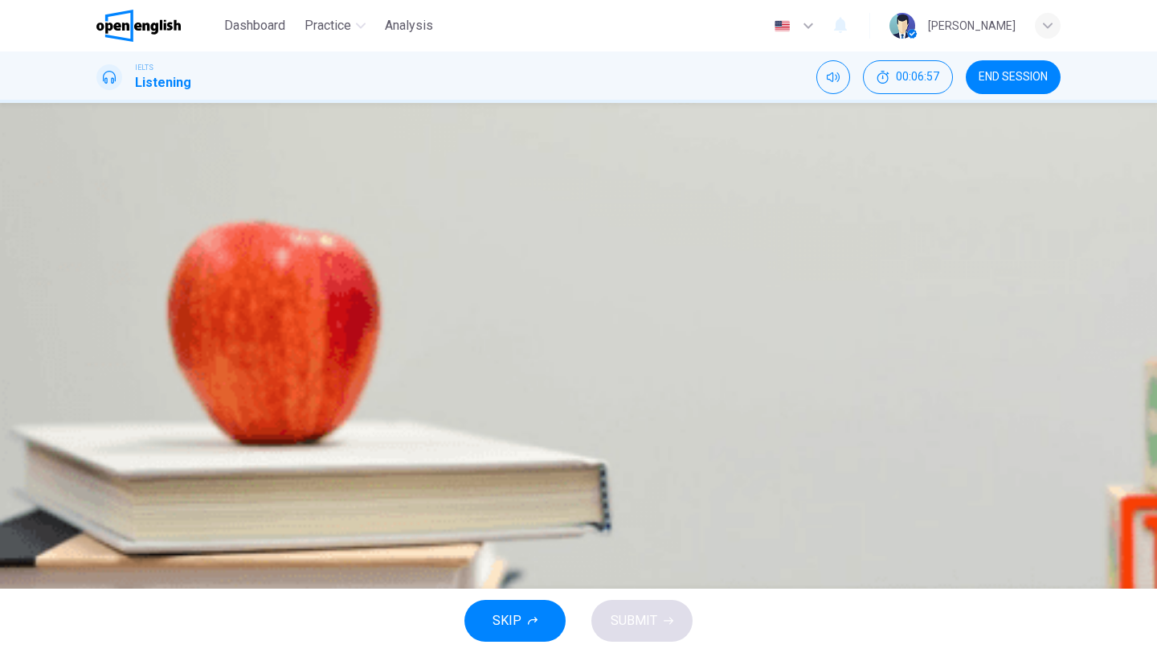
click at [273, 271] on div "C" at bounding box center [244, 265] width 57 height 12
click at [639, 628] on span "SUBMIT" at bounding box center [634, 620] width 47 height 23
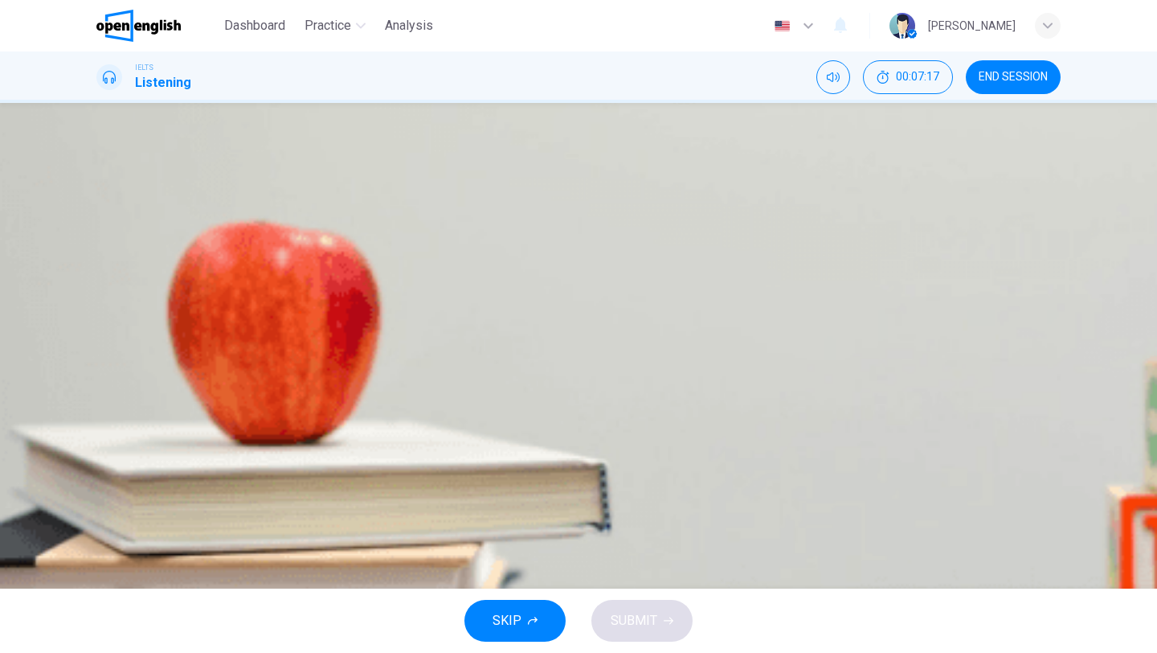
click at [197, 283] on span "from the local library." at bounding box center [147, 277] width 99 height 12
click at [640, 622] on span "SUBMIT" at bounding box center [634, 620] width 47 height 23
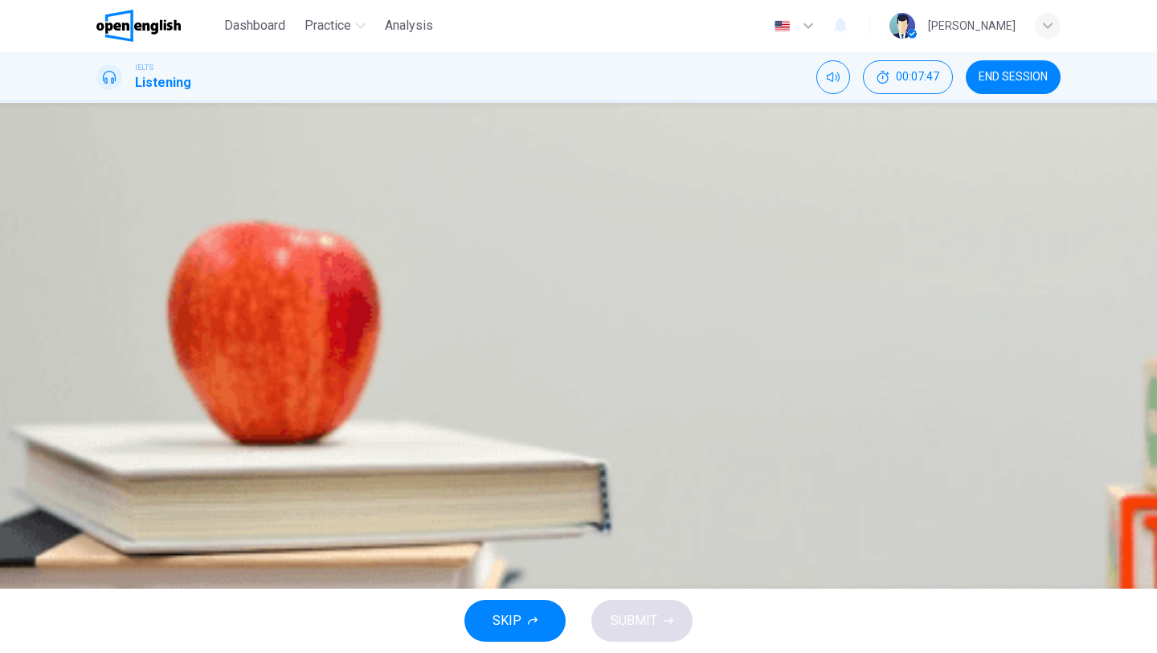
click at [333, 284] on button "B schools and the environment." at bounding box center [261, 270] width 143 height 27
click at [659, 605] on button "SUBMIT" at bounding box center [641, 621] width 101 height 42
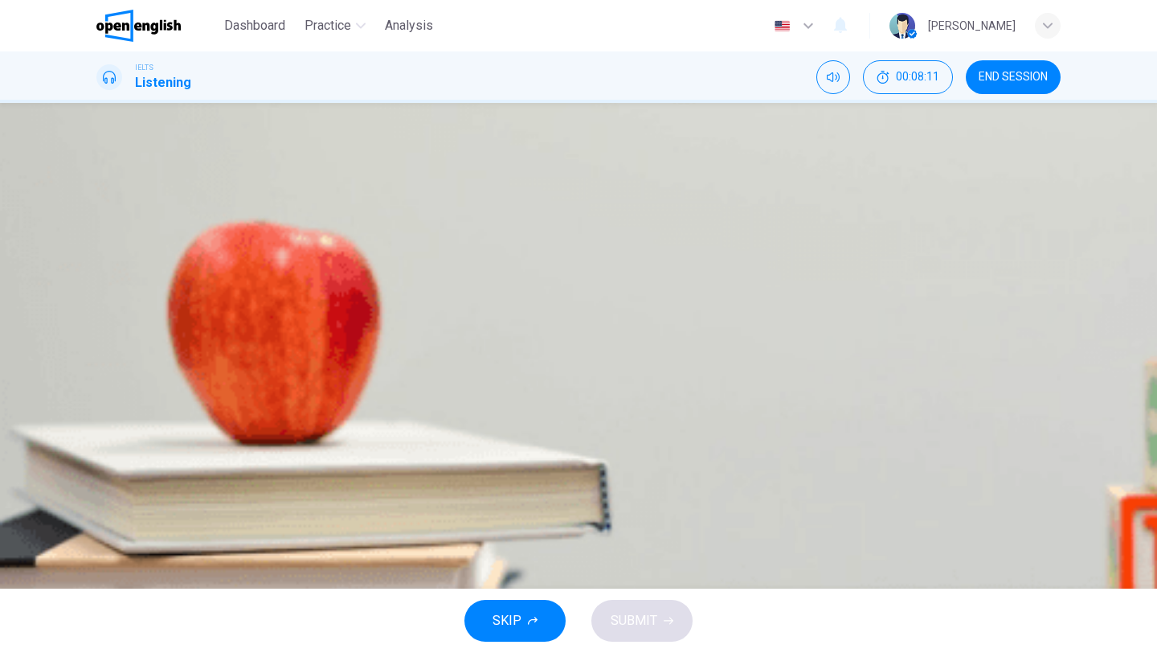
click at [290, 283] on span "film-making equipment." at bounding box center [234, 277] width 111 height 12
click at [658, 631] on button "SUBMIT" at bounding box center [641, 621] width 101 height 42
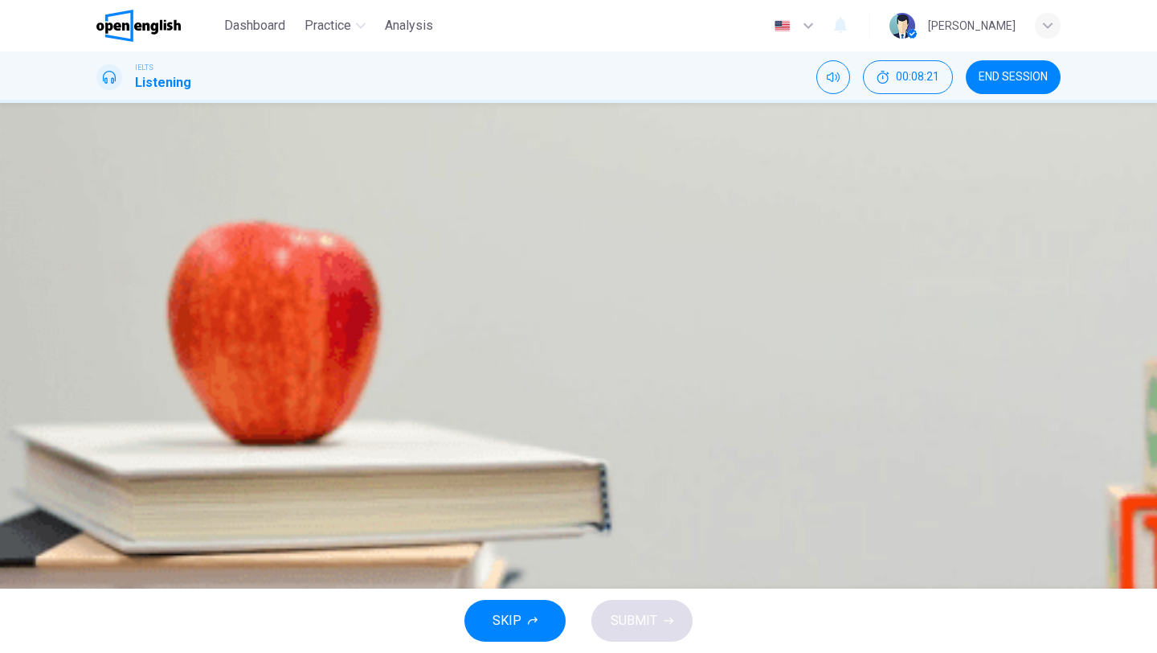
click at [167, 283] on span "July" at bounding box center [157, 277] width 19 height 12
click at [665, 617] on icon "button" at bounding box center [669, 621] width 10 height 10
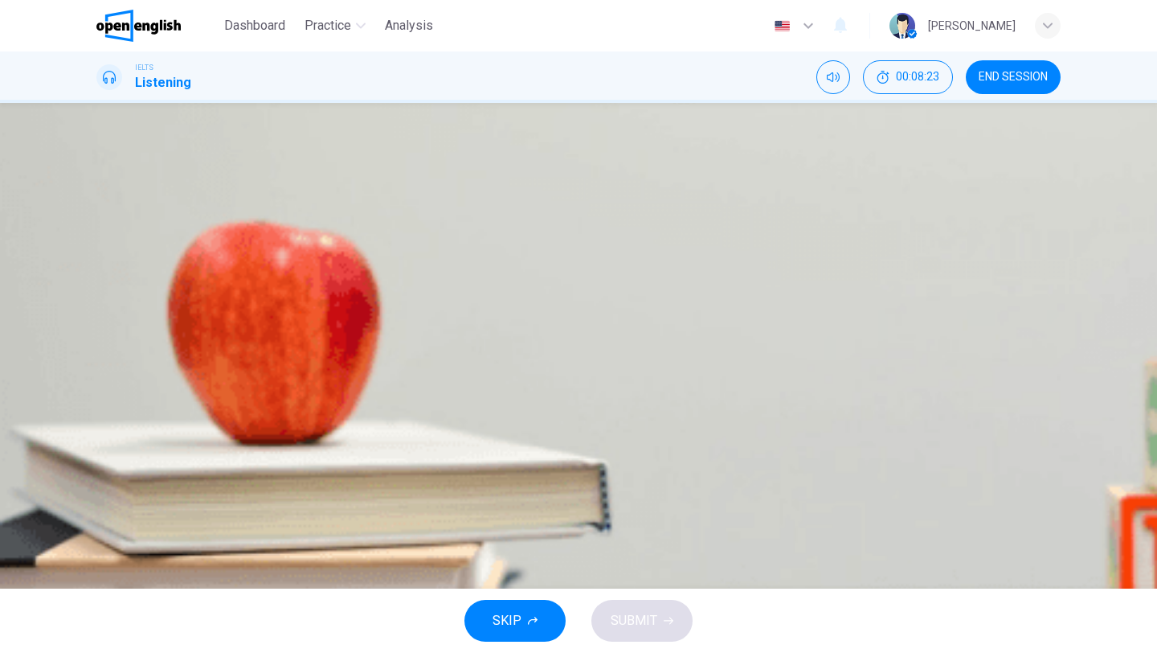
type input "*"
click at [189, 271] on span "Ability to persuade." at bounding box center [143, 277] width 91 height 12
click at [285, 275] on button "B Quality of the story." at bounding box center [237, 270] width 95 height 27
click at [189, 271] on span "Ability to persuade." at bounding box center [143, 277] width 91 height 12
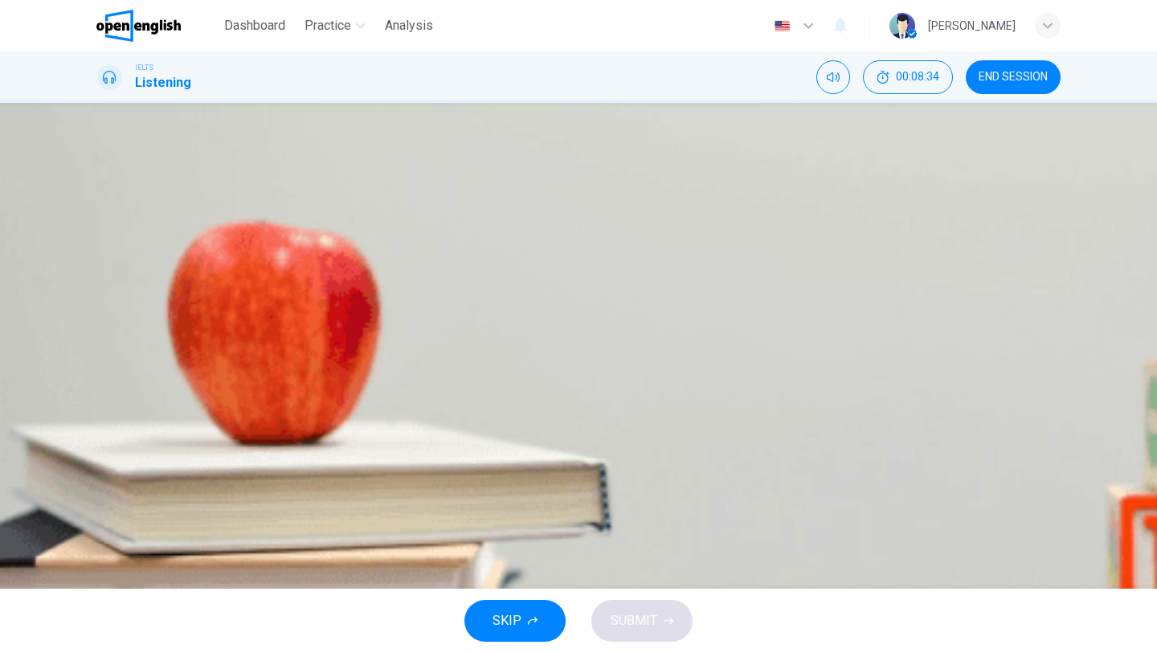
click at [563, 283] on span "Originality." at bounding box center [538, 277] width 50 height 12
click at [650, 605] on button "SUBMIT" at bounding box center [641, 621] width 101 height 42
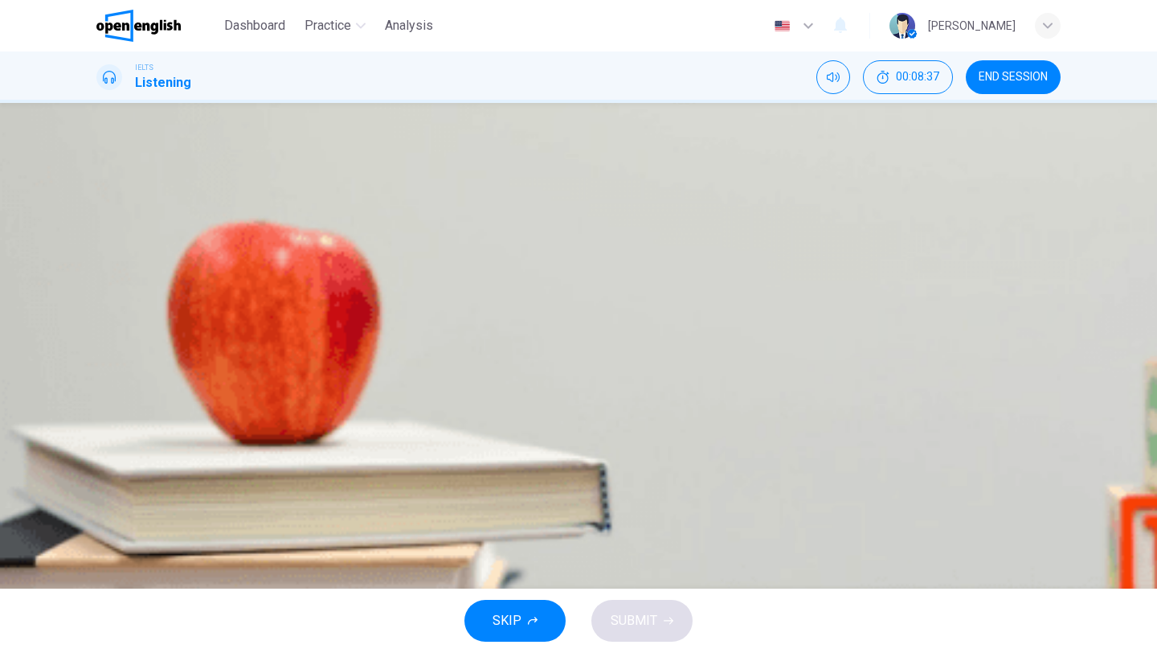
scroll to position [26, 0]
click at [637, 286] on div "A A new way of judging. B A different length of film. C An additional age categ…" at bounding box center [578, 271] width 964 height 29
click at [202, 283] on span "A new way of judging." at bounding box center [150, 277] width 104 height 12
click at [320, 283] on span "A different length of film." at bounding box center [262, 277] width 115 height 12
click at [654, 606] on button "SUBMIT" at bounding box center [641, 621] width 101 height 42
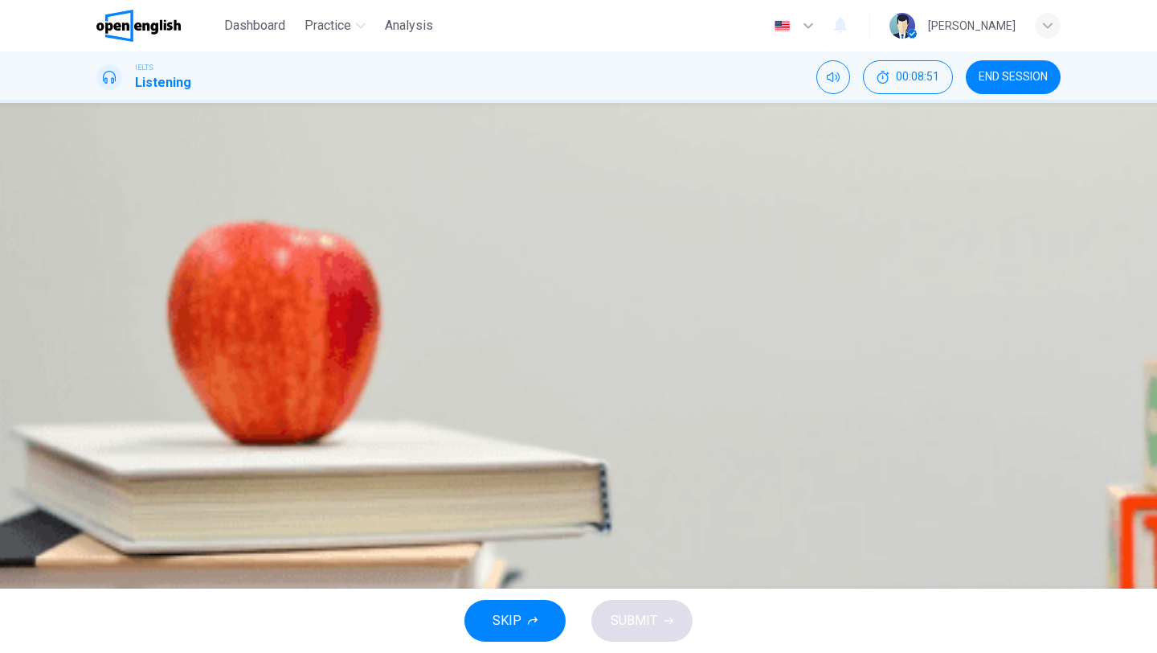
scroll to position [0, 0]
click at [1025, 71] on span "END SESSION" at bounding box center [1013, 77] width 69 height 13
